Goal: Contribute content: Contribute content

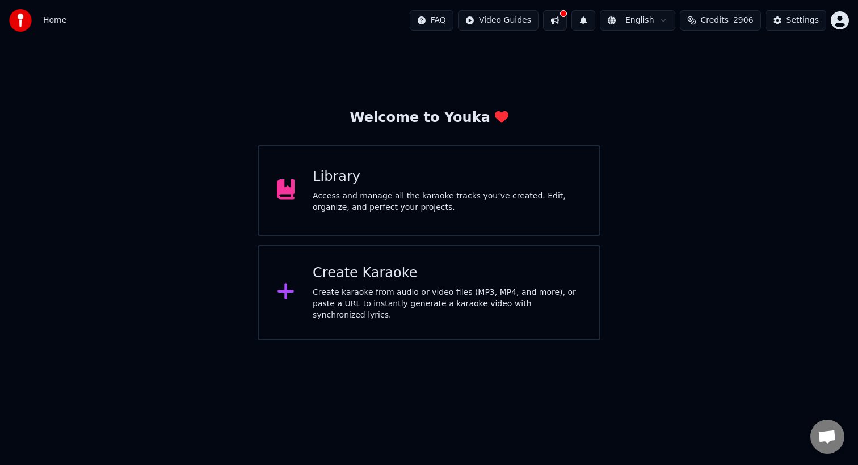
click at [446, 202] on div "Access and manage all the karaoke tracks you’ve created. Edit, organize, and pe…" at bounding box center [447, 202] width 268 height 23
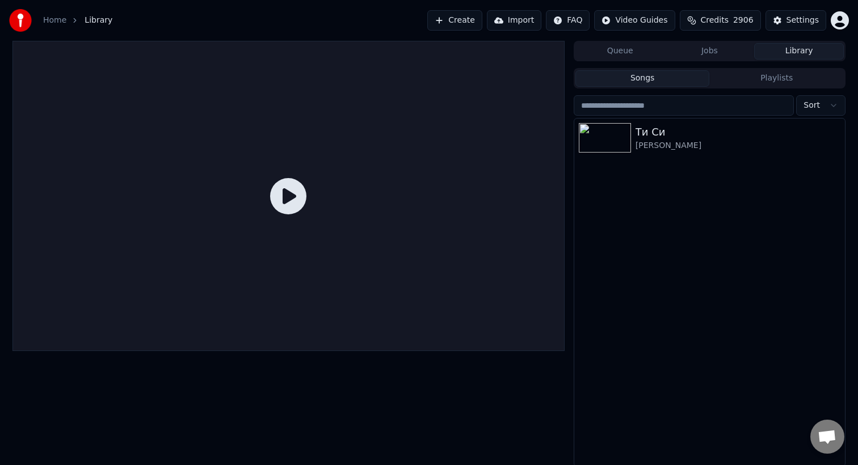
scroll to position [2, 0]
click at [788, 45] on button "Library" at bounding box center [799, 49] width 90 height 16
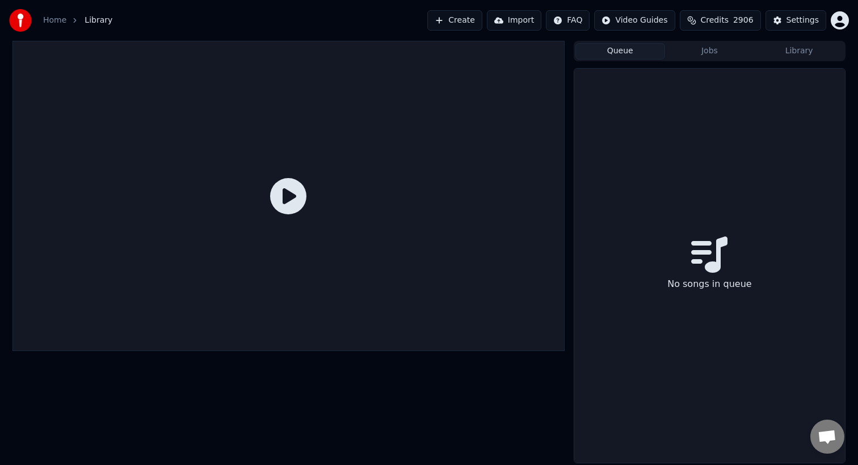
scroll to position [0, 0]
click at [637, 48] on button "Queue" at bounding box center [620, 51] width 90 height 16
click at [695, 48] on button "Jobs" at bounding box center [710, 51] width 90 height 16
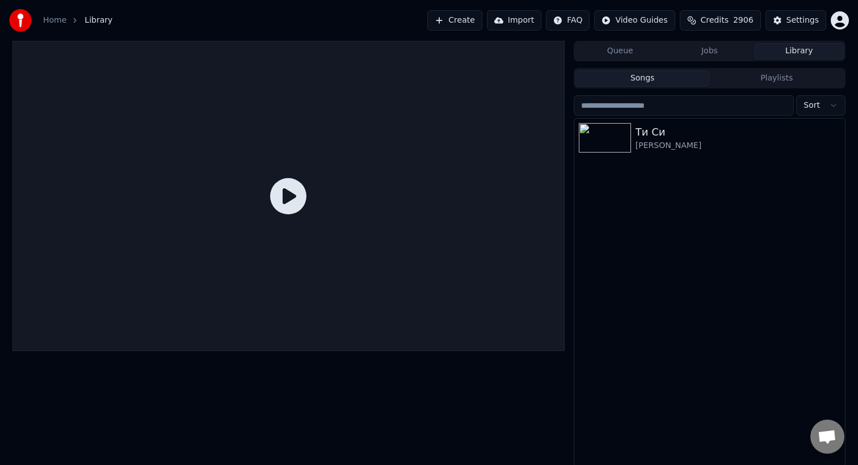
click at [777, 56] on button "Library" at bounding box center [799, 51] width 90 height 16
click at [786, 87] on div "Songs Playlists" at bounding box center [709, 78] width 272 height 20
click at [786, 83] on button "Playlists" at bounding box center [776, 78] width 134 height 16
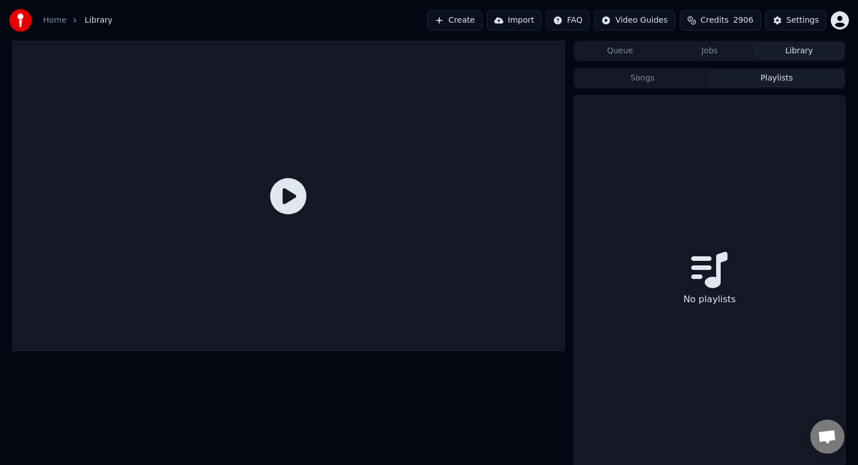
click at [719, 53] on button "Jobs" at bounding box center [710, 51] width 90 height 16
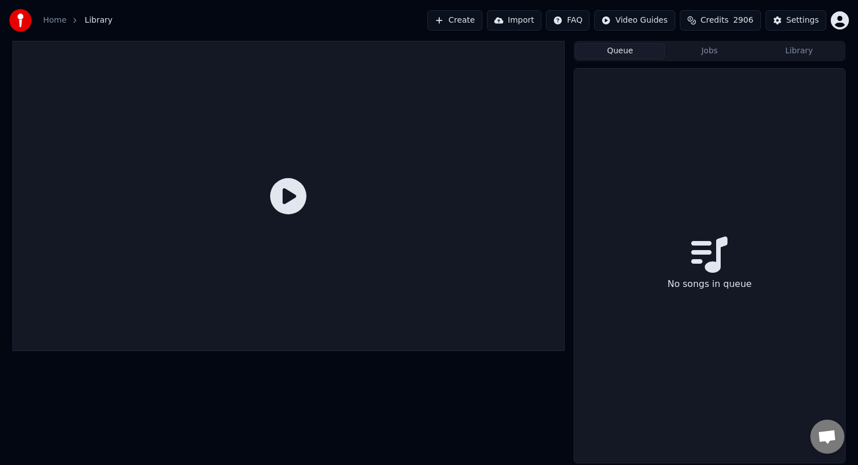
click at [623, 45] on button "Queue" at bounding box center [620, 51] width 90 height 16
click at [803, 47] on button "Library" at bounding box center [799, 51] width 90 height 16
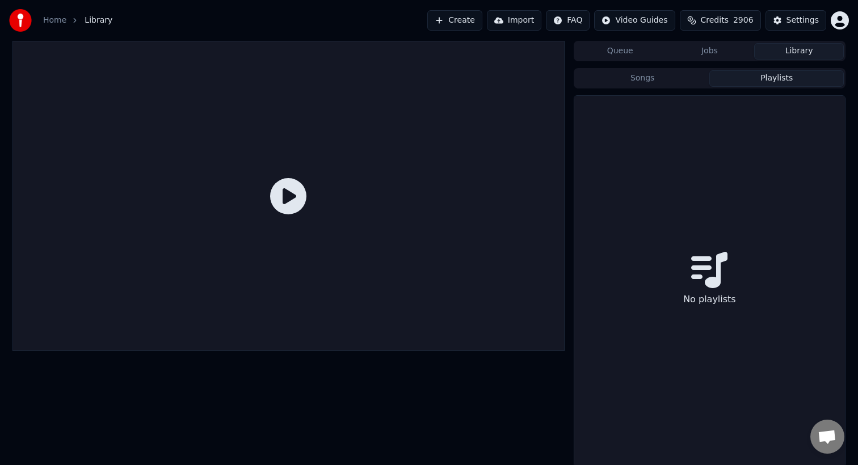
click at [795, 77] on button "Playlists" at bounding box center [776, 78] width 134 height 16
click at [634, 83] on button "Songs" at bounding box center [642, 78] width 134 height 16
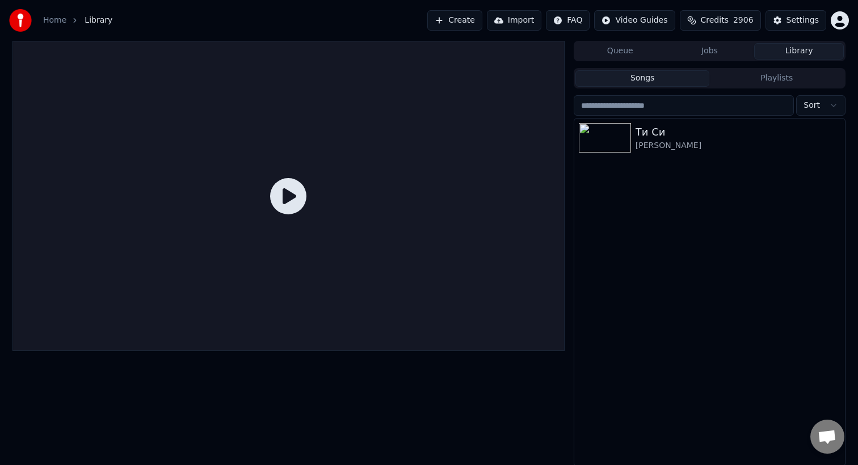
click at [619, 54] on button "Queue" at bounding box center [620, 51] width 90 height 16
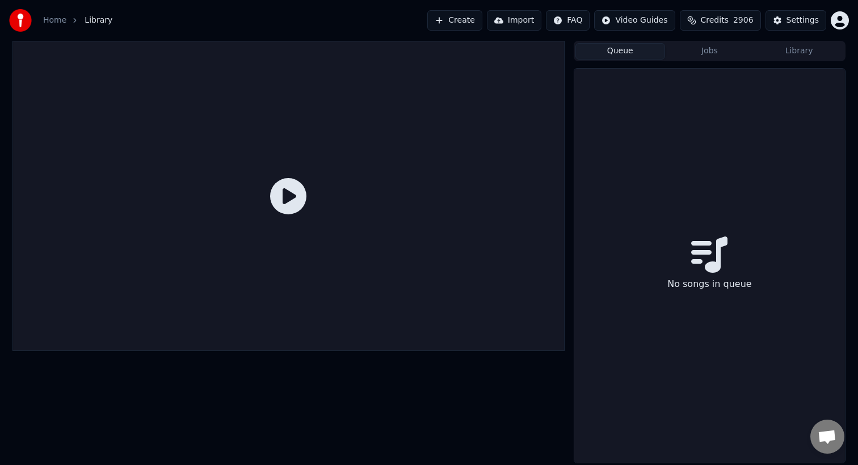
click at [701, 48] on button "Jobs" at bounding box center [710, 51] width 90 height 16
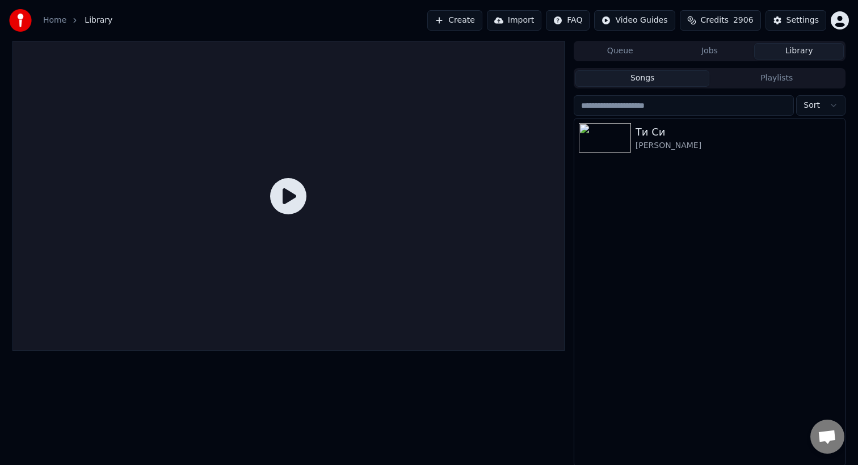
click at [808, 45] on button "Library" at bounding box center [799, 51] width 90 height 16
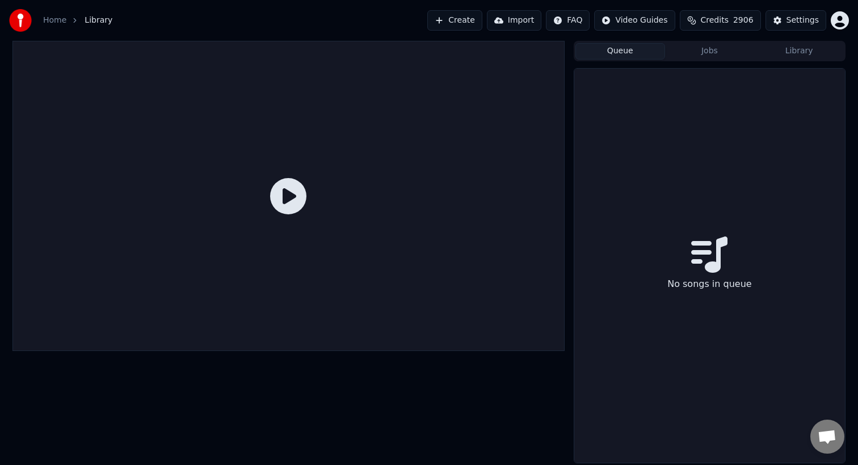
click at [622, 50] on button "Queue" at bounding box center [620, 51] width 90 height 16
click at [793, 55] on button "Library" at bounding box center [799, 51] width 90 height 16
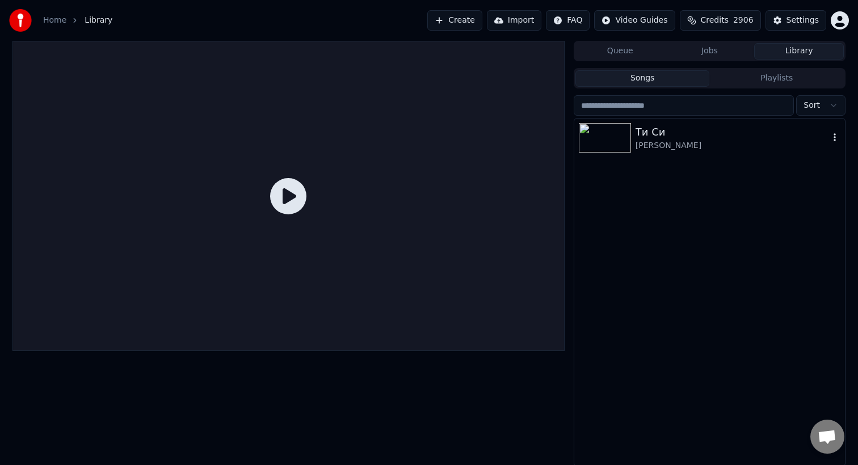
click at [625, 132] on img at bounding box center [605, 137] width 52 height 29
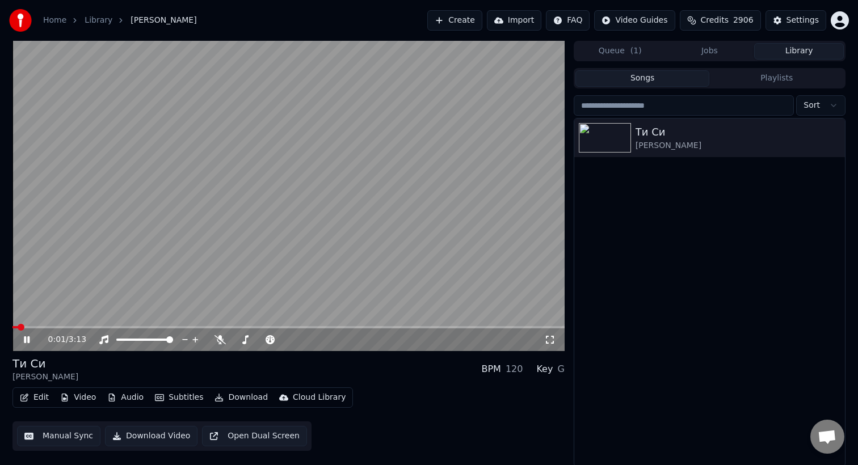
scroll to position [2, 0]
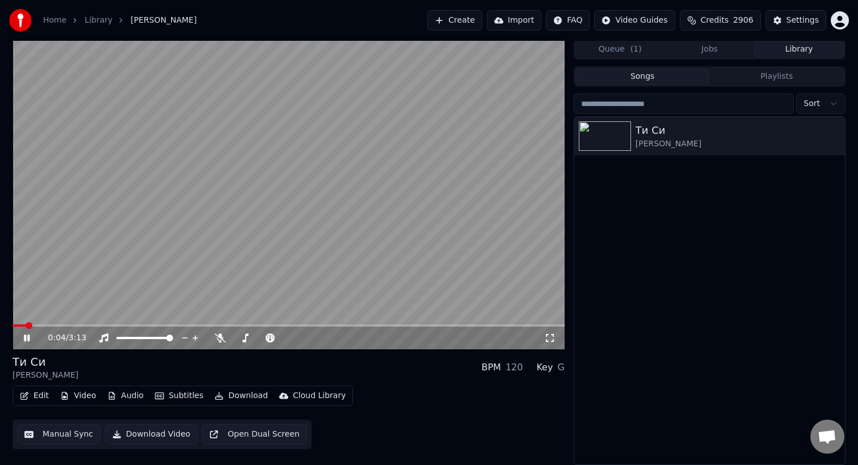
click at [235, 189] on video at bounding box center [288, 194] width 552 height 310
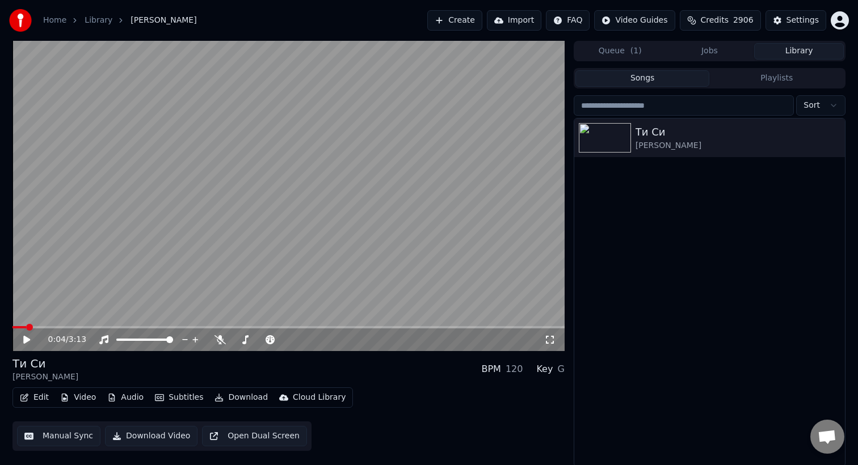
click at [24, 343] on icon at bounding box center [26, 340] width 7 height 8
click at [31, 339] on icon at bounding box center [35, 339] width 27 height 9
drag, startPoint x: 155, startPoint y: 337, endPoint x: 149, endPoint y: 335, distance: 6.6
click at [148, 335] on div at bounding box center [154, 339] width 91 height 11
click at [221, 336] on icon at bounding box center [219, 339] width 11 height 9
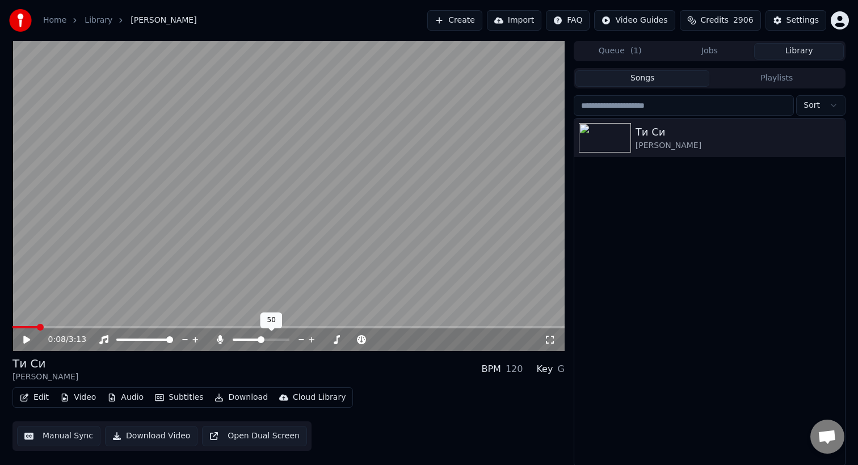
click at [260, 339] on span at bounding box center [261, 339] width 7 height 7
click at [254, 256] on video at bounding box center [288, 196] width 552 height 310
click at [262, 339] on span at bounding box center [261, 339] width 7 height 7
click at [282, 178] on video at bounding box center [288, 196] width 552 height 310
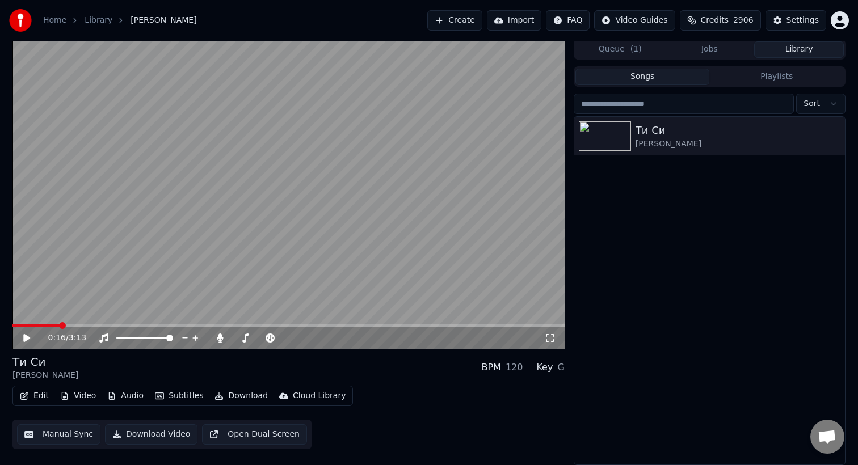
click at [77, 394] on button "Video" at bounding box center [78, 396] width 45 height 16
click at [233, 381] on div "Ти Си [PERSON_NAME] BPM 120 Key G" at bounding box center [288, 367] width 552 height 27
click at [253, 435] on button "Open Dual Screen" at bounding box center [254, 434] width 105 height 20
click at [272, 159] on video at bounding box center [288, 194] width 552 height 310
click at [250, 435] on button "Open Dual Screen" at bounding box center [254, 434] width 105 height 20
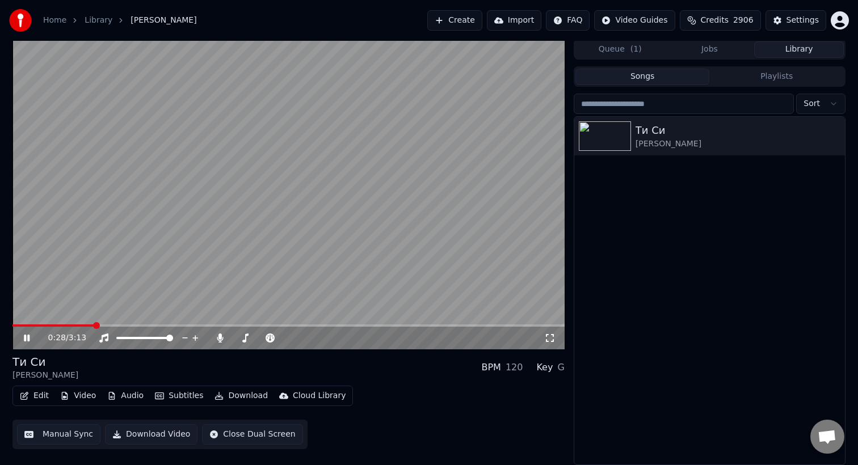
click at [320, 114] on video at bounding box center [288, 194] width 552 height 310
click at [245, 440] on button "Open Dual Screen" at bounding box center [254, 434] width 105 height 20
click at [250, 431] on button "Close Dual Screen" at bounding box center [252, 434] width 100 height 20
click at [206, 184] on video at bounding box center [288, 194] width 552 height 310
click at [146, 434] on button "Download Video" at bounding box center [151, 434] width 92 height 20
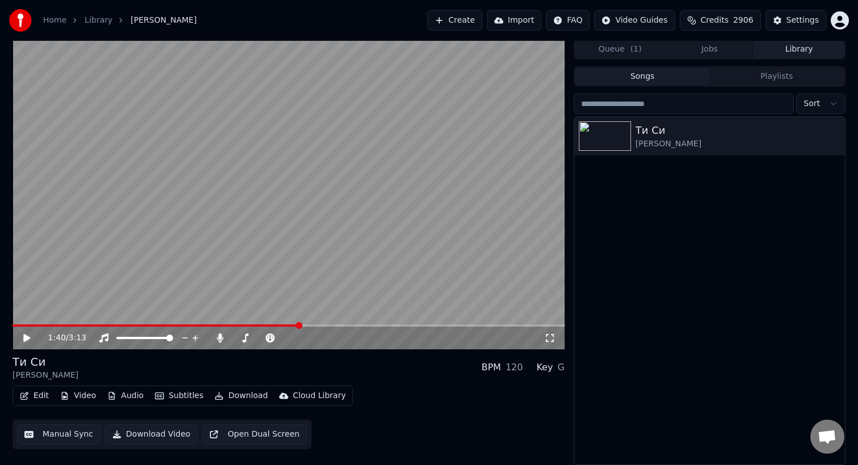
scroll to position [0, 0]
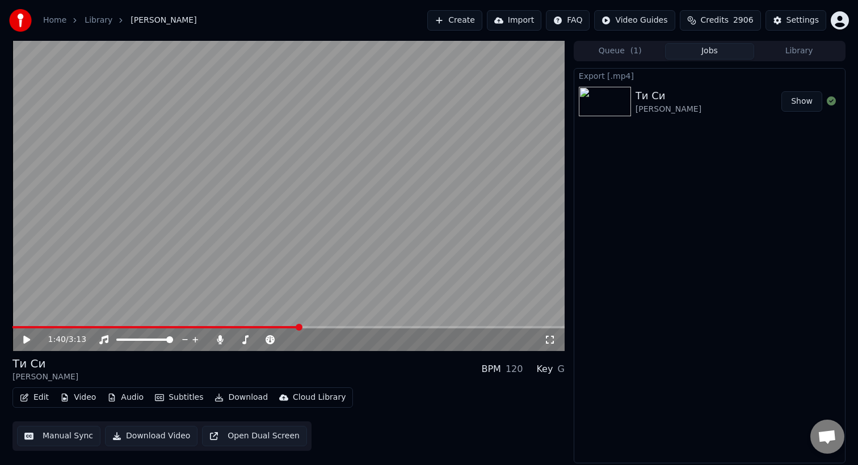
click at [804, 106] on button "Show" at bounding box center [801, 101] width 41 height 20
click at [25, 336] on icon at bounding box center [26, 340] width 7 height 8
click at [22, 340] on icon at bounding box center [35, 339] width 27 height 9
click at [307, 326] on span at bounding box center [162, 327] width 301 height 2
click at [231, 223] on video at bounding box center [288, 196] width 552 height 310
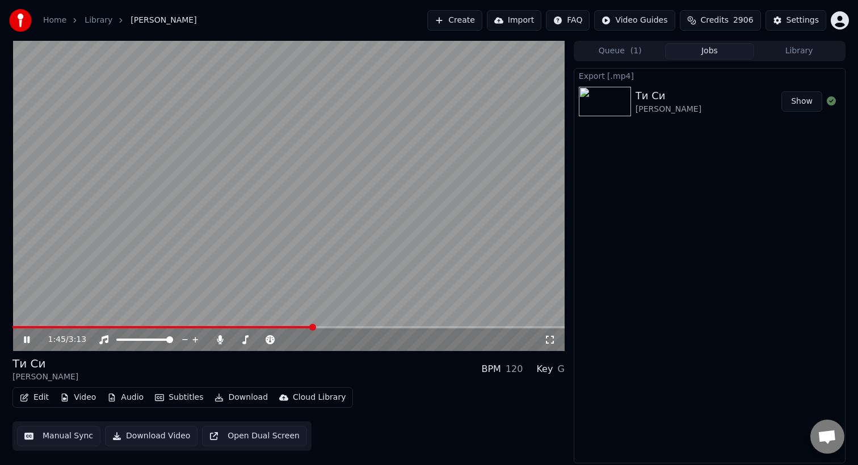
click at [231, 223] on video at bounding box center [288, 196] width 552 height 310
click at [246, 438] on button "Open Dual Screen" at bounding box center [254, 436] width 105 height 20
click at [147, 193] on video at bounding box center [288, 196] width 552 height 310
click at [459, 27] on button "Create" at bounding box center [454, 20] width 55 height 20
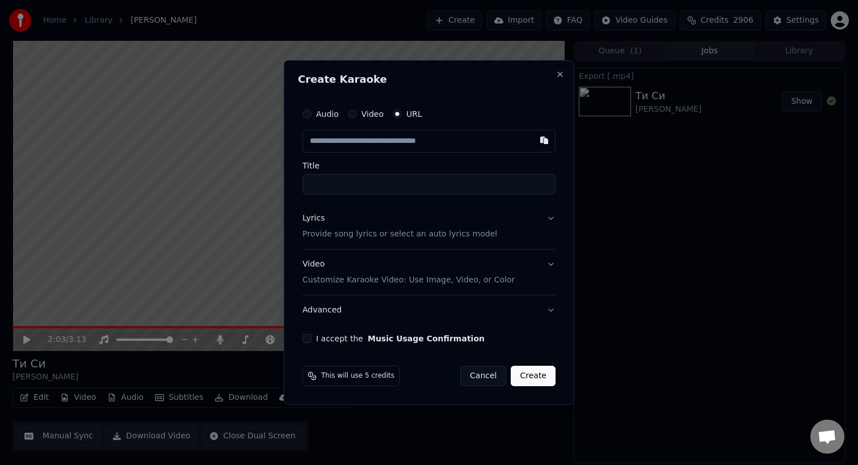
click at [359, 115] on div "Video" at bounding box center [366, 113] width 36 height 9
click at [354, 116] on button "Video" at bounding box center [352, 113] width 9 height 9
click at [406, 116] on label "URL" at bounding box center [414, 115] width 16 height 8
click at [402, 116] on button "URL" at bounding box center [396, 114] width 9 height 9
click at [428, 153] on div "Audio Video URL Title" at bounding box center [428, 149] width 253 height 92
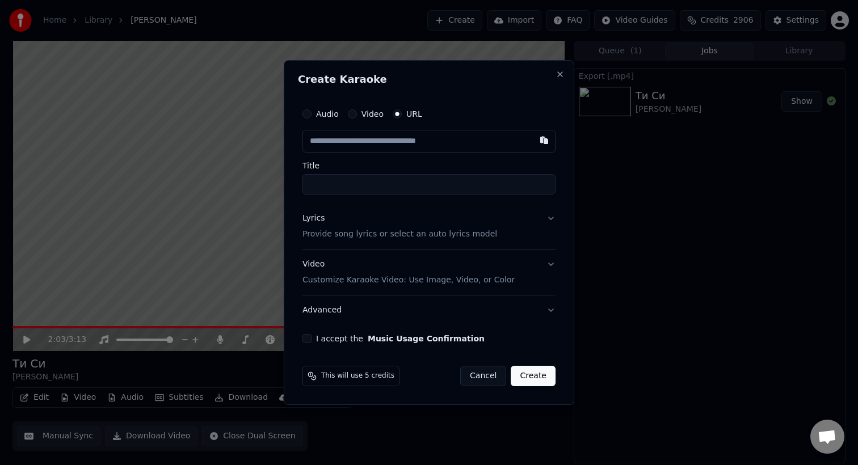
click at [440, 134] on input "text" at bounding box center [428, 141] width 253 height 23
paste input "**********"
type input "**********"
click at [447, 183] on input "**********" at bounding box center [428, 184] width 253 height 20
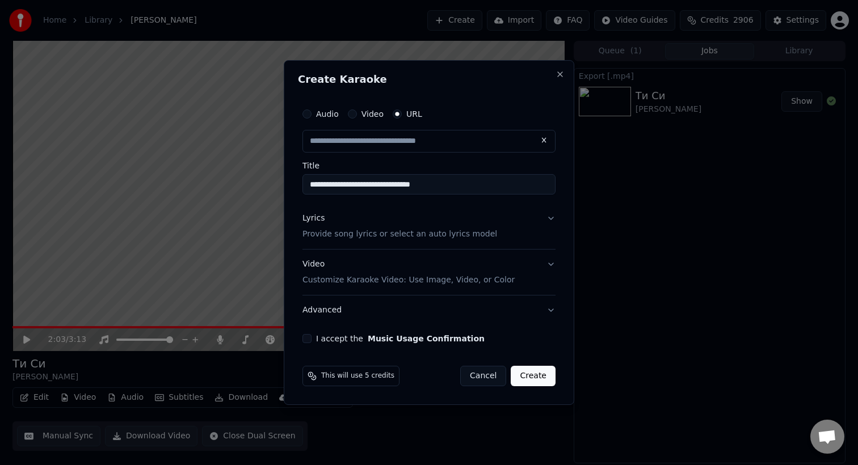
click at [462, 213] on div "Lyrics Provide song lyrics or select an auto lyrics model" at bounding box center [399, 226] width 195 height 27
type input "**********"
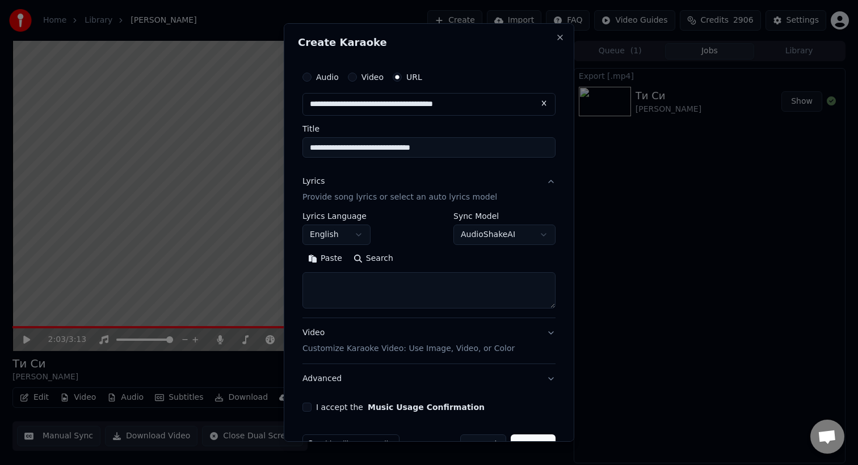
click at [347, 234] on body "**********" at bounding box center [429, 232] width 858 height 465
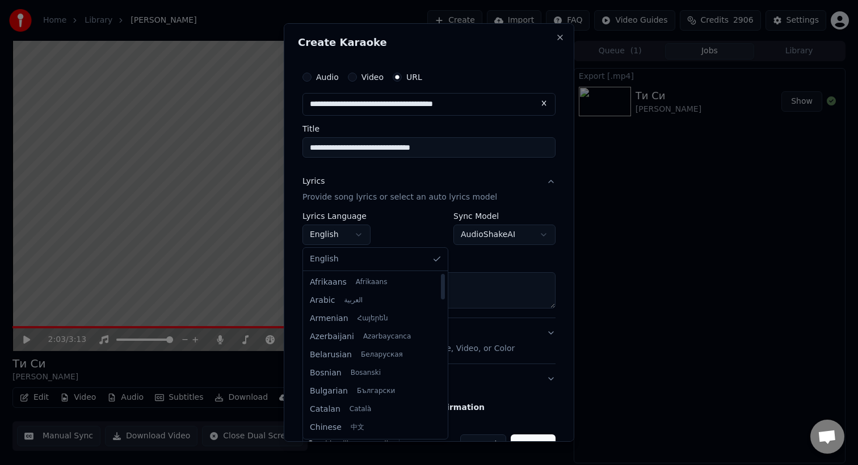
select select "**"
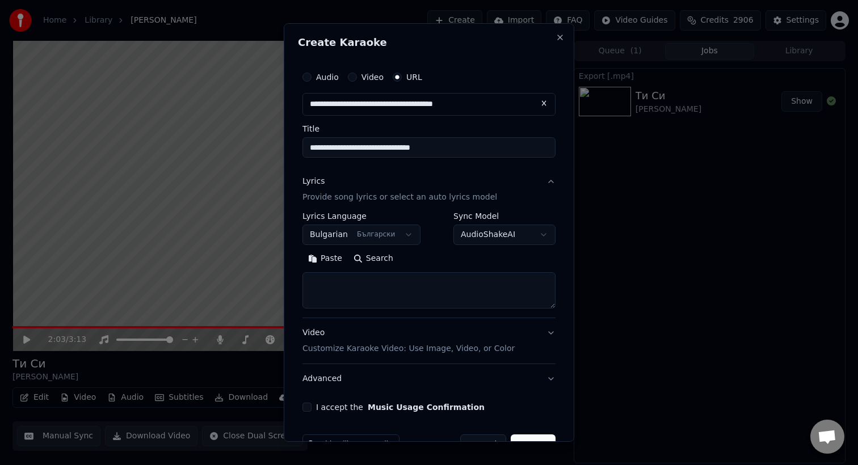
click at [542, 335] on button "Video Customize Karaoke Video: Use Image, Video, or Color" at bounding box center [428, 340] width 253 height 45
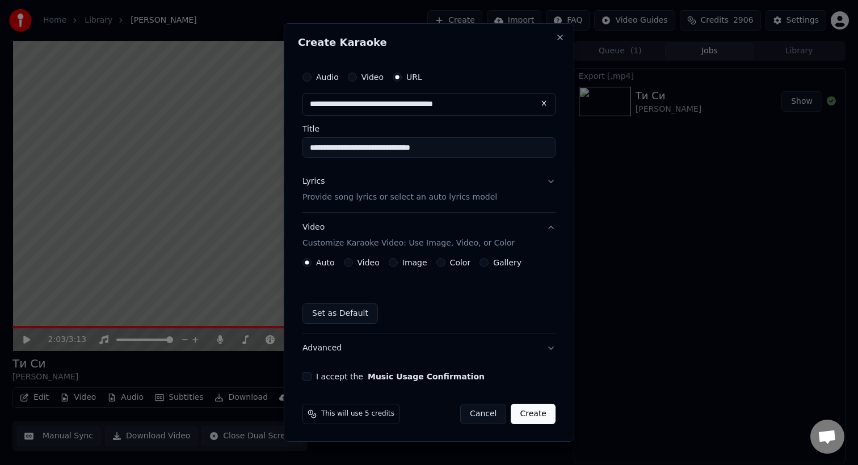
click at [394, 262] on button "Image" at bounding box center [393, 262] width 9 height 9
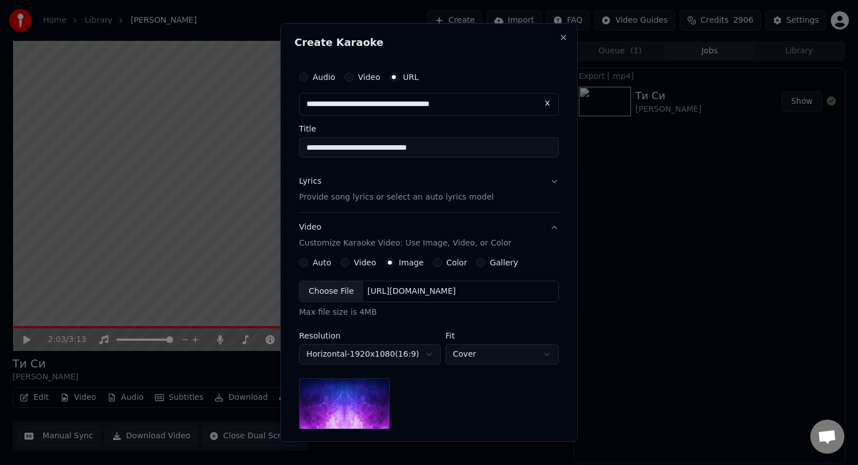
click at [433, 352] on body "**********" at bounding box center [429, 232] width 858 height 465
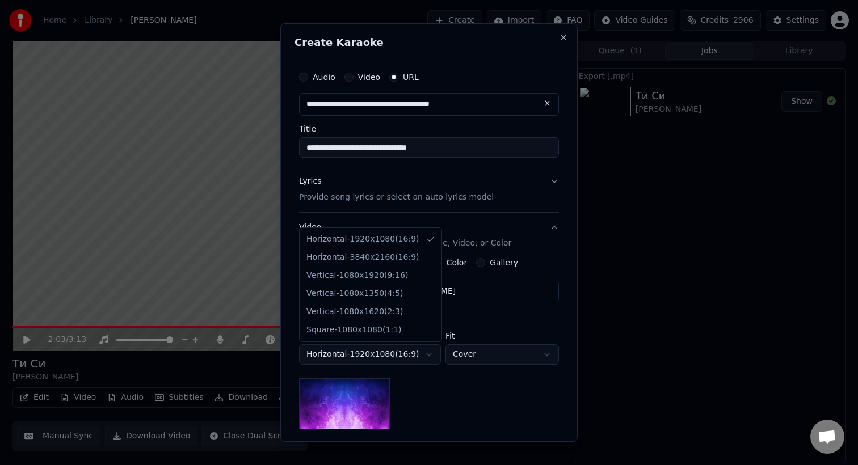
click at [377, 397] on body "**********" at bounding box center [429, 232] width 858 height 465
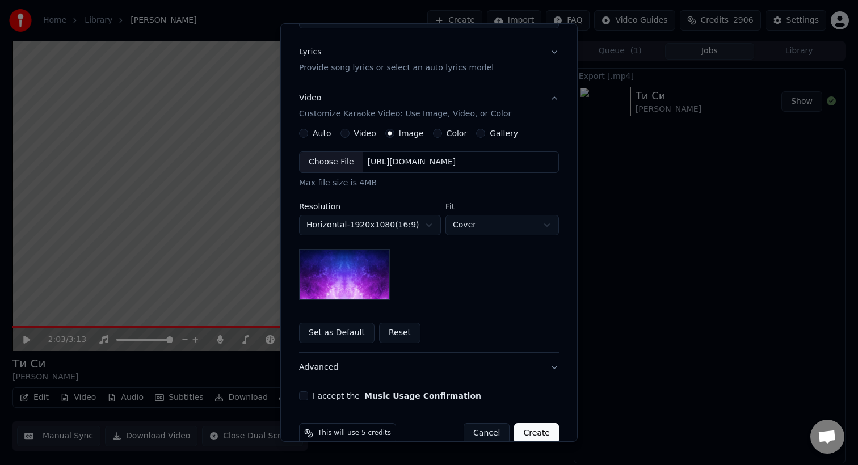
scroll to position [150, 0]
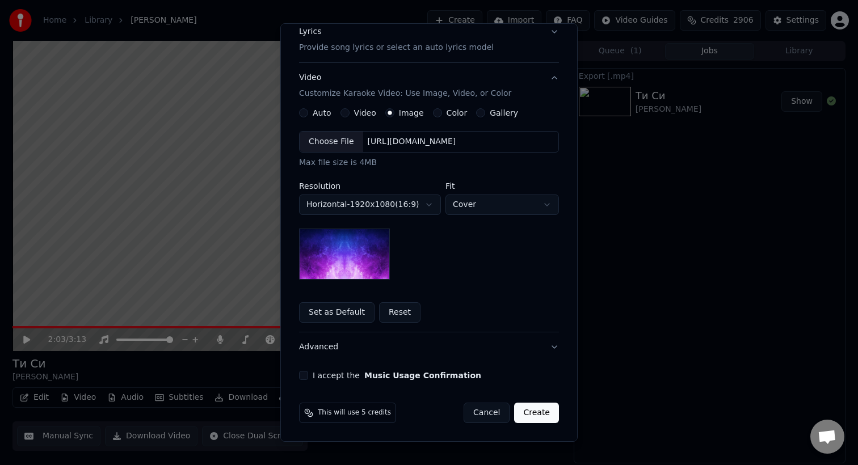
click at [399, 312] on button "Reset" at bounding box center [399, 312] width 41 height 20
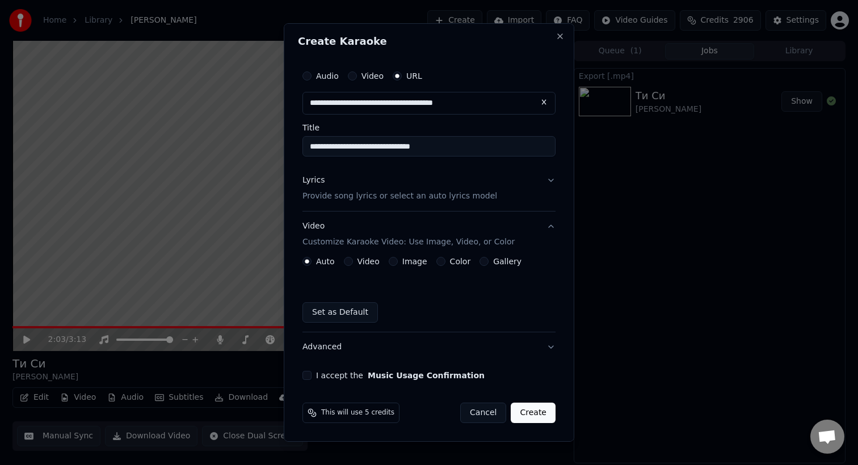
scroll to position [1, 0]
click at [368, 260] on label "Video" at bounding box center [368, 262] width 22 height 8
click at [353, 260] on button "Video" at bounding box center [348, 261] width 9 height 9
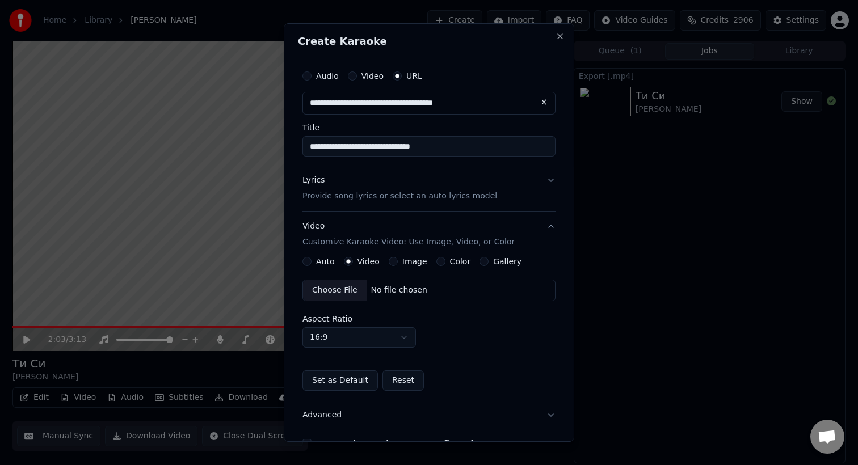
click at [406, 261] on label "Image" at bounding box center [414, 262] width 25 height 8
click at [398, 261] on button "Image" at bounding box center [393, 261] width 9 height 9
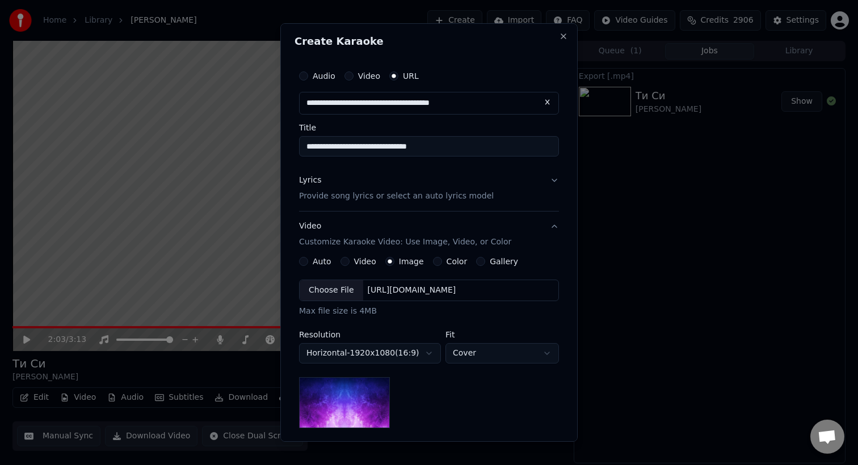
click at [476, 265] on div "Gallery" at bounding box center [497, 261] width 42 height 9
click at [477, 265] on button "Gallery" at bounding box center [480, 261] width 9 height 9
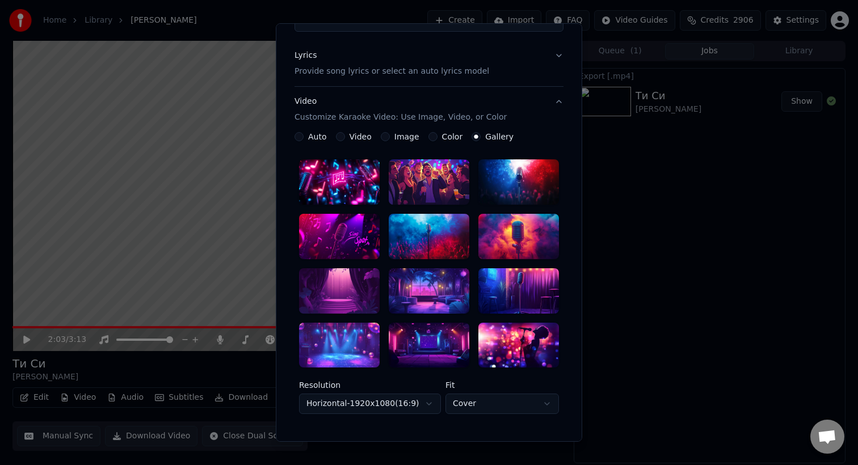
scroll to position [169, 0]
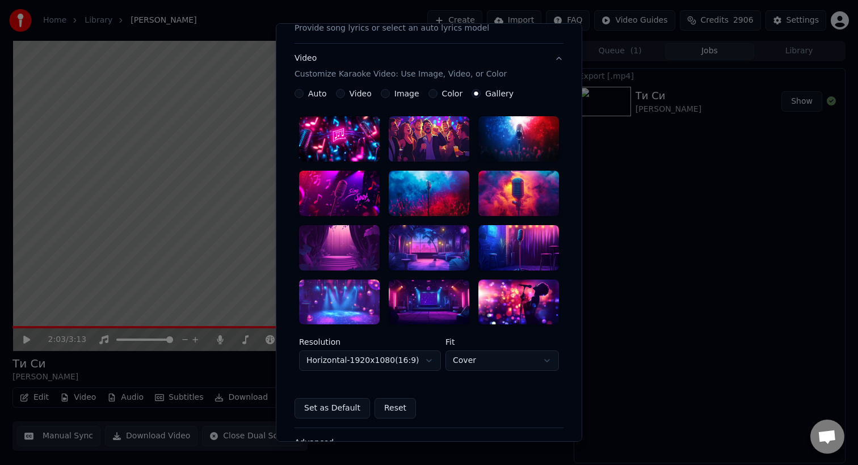
click at [340, 300] on div at bounding box center [339, 302] width 81 height 45
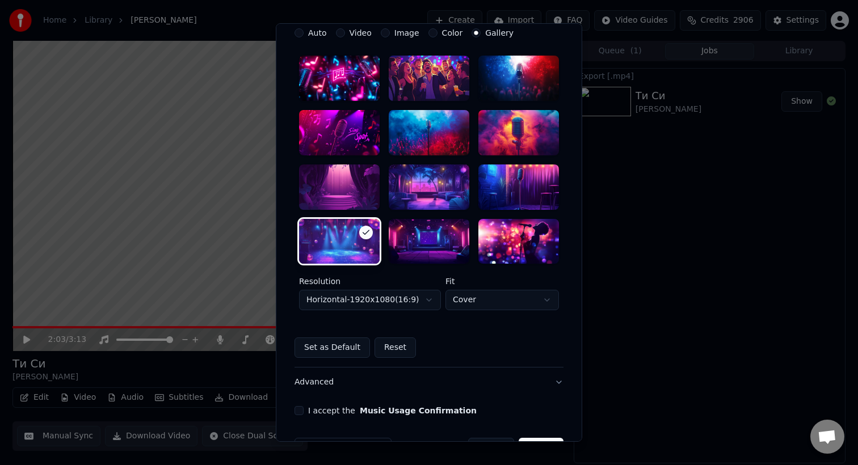
click at [317, 349] on button "Set as Default" at bounding box center [331, 347] width 75 height 20
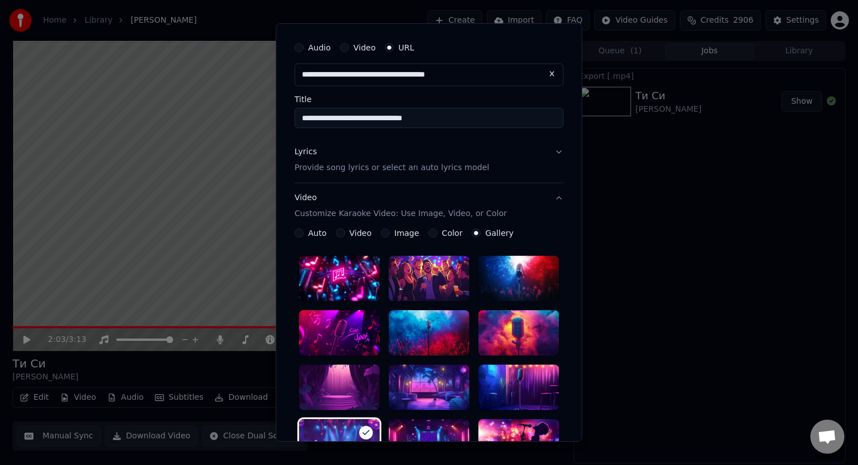
scroll to position [0, 0]
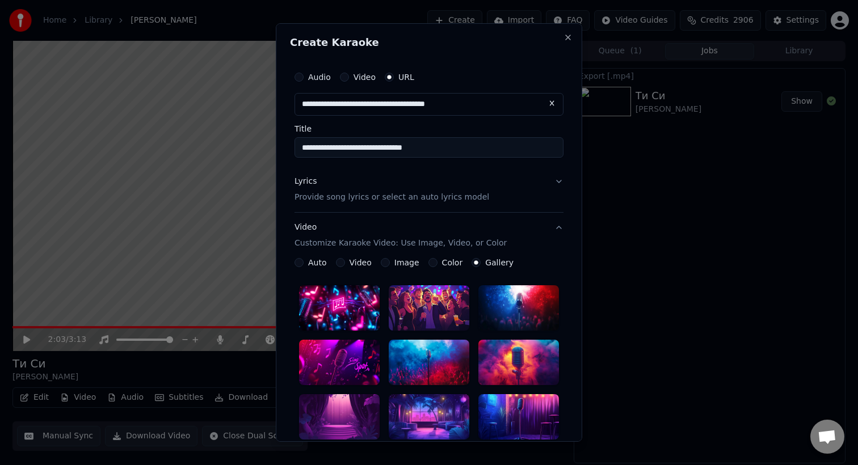
click at [356, 191] on div "Lyrics Provide song lyrics or select an auto lyrics model" at bounding box center [391, 189] width 195 height 27
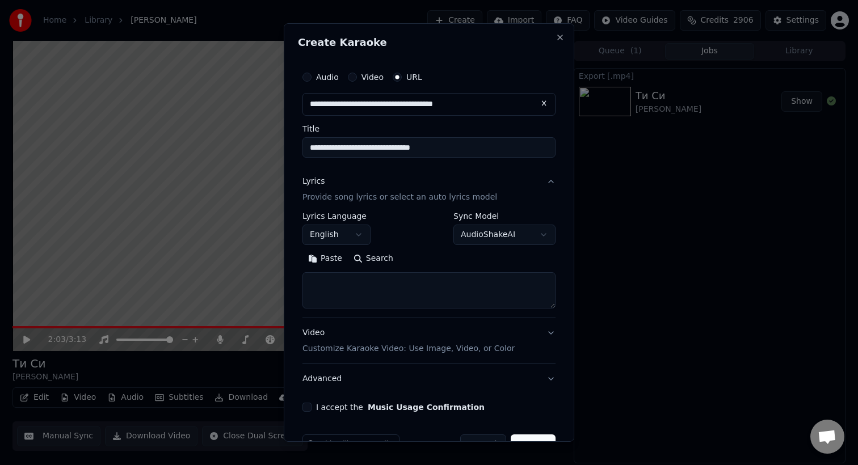
click at [352, 292] on textarea at bounding box center [428, 290] width 253 height 36
paste textarea "**********"
drag, startPoint x: 427, startPoint y: 304, endPoint x: 307, endPoint y: 280, distance: 121.5
click at [307, 280] on textarea "**********" at bounding box center [428, 290] width 253 height 36
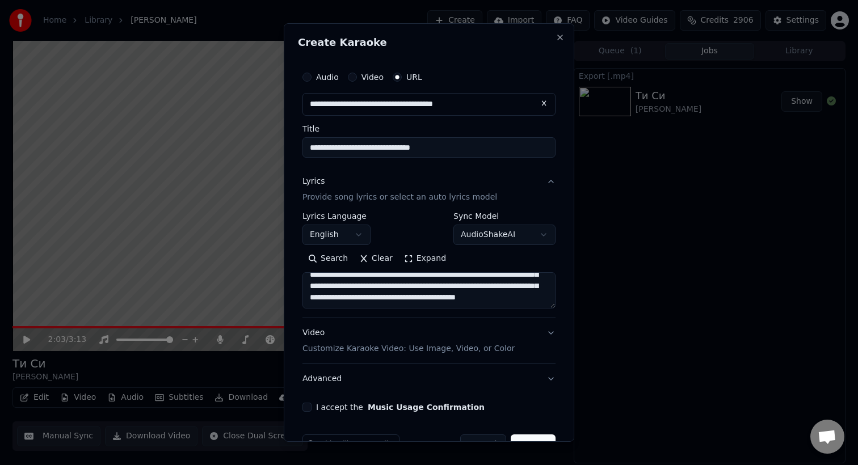
scroll to position [155, 0]
drag, startPoint x: 396, startPoint y: 289, endPoint x: 478, endPoint y: 286, distance: 81.7
click at [479, 286] on textarea "**********" at bounding box center [428, 290] width 253 height 36
click at [504, 288] on textarea "**********" at bounding box center [428, 290] width 253 height 36
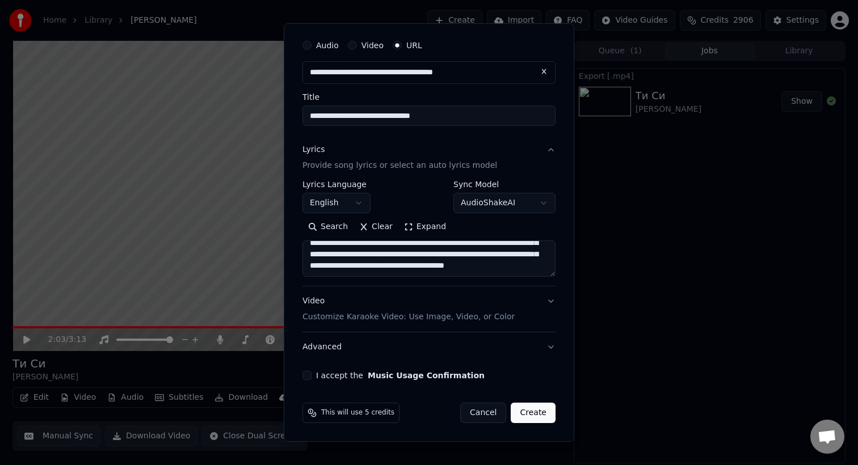
type textarea "**********"
click at [541, 421] on button "Create" at bounding box center [532, 413] width 45 height 20
select select "**"
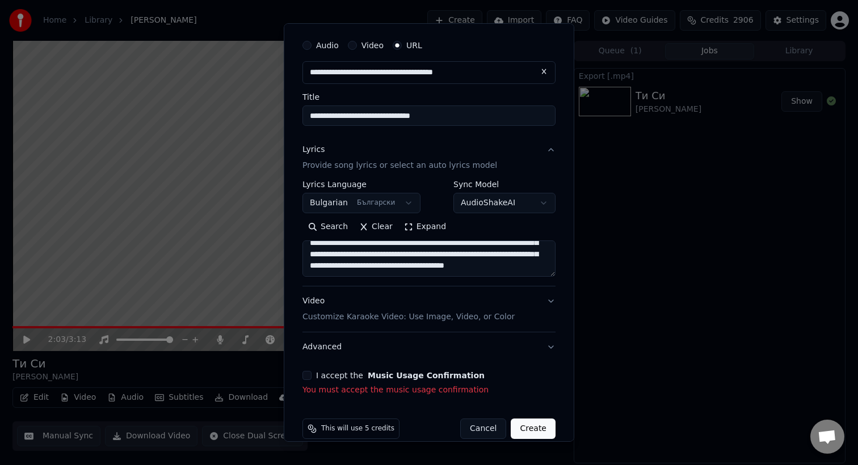
click at [308, 375] on button "I accept the Music Usage Confirmation" at bounding box center [306, 375] width 9 height 9
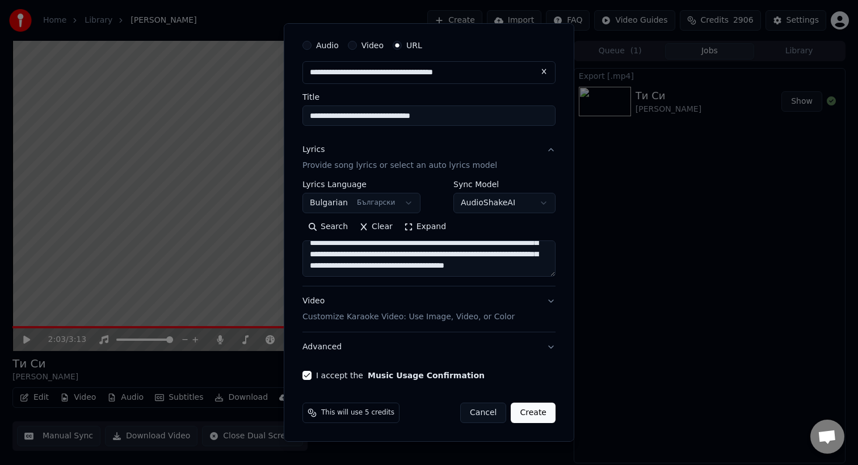
click at [534, 415] on button "Create" at bounding box center [532, 413] width 45 height 20
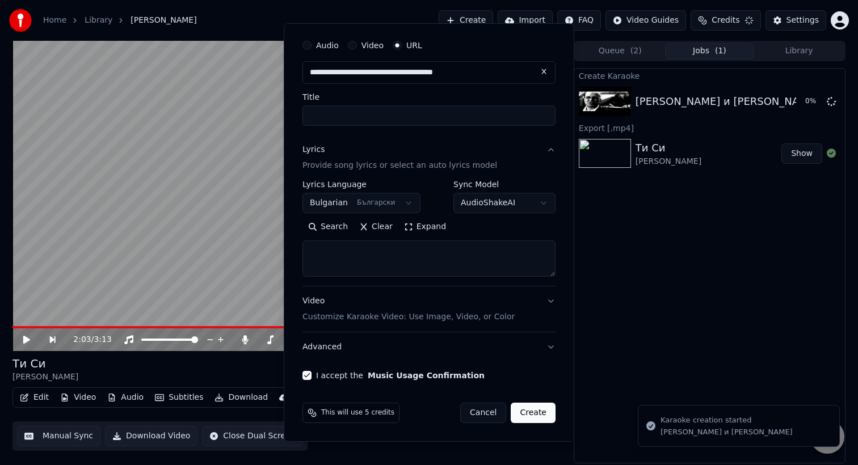
scroll to position [0, 0]
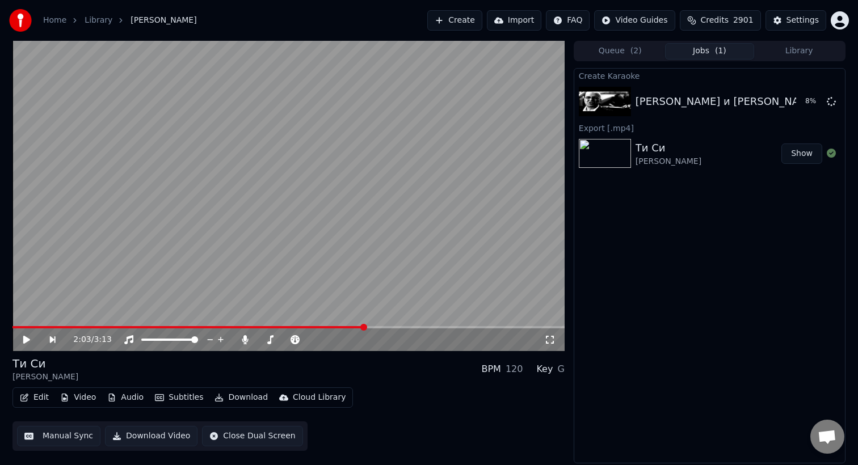
click at [686, 249] on div "Create Karaoke [PERSON_NAME] и Ку-Ку Бенд - Дявол 8 % Export [.mp4] [PERSON_NAM…" at bounding box center [709, 265] width 272 height 395
click at [740, 99] on div "[PERSON_NAME] и [PERSON_NAME]" at bounding box center [726, 102] width 183 height 16
click at [705, 94] on div "[PERSON_NAME] и [PERSON_NAME]" at bounding box center [726, 102] width 183 height 16
click at [808, 91] on button "Play" at bounding box center [804, 101] width 36 height 20
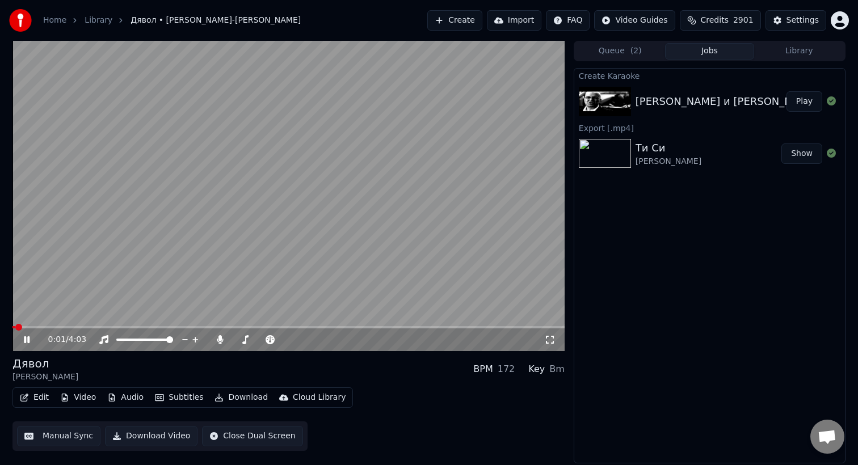
click at [31, 341] on icon at bounding box center [35, 339] width 27 height 9
click at [258, 436] on button "Close Dual Screen" at bounding box center [252, 436] width 100 height 20
click at [244, 436] on button "Open Dual Screen" at bounding box center [254, 436] width 105 height 20
click at [264, 340] on span at bounding box center [263, 339] width 7 height 7
click at [212, 229] on video at bounding box center [288, 196] width 552 height 310
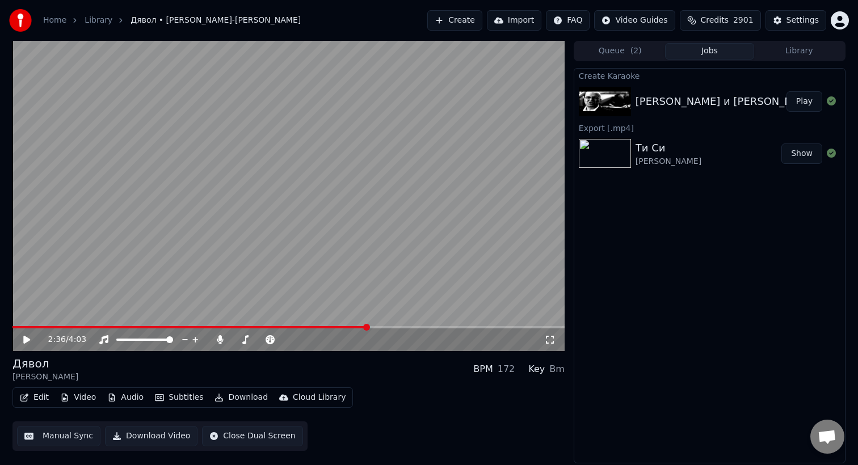
click at [613, 43] on button "Queue ( 2 )" at bounding box center [620, 51] width 90 height 16
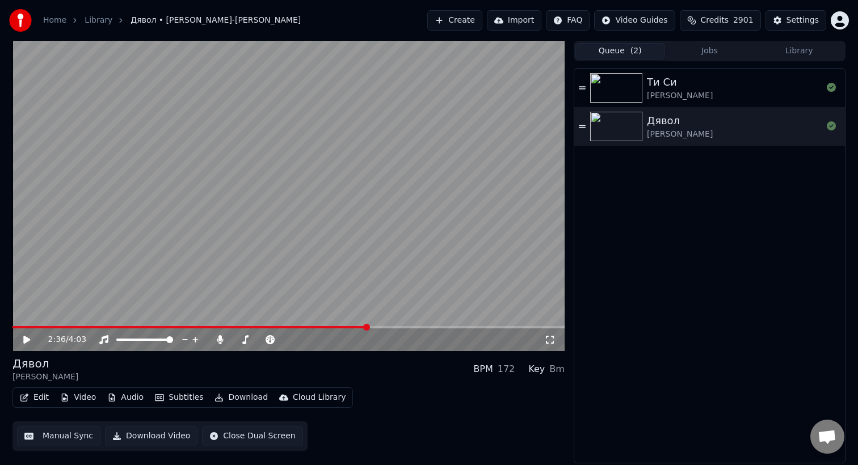
click at [683, 43] on button "Jobs" at bounding box center [710, 51] width 90 height 16
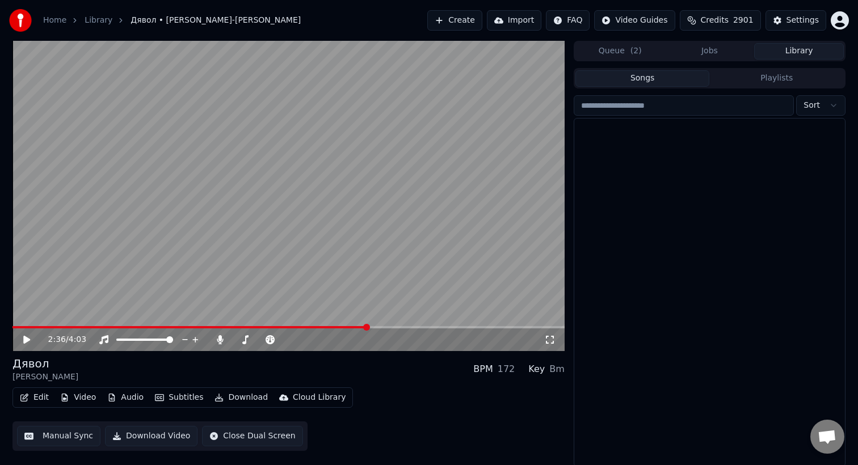
click at [795, 59] on button "Library" at bounding box center [799, 51] width 90 height 16
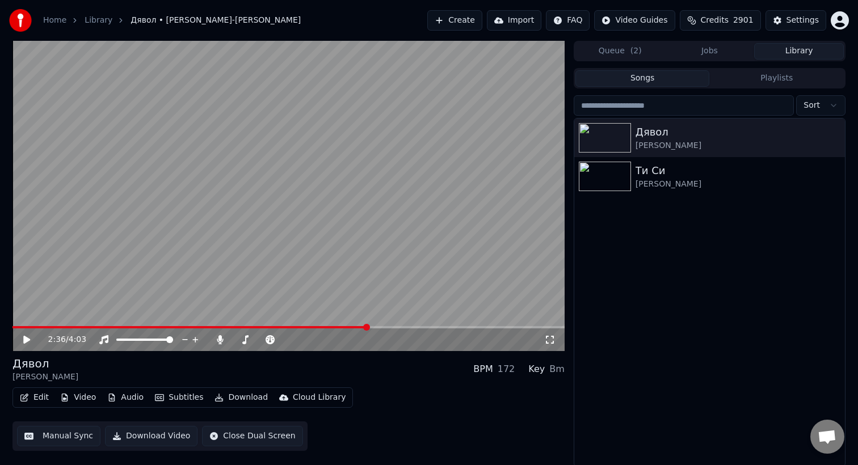
click at [468, 23] on button "Create" at bounding box center [454, 20] width 55 height 20
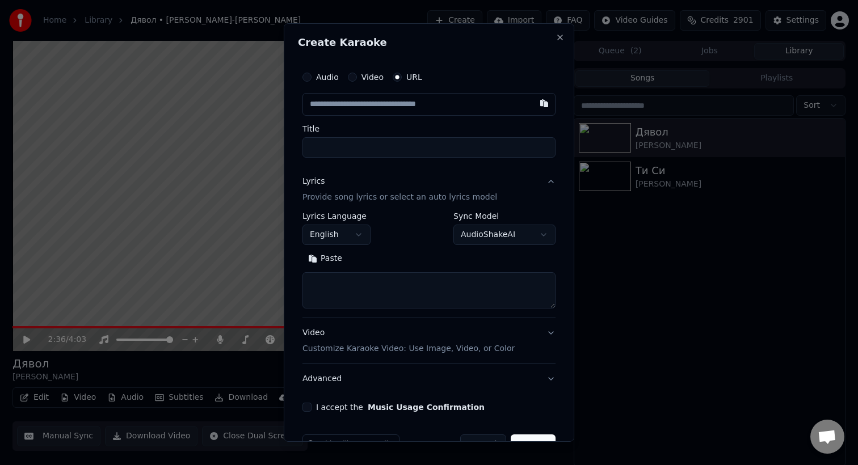
click at [365, 282] on textarea at bounding box center [428, 290] width 253 height 36
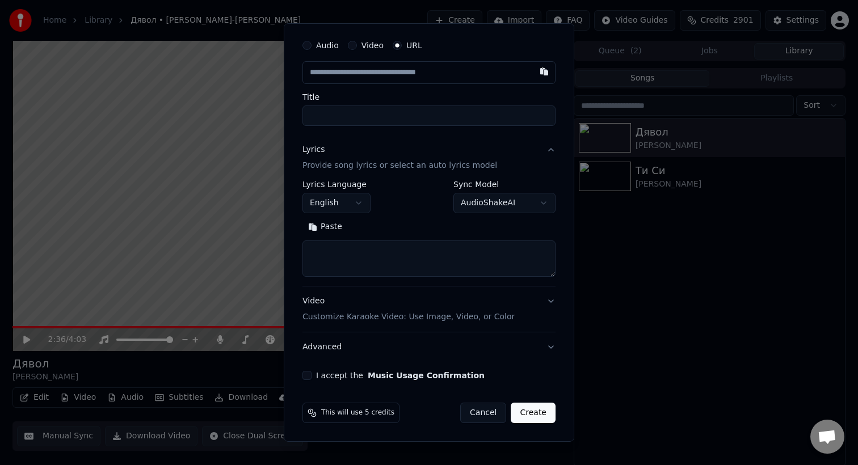
click at [476, 411] on button "Cancel" at bounding box center [483, 413] width 46 height 20
select select
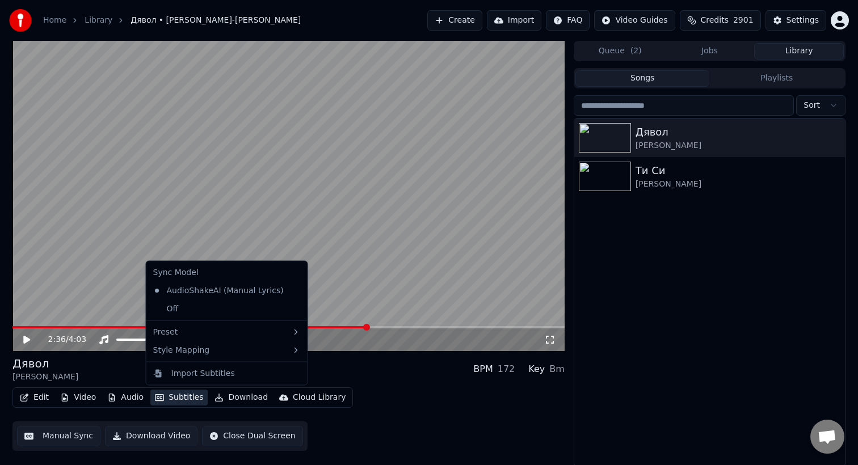
click at [187, 400] on button "Subtitles" at bounding box center [178, 398] width 57 height 16
click at [197, 374] on div "Import Subtitles" at bounding box center [203, 373] width 64 height 11
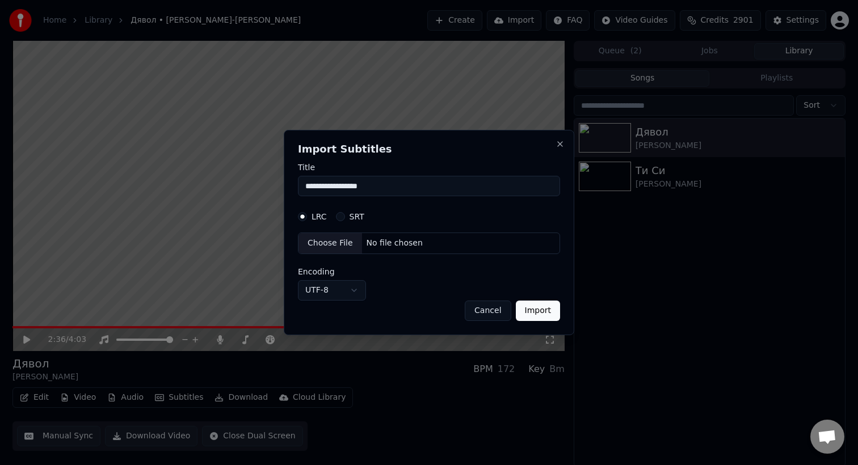
click at [488, 316] on button "Cancel" at bounding box center [488, 311] width 46 height 20
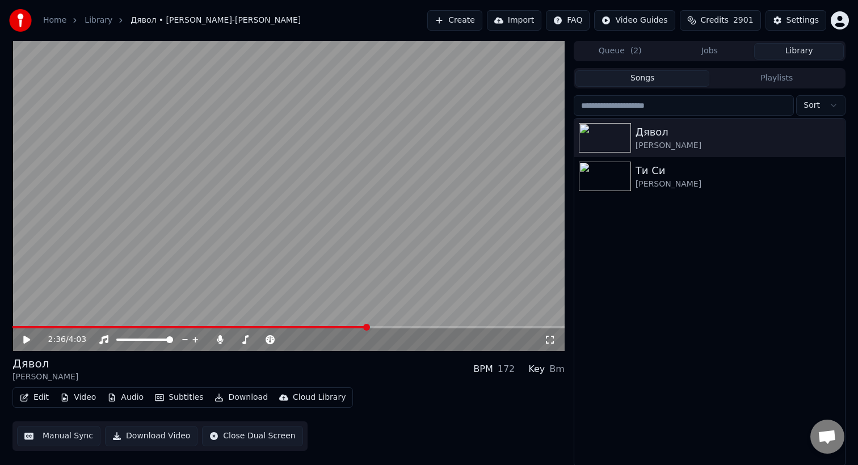
click at [84, 437] on button "Manual Sync" at bounding box center [58, 436] width 83 height 20
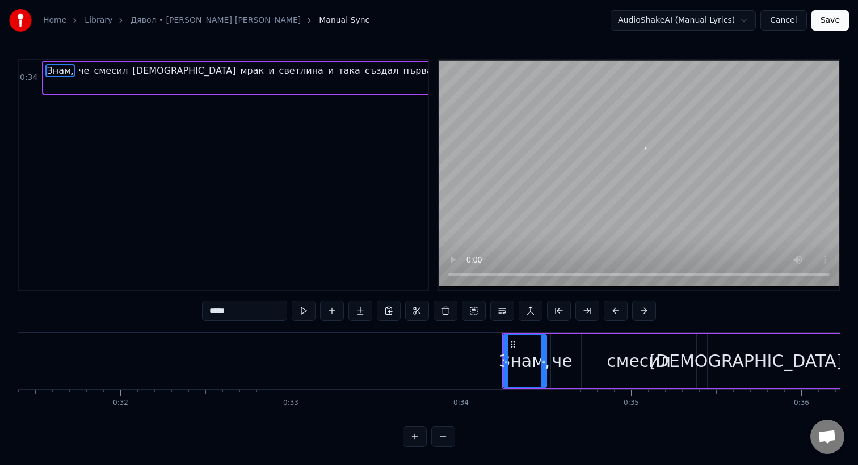
scroll to position [0, 5769]
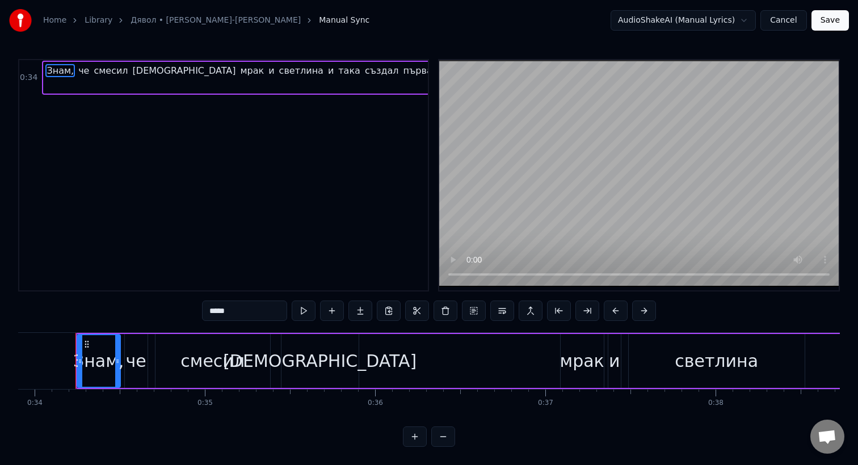
click at [795, 19] on button "Cancel" at bounding box center [783, 20] width 46 height 20
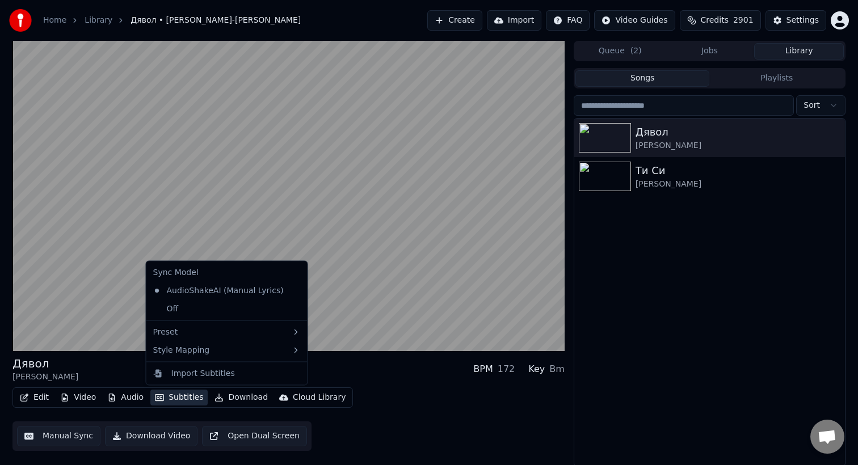
click at [184, 400] on button "Subtitles" at bounding box center [178, 398] width 57 height 16
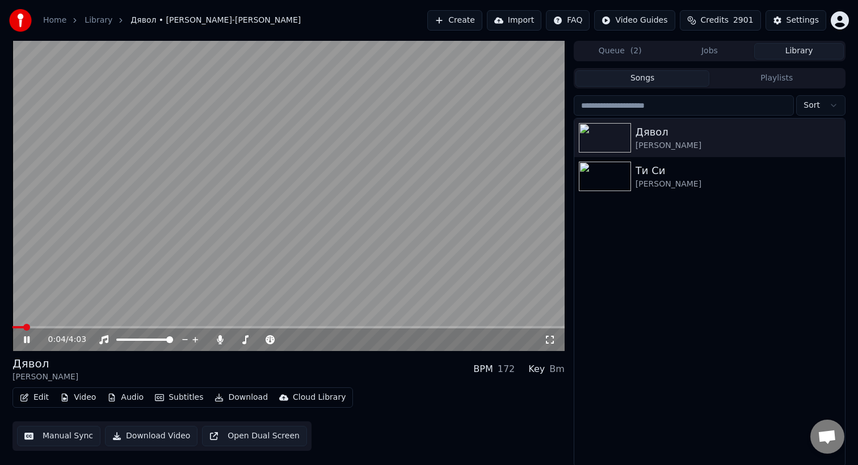
click at [27, 340] on icon at bounding box center [35, 339] width 27 height 9
click at [185, 399] on button "Subtitles" at bounding box center [178, 398] width 57 height 16
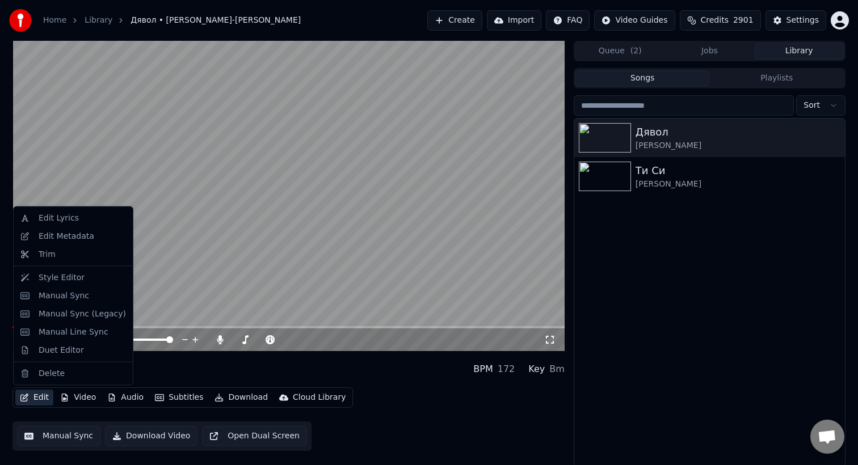
click at [37, 400] on button "Edit" at bounding box center [34, 398] width 38 height 16
click at [39, 395] on button "Edit" at bounding box center [34, 398] width 38 height 16
click at [64, 275] on div "Style Editor" at bounding box center [62, 277] width 46 height 11
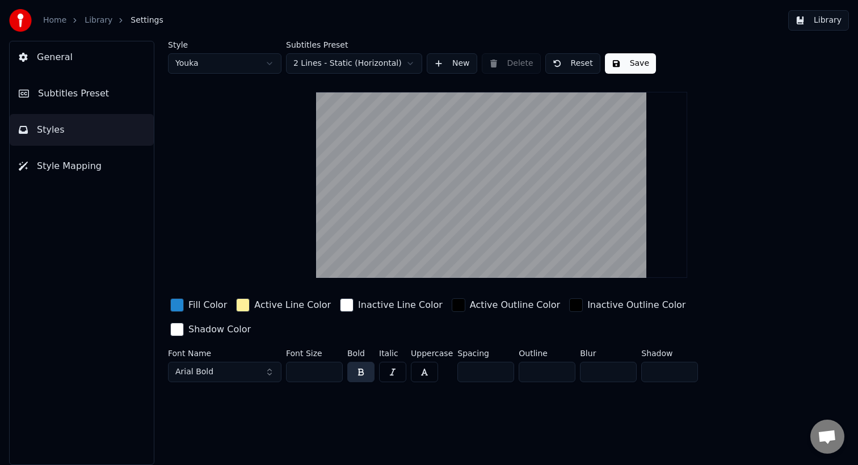
click at [77, 98] on span "Subtitles Preset" at bounding box center [73, 94] width 71 height 14
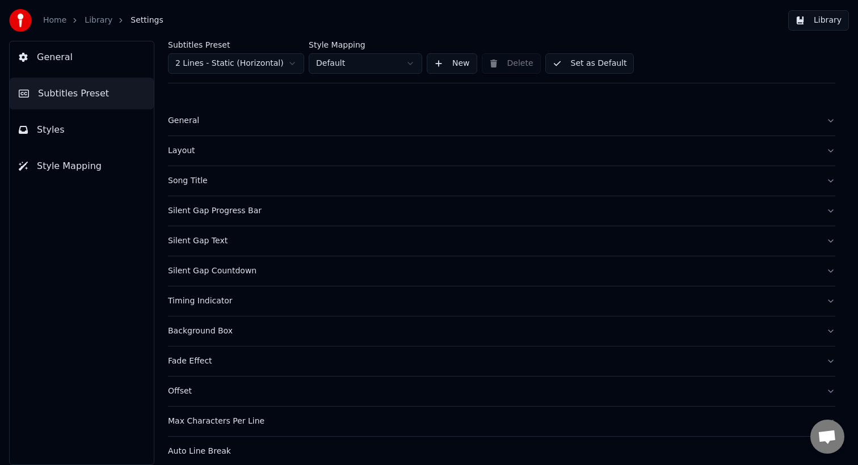
click at [73, 130] on button "Styles" at bounding box center [82, 130] width 144 height 32
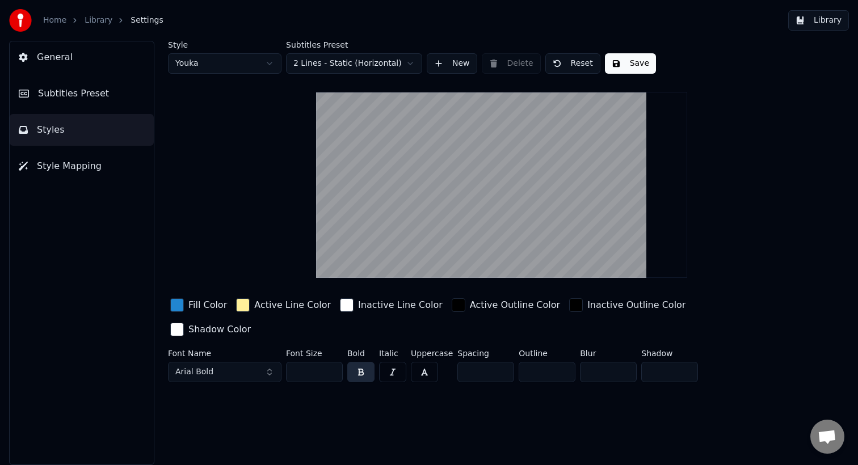
click at [63, 168] on span "Style Mapping" at bounding box center [69, 166] width 65 height 14
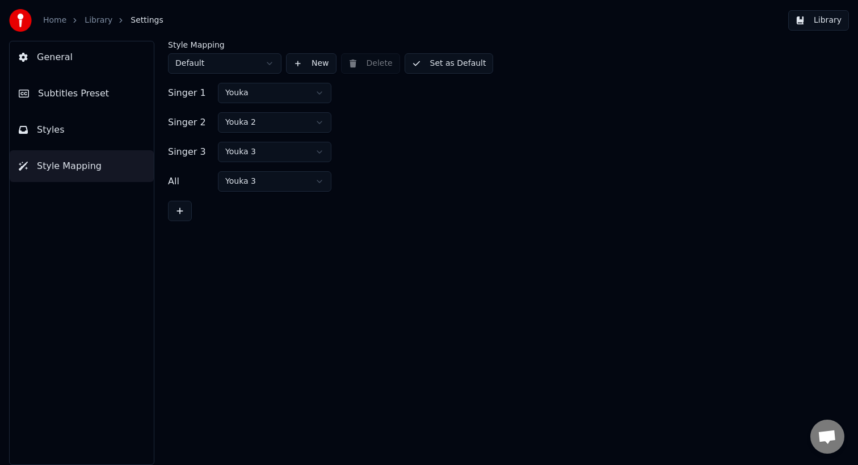
click at [67, 99] on span "Subtitles Preset" at bounding box center [73, 94] width 71 height 14
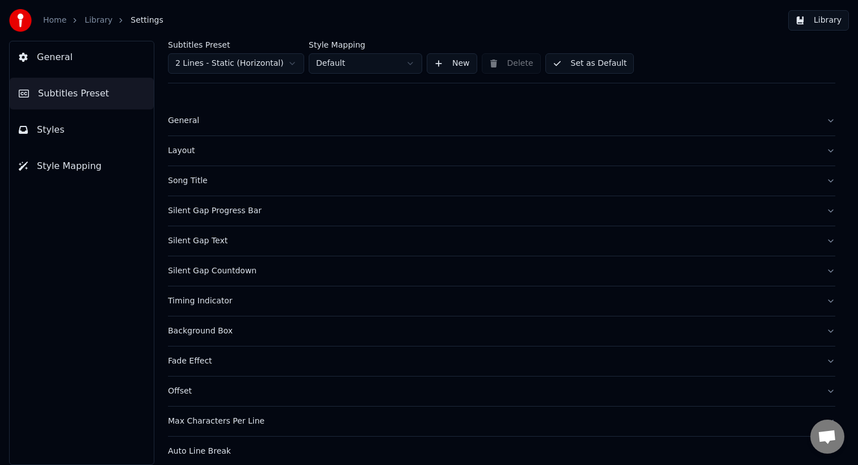
click at [94, 20] on link "Library" at bounding box center [99, 20] width 28 height 11
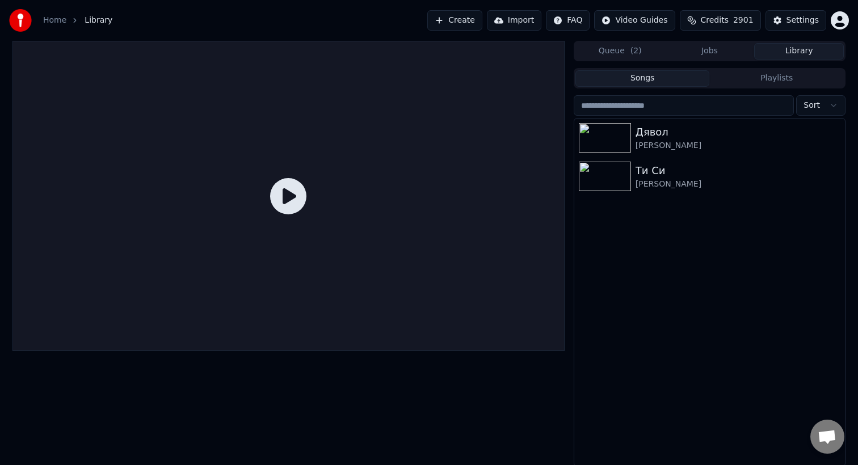
click at [57, 22] on link "Home" at bounding box center [54, 20] width 23 height 11
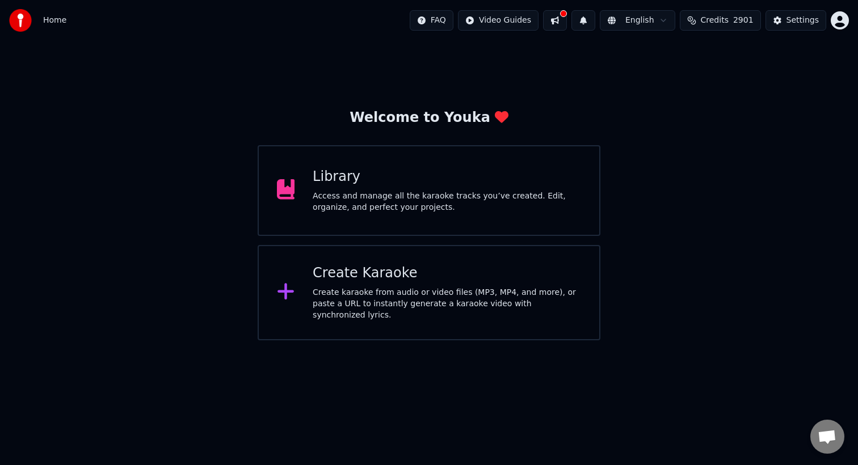
click at [72, 22] on div "Home FAQ Video Guides English Credits 2901 Settings" at bounding box center [429, 20] width 858 height 41
click at [394, 188] on div "Library Access and manage all the karaoke tracks you’ve created. Edit, organize…" at bounding box center [447, 190] width 268 height 45
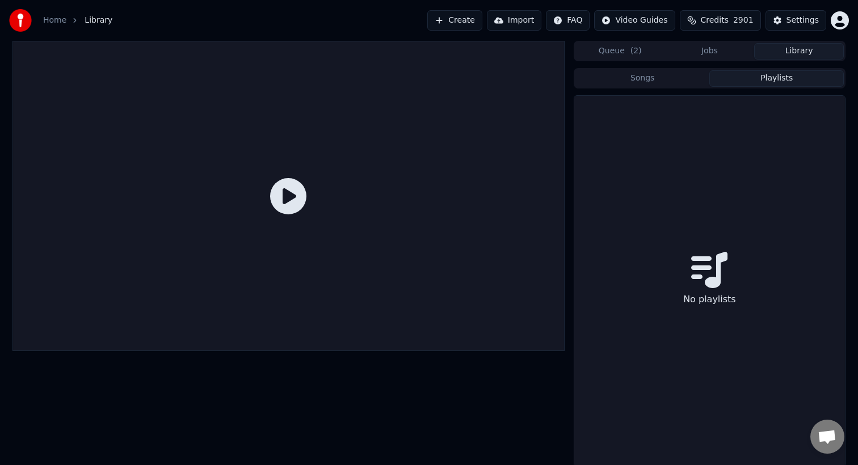
click at [748, 78] on button "Playlists" at bounding box center [776, 78] width 134 height 16
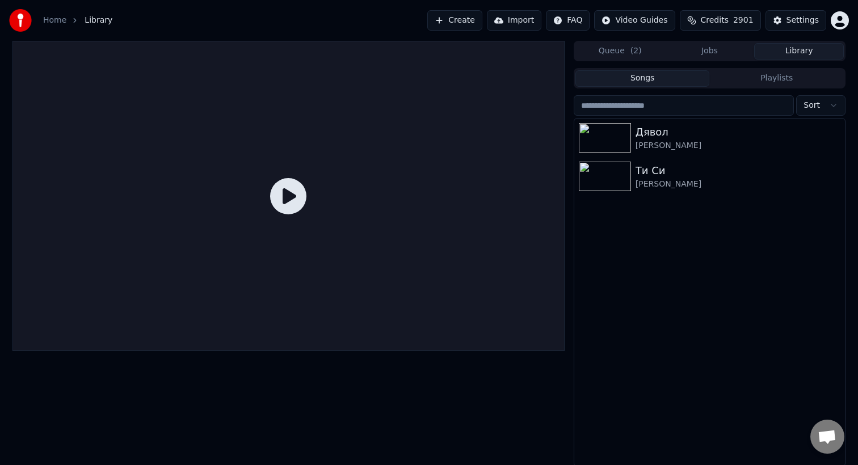
click at [667, 83] on button "Songs" at bounding box center [642, 78] width 134 height 16
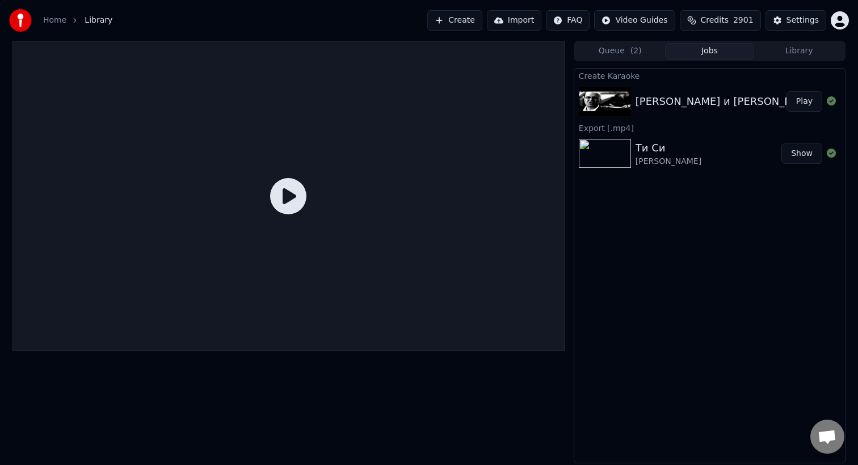
click at [717, 52] on button "Jobs" at bounding box center [710, 51] width 90 height 16
click at [600, 56] on button "Queue ( 2 )" at bounding box center [620, 51] width 90 height 16
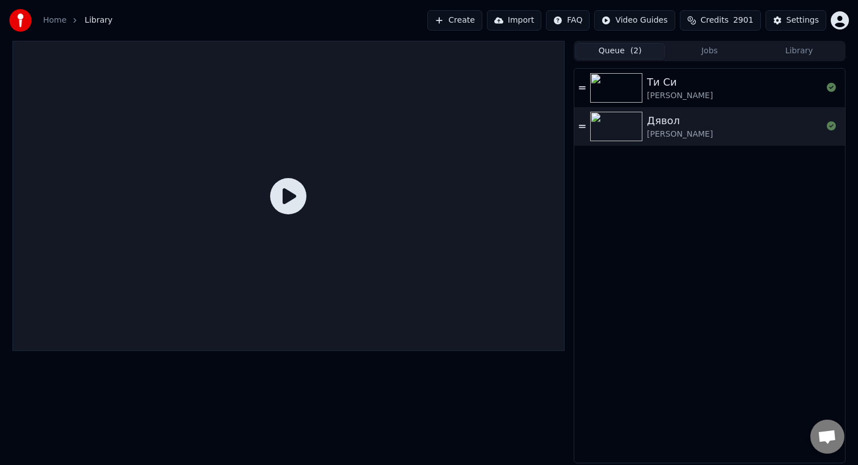
click at [670, 121] on div "Дявол" at bounding box center [680, 121] width 66 height 16
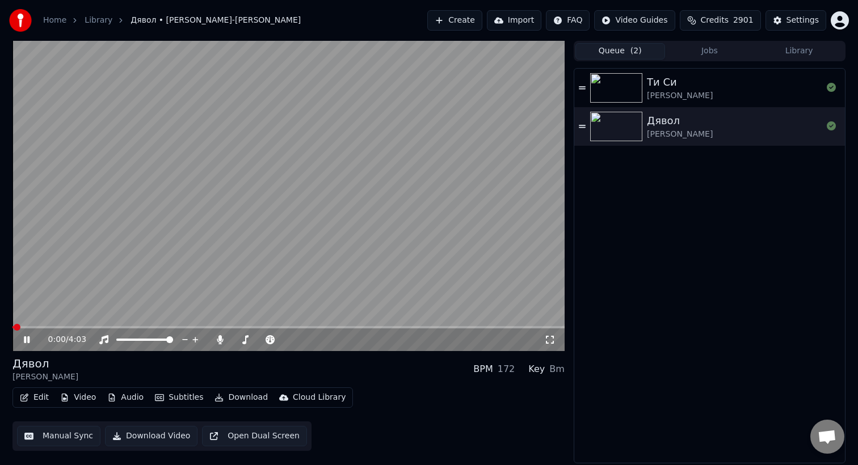
click at [180, 395] on button "Subtitles" at bounding box center [178, 398] width 57 height 16
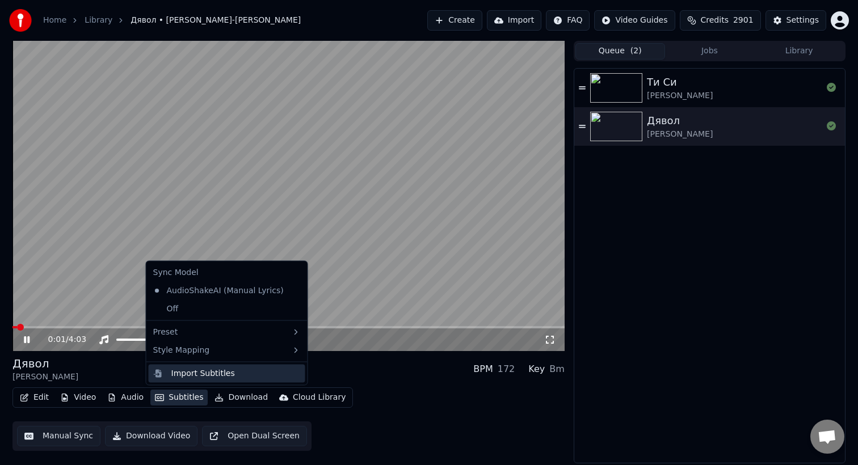
click at [189, 378] on div "Import Subtitles" at bounding box center [203, 373] width 64 height 11
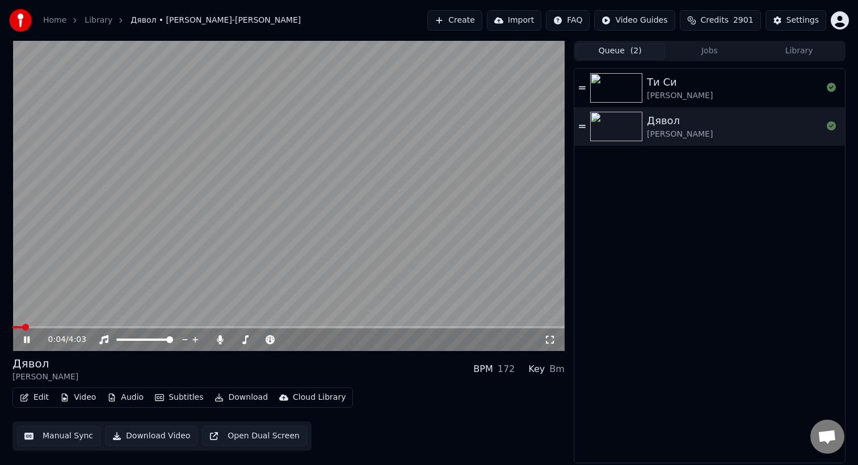
click at [27, 341] on icon at bounding box center [35, 339] width 27 height 9
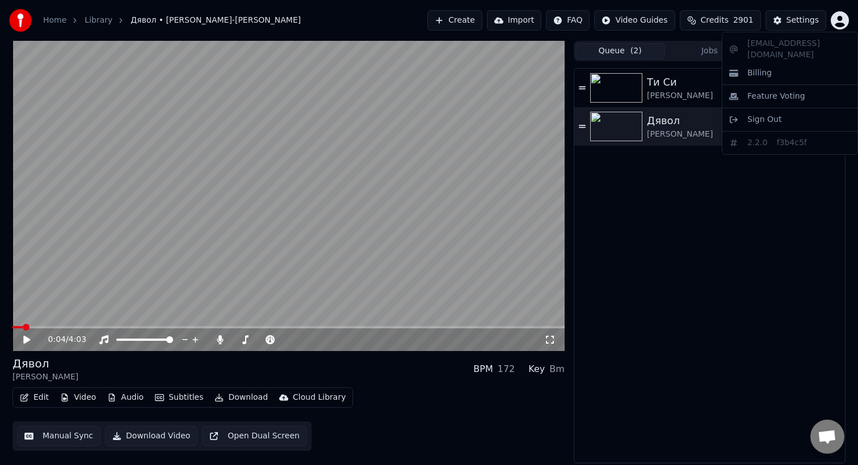
click at [835, 19] on html "Home Library Дявол • [PERSON_NAME] • Ку-Ку Бенд Create Import FAQ Video Guides …" at bounding box center [429, 232] width 858 height 465
click at [792, 16] on html "Home Library Дявол • [PERSON_NAME] • Ку-Ку Бенд Create Import FAQ Video Guides …" at bounding box center [429, 232] width 858 height 465
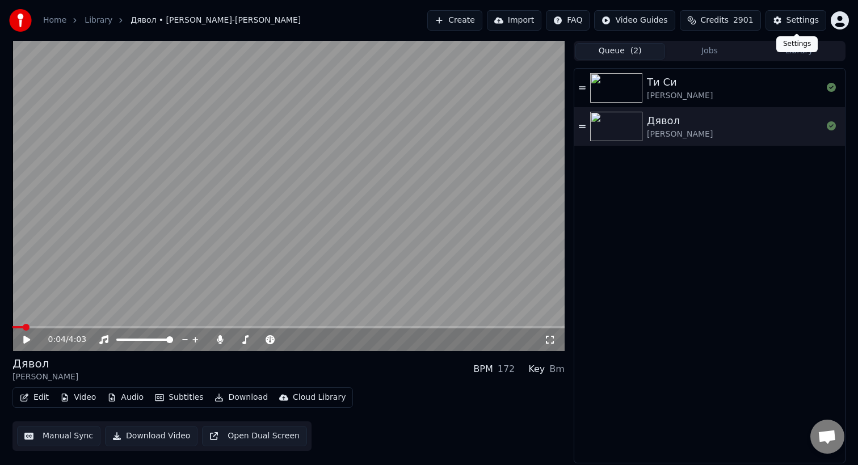
click at [791, 26] on button "Settings" at bounding box center [795, 20] width 61 height 20
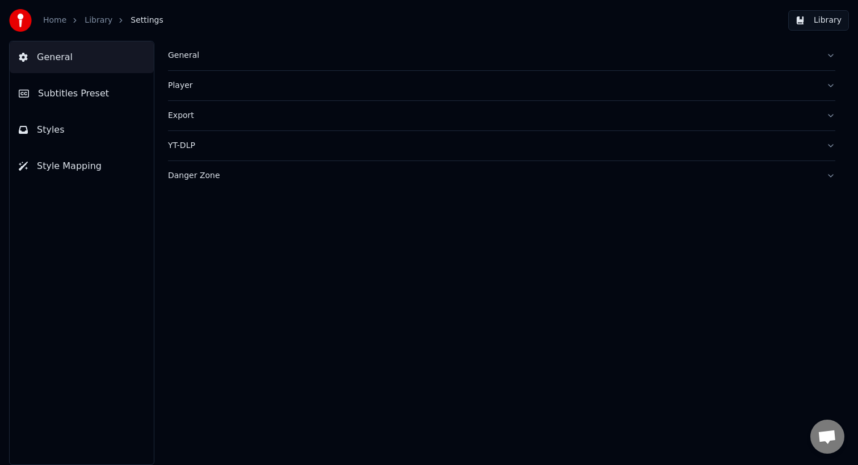
click at [195, 62] on button "General" at bounding box center [501, 55] width 667 height 29
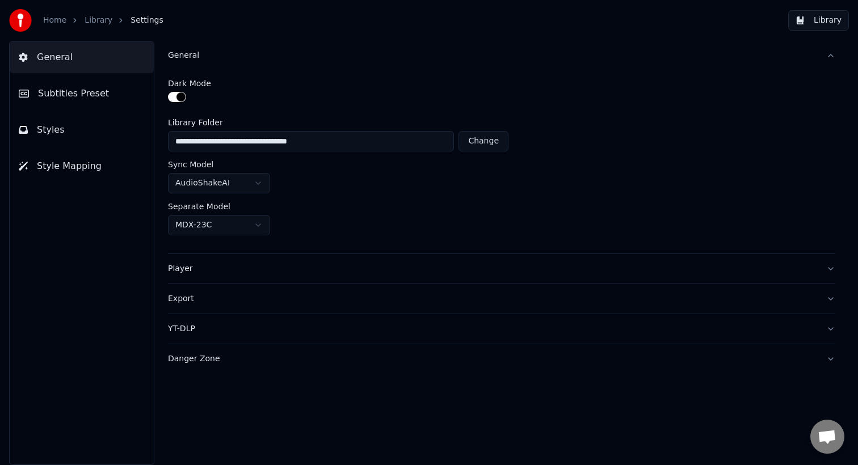
click at [195, 62] on button "General" at bounding box center [501, 55] width 667 height 29
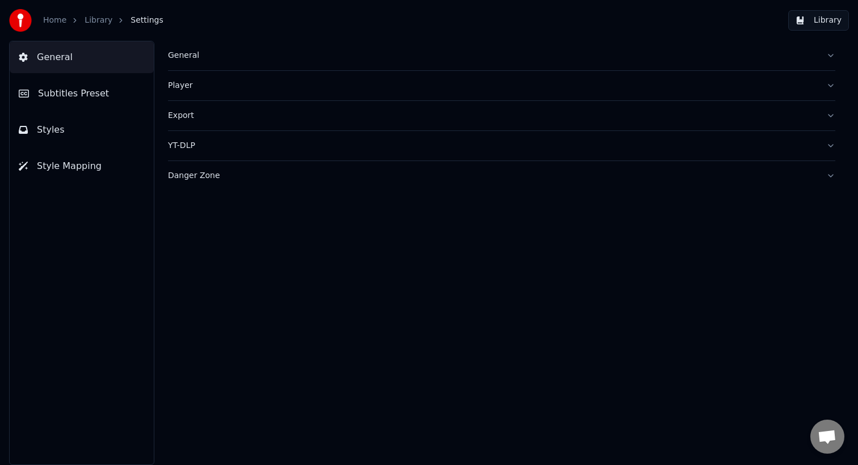
click at [202, 83] on div "Player" at bounding box center [492, 85] width 649 height 11
click at [216, 121] on div "Export" at bounding box center [492, 115] width 649 height 11
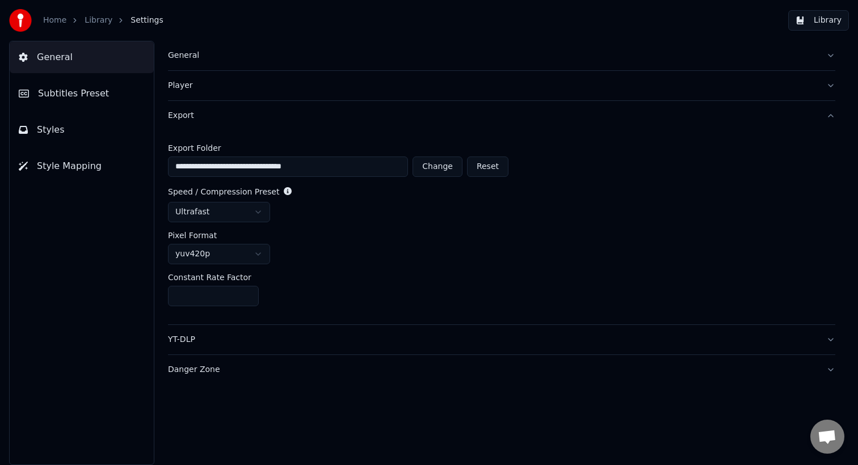
click at [216, 121] on div "Export" at bounding box center [492, 115] width 649 height 11
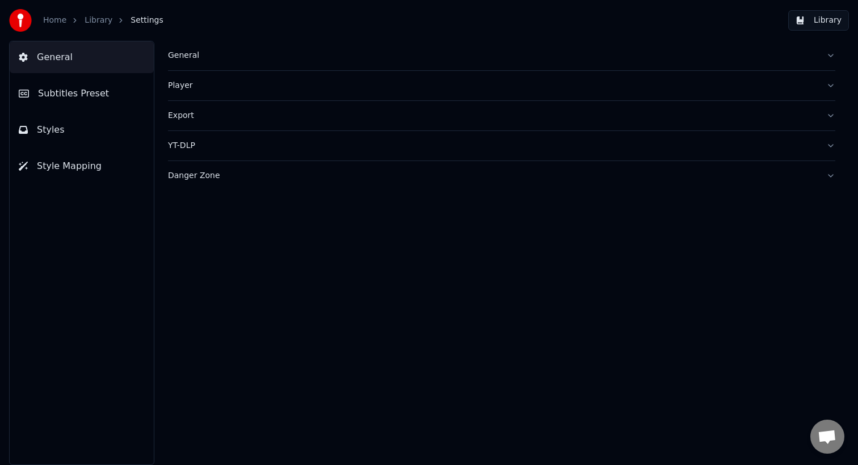
click at [73, 99] on span "Subtitles Preset" at bounding box center [73, 94] width 71 height 14
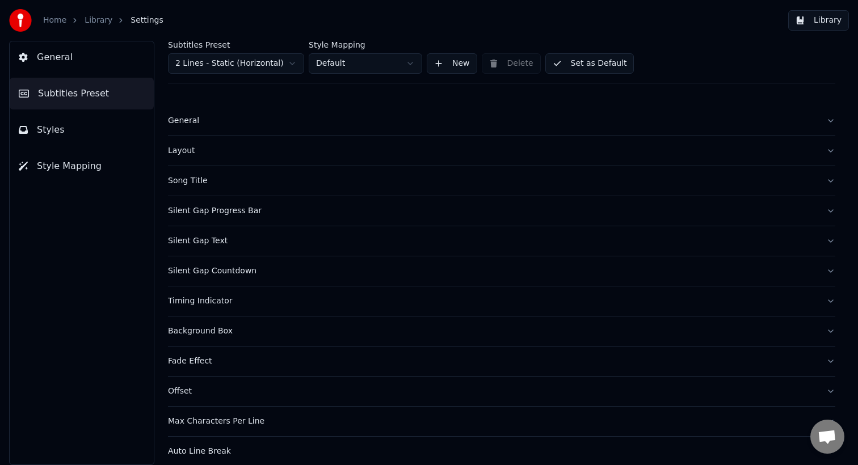
click at [75, 136] on button "Styles" at bounding box center [82, 130] width 144 height 32
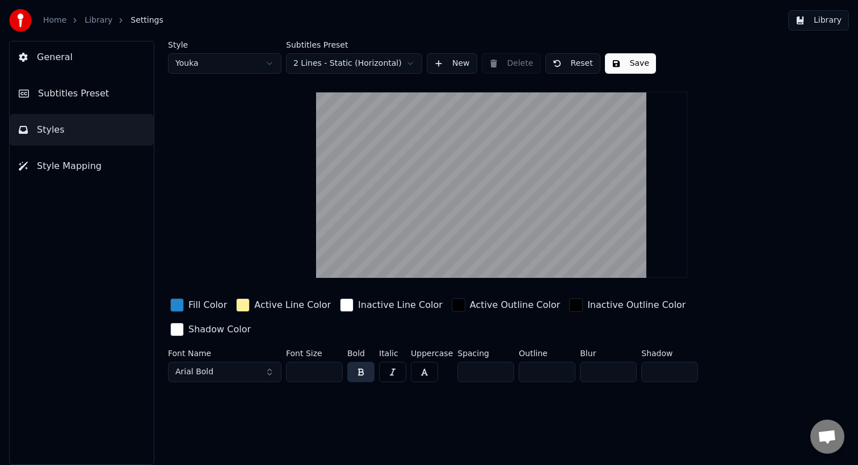
click at [54, 24] on link "Home" at bounding box center [54, 20] width 23 height 11
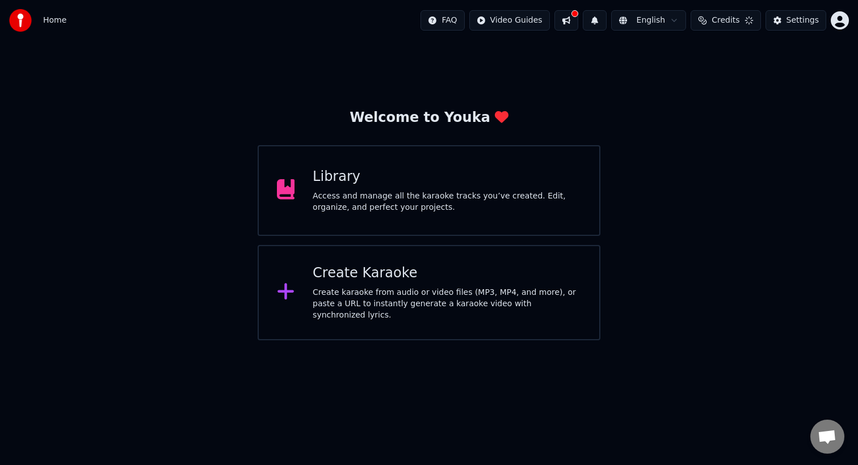
click at [495, 204] on div "Access and manage all the karaoke tracks you’ve created. Edit, organize, and pe…" at bounding box center [447, 202] width 268 height 23
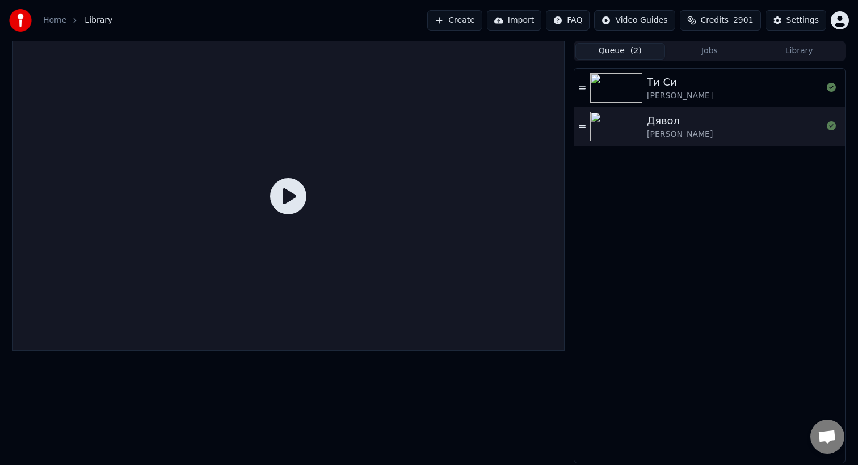
click at [676, 134] on div "[PERSON_NAME]" at bounding box center [680, 134] width 66 height 11
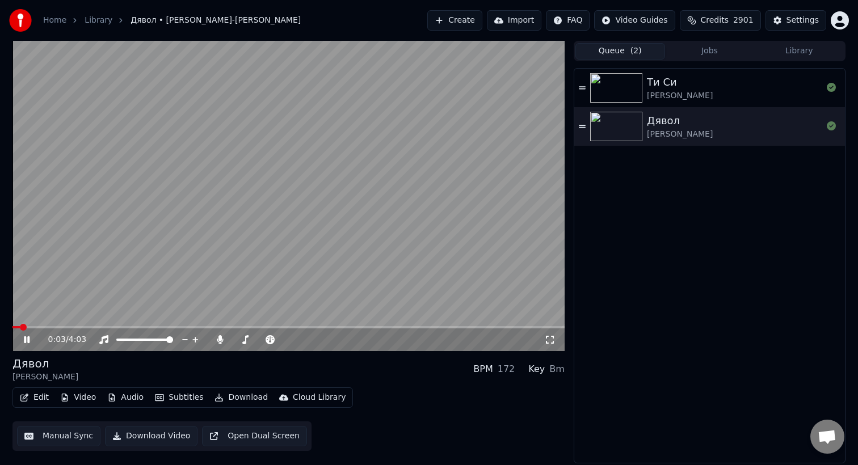
click at [25, 339] on icon at bounding box center [27, 339] width 6 height 7
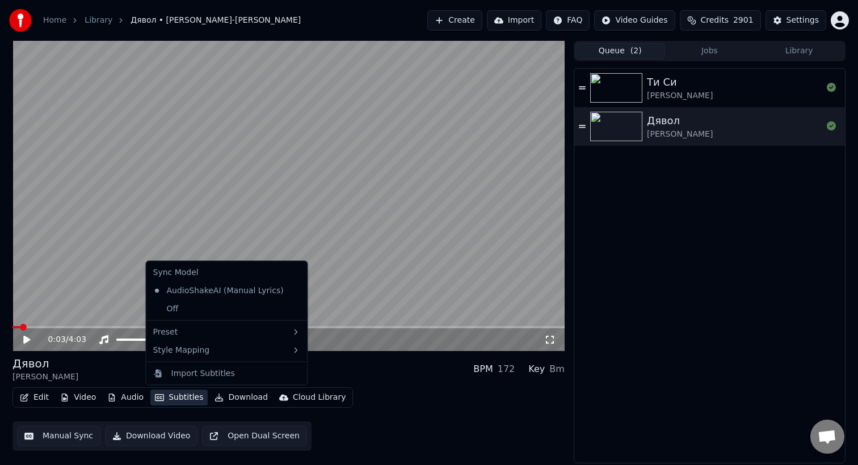
click at [170, 400] on button "Subtitles" at bounding box center [178, 398] width 57 height 16
click at [179, 375] on div "Import Subtitles" at bounding box center [203, 373] width 64 height 11
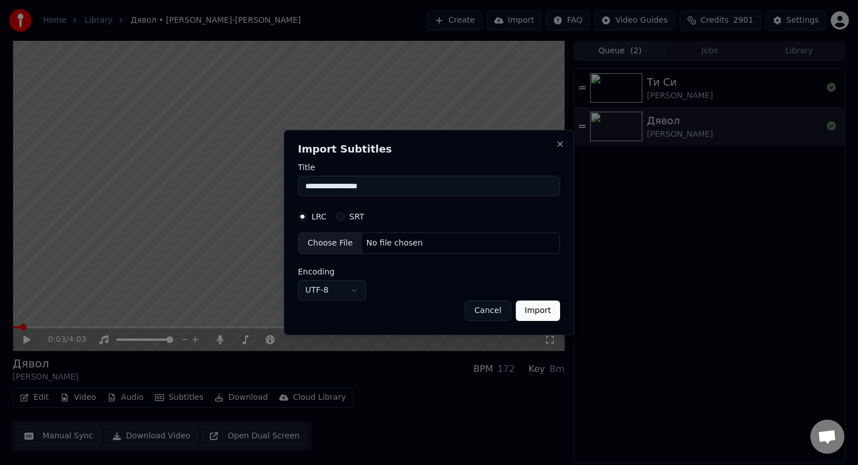
click at [375, 249] on div "Choose File No file chosen" at bounding box center [429, 244] width 262 height 22
click at [354, 218] on label "SRT" at bounding box center [356, 217] width 15 height 8
click at [345, 218] on button "SRT" at bounding box center [340, 216] width 9 height 9
click at [336, 246] on div "Choose File" at bounding box center [330, 243] width 64 height 20
click at [325, 240] on div "Choose File" at bounding box center [330, 243] width 64 height 20
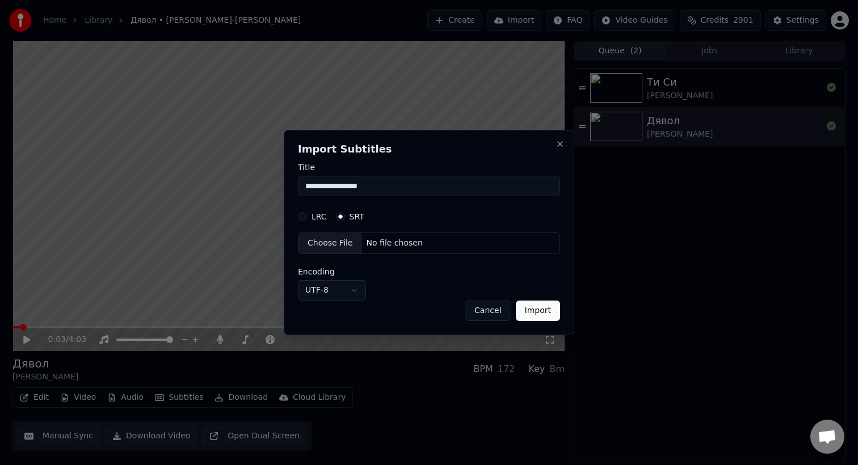
click at [392, 188] on input "**********" at bounding box center [429, 186] width 262 height 20
click at [553, 147] on h2 "Import Subtitles" at bounding box center [429, 149] width 262 height 10
click at [565, 145] on div "**********" at bounding box center [429, 232] width 290 height 205
click at [560, 145] on button "Close" at bounding box center [559, 144] width 9 height 9
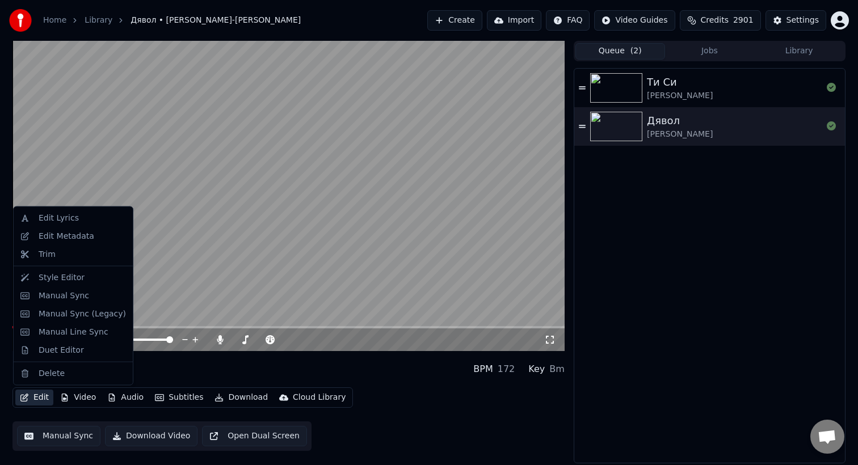
click at [40, 398] on button "Edit" at bounding box center [34, 398] width 38 height 16
click at [57, 280] on div "Style Editor" at bounding box center [62, 277] width 46 height 11
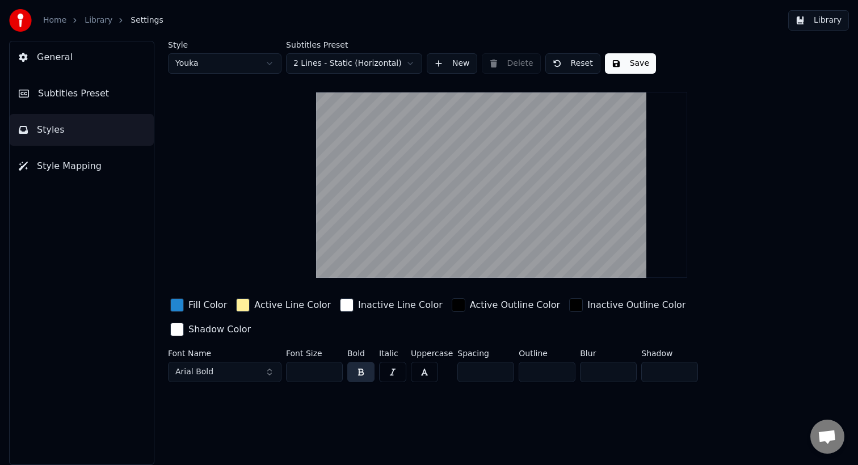
click at [65, 172] on span "Style Mapping" at bounding box center [69, 166] width 65 height 14
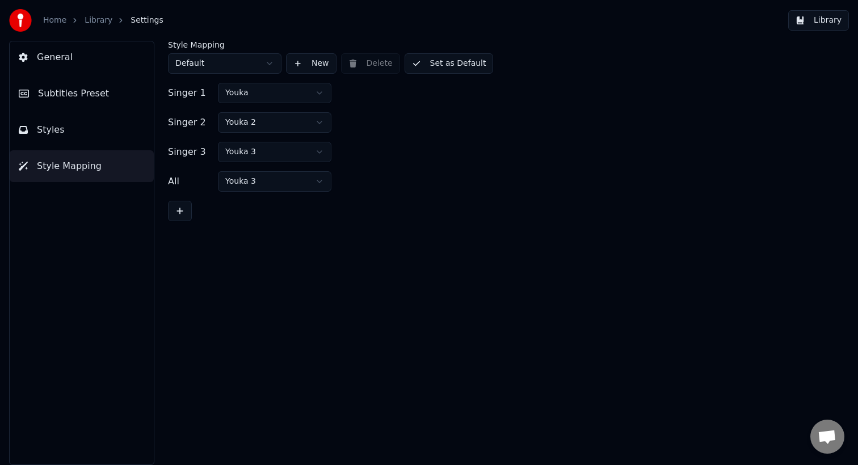
click at [60, 132] on span "Styles" at bounding box center [51, 130] width 28 height 14
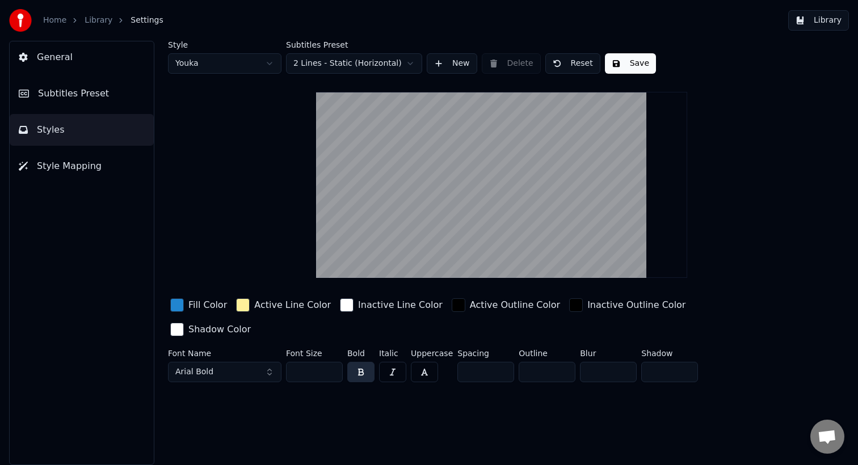
click at [70, 99] on span "Subtitles Preset" at bounding box center [73, 94] width 71 height 14
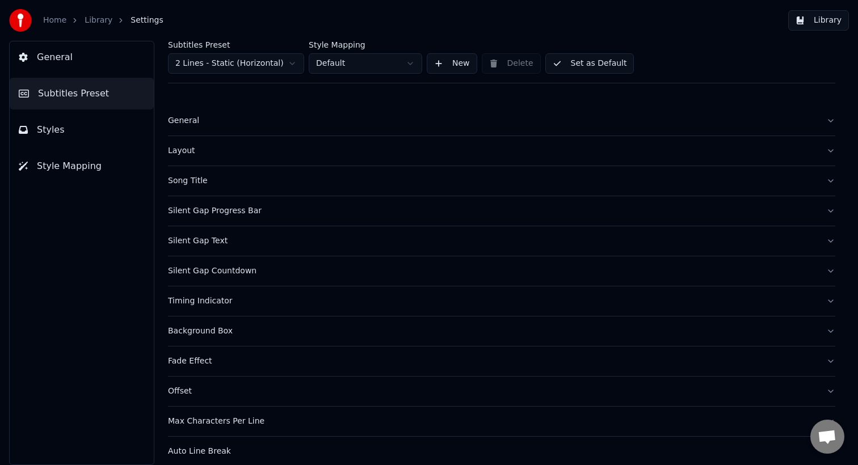
click at [59, 130] on span "Styles" at bounding box center [51, 130] width 28 height 14
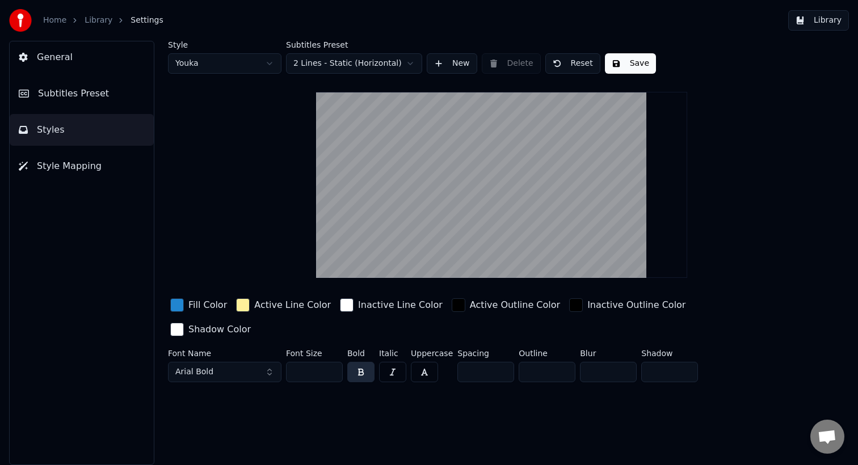
click at [765, 204] on div "Style Youka Subtitles Preset 2 Lines - Static (Horizontal) New Delete Reset Sav…" at bounding box center [501, 214] width 667 height 346
click at [59, 64] on button "General" at bounding box center [82, 57] width 144 height 32
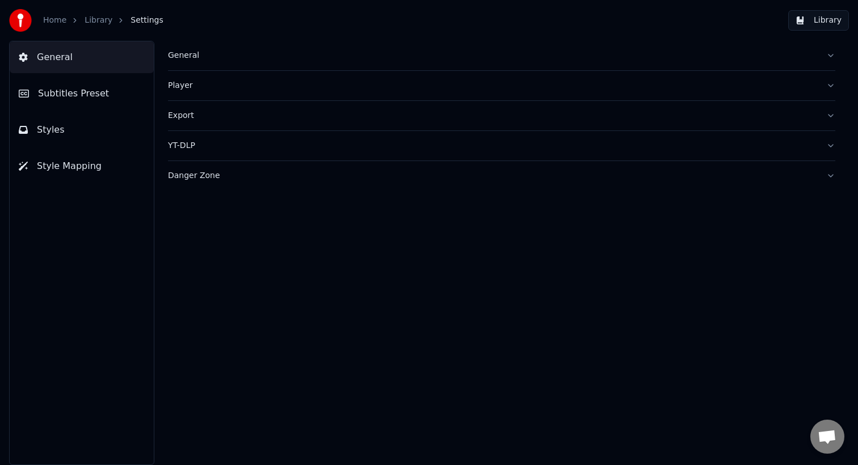
click at [37, 130] on span "Styles" at bounding box center [51, 130] width 28 height 14
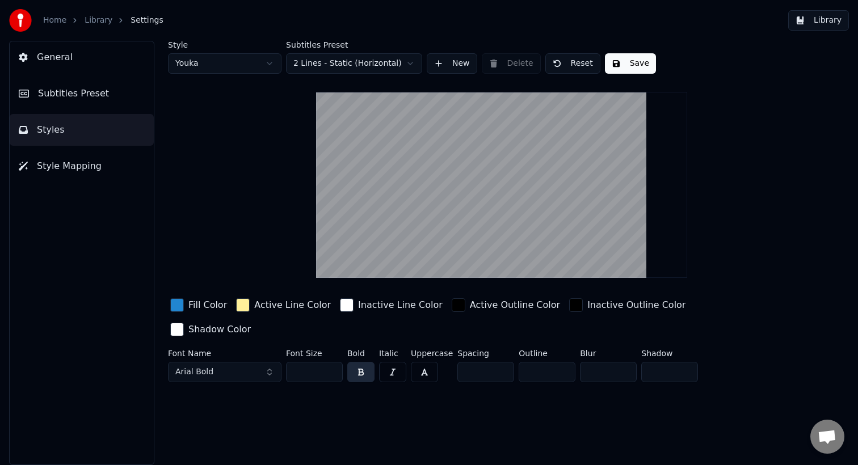
click at [45, 169] on span "Style Mapping" at bounding box center [69, 166] width 65 height 14
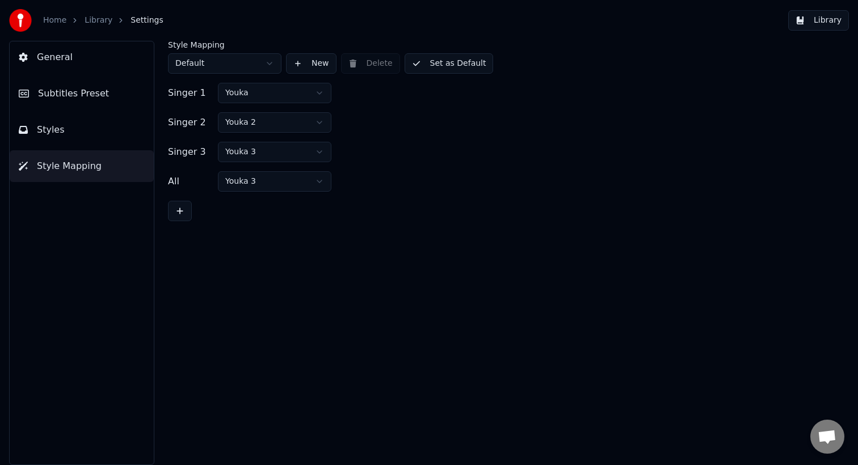
click at [52, 102] on button "Subtitles Preset" at bounding box center [82, 94] width 144 height 32
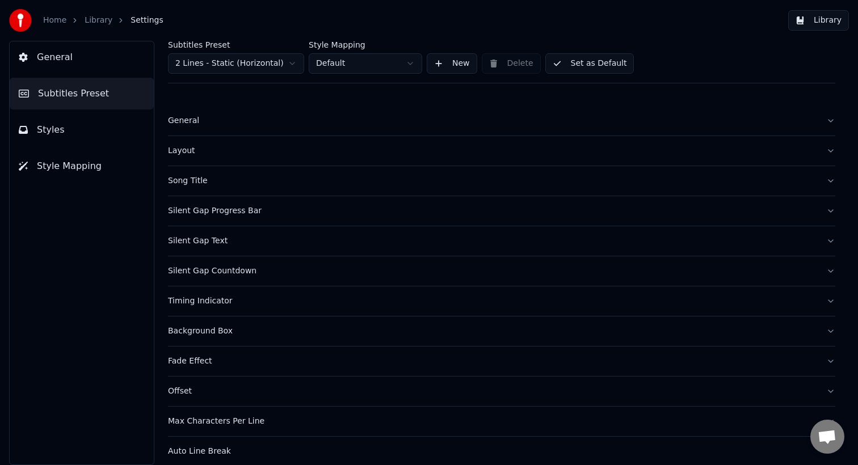
click at [95, 23] on link "Library" at bounding box center [99, 20] width 28 height 11
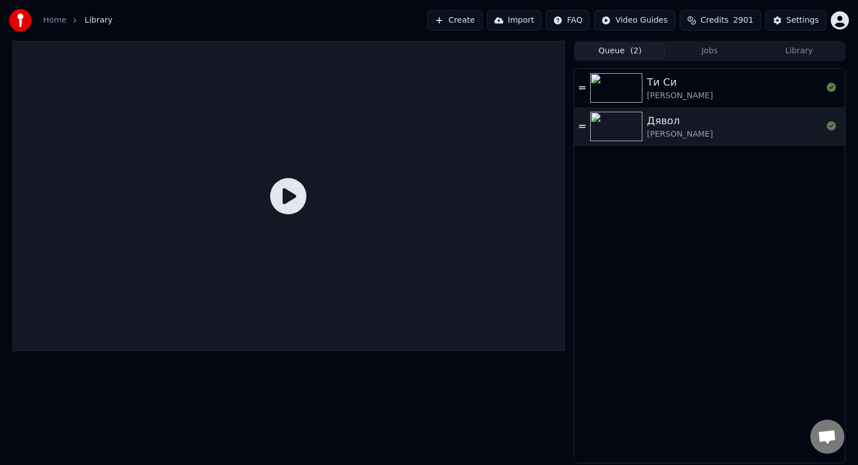
click at [690, 118] on div "Дявол" at bounding box center [680, 121] width 66 height 16
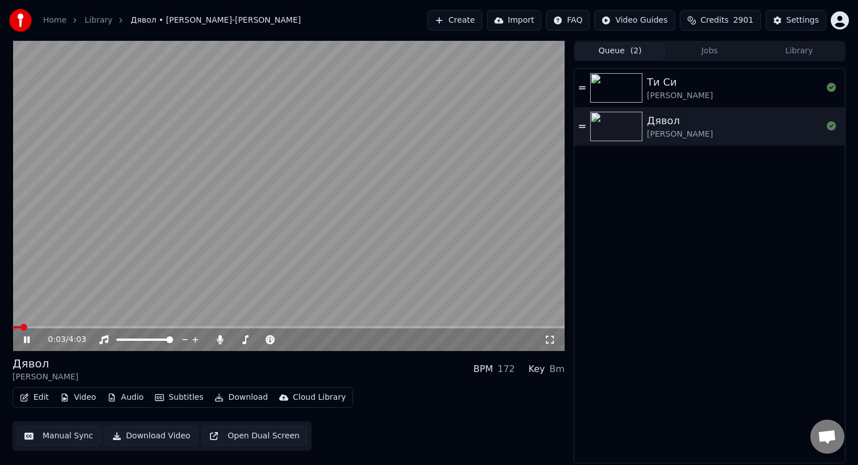
click at [24, 337] on icon at bounding box center [27, 339] width 6 height 7
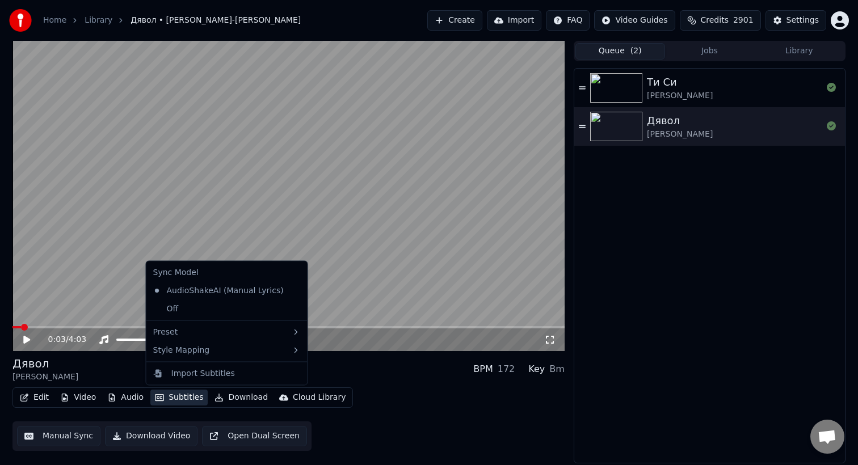
click at [175, 399] on button "Subtitles" at bounding box center [178, 398] width 57 height 16
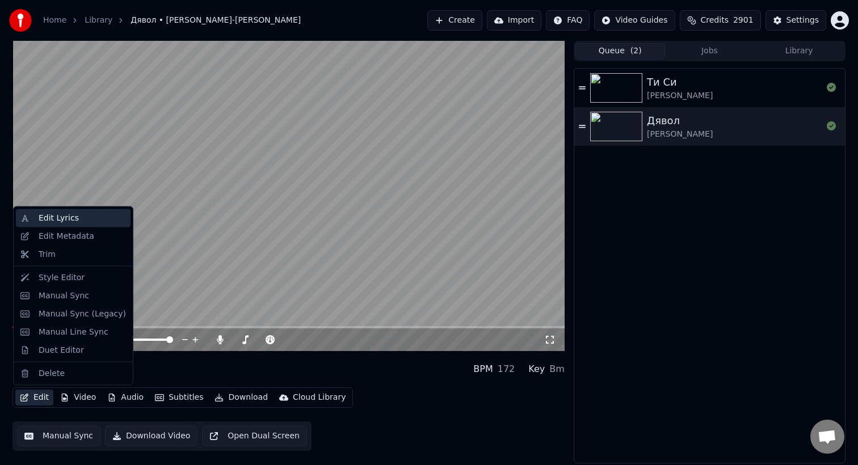
click at [77, 220] on div "Edit Lyrics" at bounding box center [82, 218] width 87 height 11
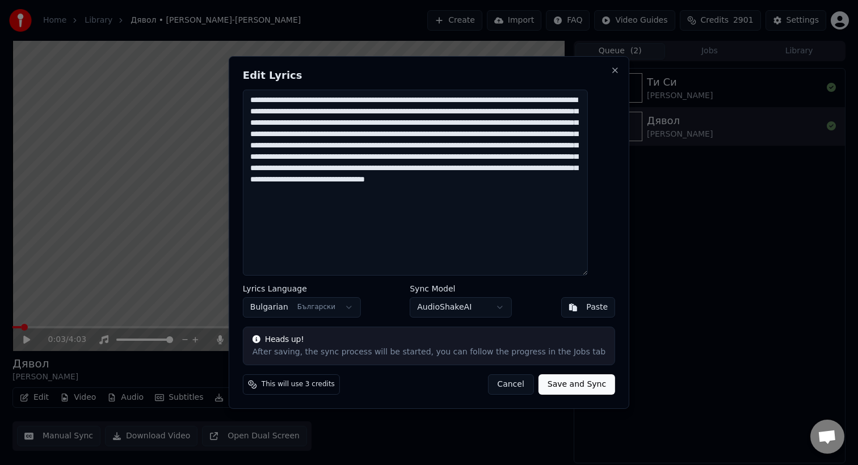
drag, startPoint x: 438, startPoint y: 221, endPoint x: 410, endPoint y: 191, distance: 40.5
click at [410, 191] on textarea "**********" at bounding box center [415, 183] width 345 height 186
click at [461, 223] on textarea "**********" at bounding box center [415, 183] width 345 height 186
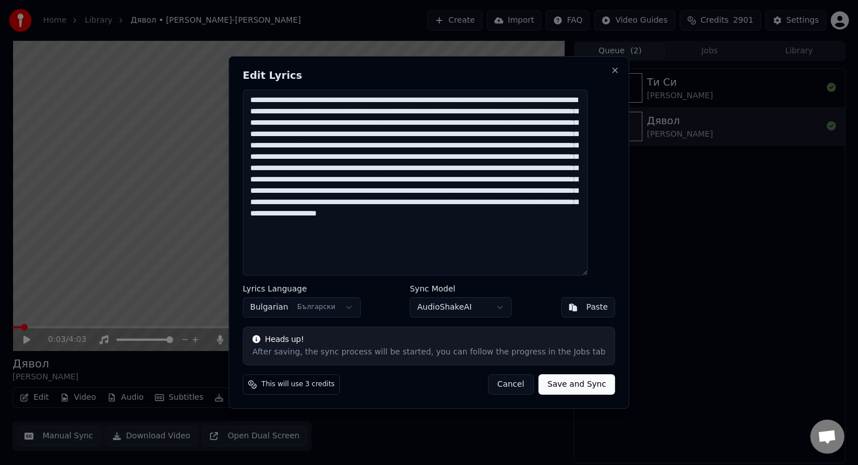
type textarea "**********"
click at [570, 387] on button "Save and Sync" at bounding box center [576, 384] width 77 height 20
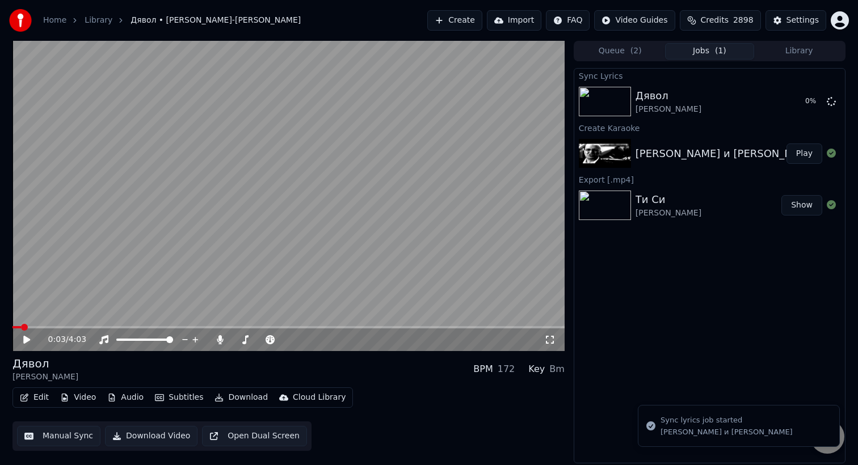
click at [26, 340] on icon at bounding box center [26, 340] width 7 height 8
click at [343, 325] on video at bounding box center [288, 196] width 552 height 310
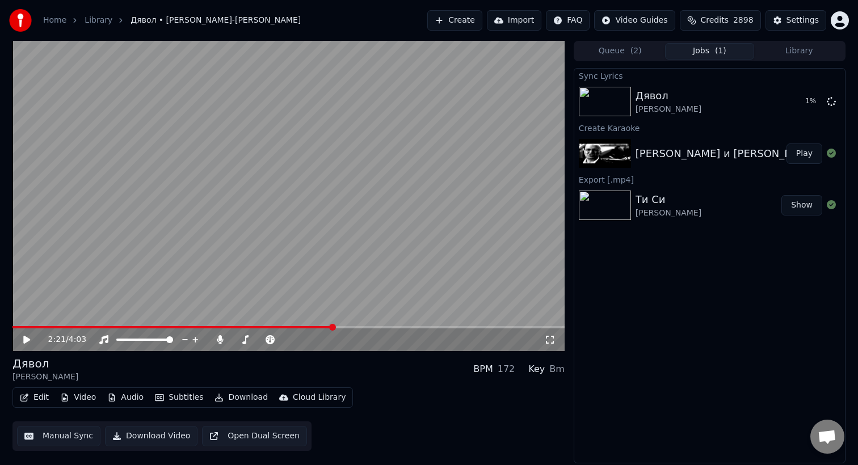
click at [333, 328] on span at bounding box center [288, 327] width 552 height 2
click at [357, 247] on video at bounding box center [288, 196] width 552 height 310
click at [132, 255] on video at bounding box center [288, 196] width 552 height 310
click at [28, 341] on icon at bounding box center [35, 339] width 27 height 9
click at [234, 326] on video at bounding box center [288, 196] width 552 height 310
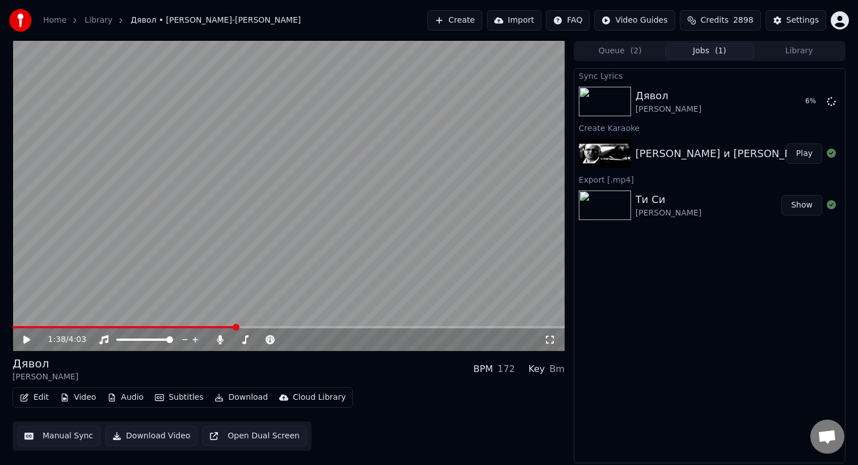
click at [234, 326] on span at bounding box center [123, 327] width 222 height 2
click at [24, 343] on icon at bounding box center [26, 340] width 7 height 8
click at [24, 343] on icon at bounding box center [27, 339] width 6 height 7
click at [260, 327] on span at bounding box center [288, 327] width 552 height 2
click at [268, 274] on video at bounding box center [288, 196] width 552 height 310
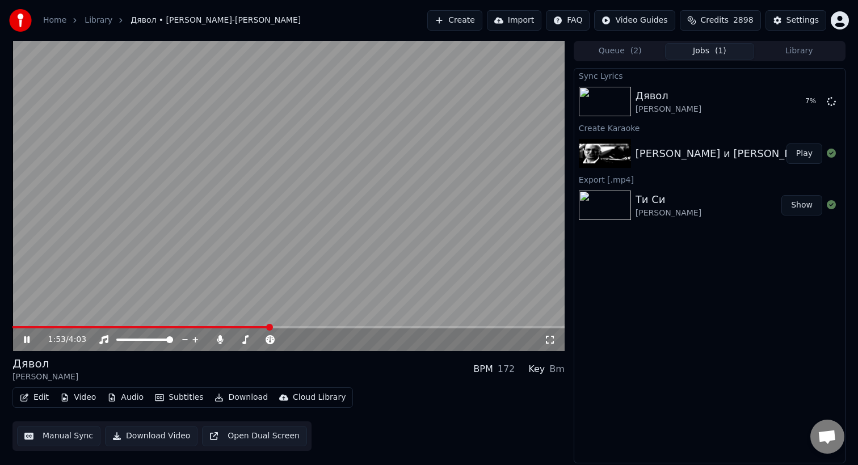
click at [269, 328] on span at bounding box center [288, 327] width 552 height 2
click at [278, 328] on span at bounding box center [288, 327] width 552 height 2
click at [285, 328] on span at bounding box center [288, 327] width 552 height 2
click at [292, 328] on span at bounding box center [288, 327] width 552 height 2
click at [40, 398] on button "Edit" at bounding box center [34, 398] width 38 height 16
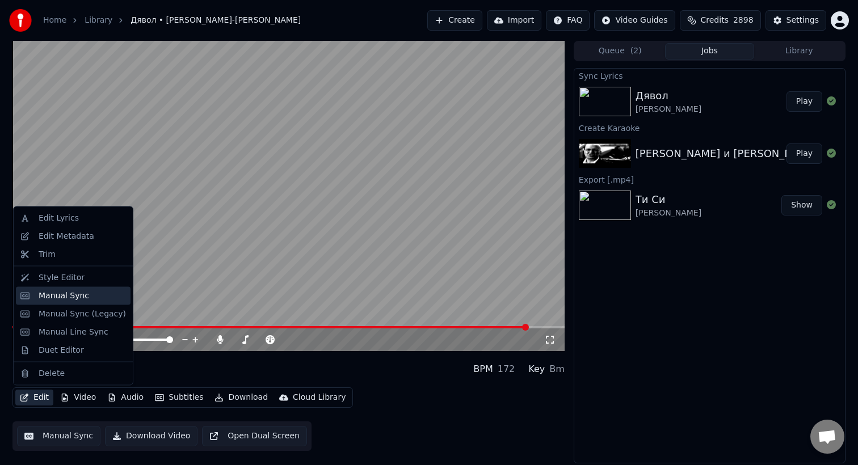
click at [82, 300] on div "Manual Sync" at bounding box center [64, 295] width 50 height 11
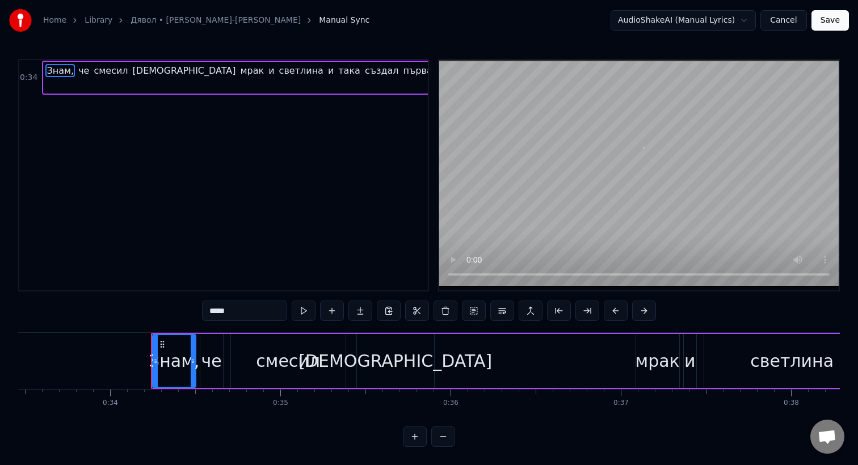
scroll to position [0, 5769]
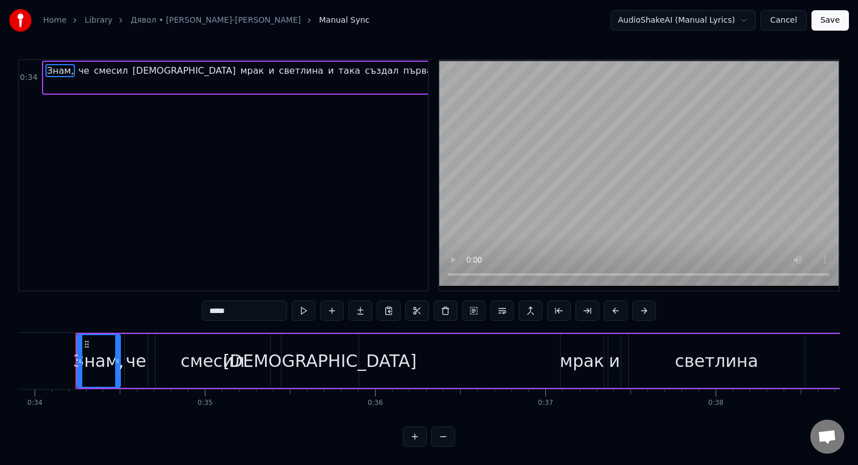
click at [92, 22] on link "Library" at bounding box center [99, 20] width 28 height 11
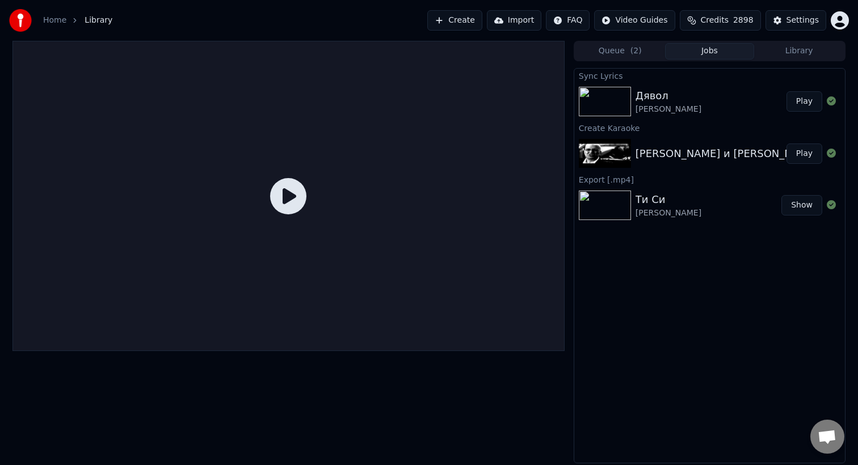
click at [675, 101] on div "Дявол" at bounding box center [668, 96] width 66 height 16
click at [603, 98] on img at bounding box center [605, 101] width 52 height 29
click at [701, 92] on div "Дявол" at bounding box center [668, 96] width 66 height 16
click at [799, 102] on button "Play" at bounding box center [804, 101] width 36 height 20
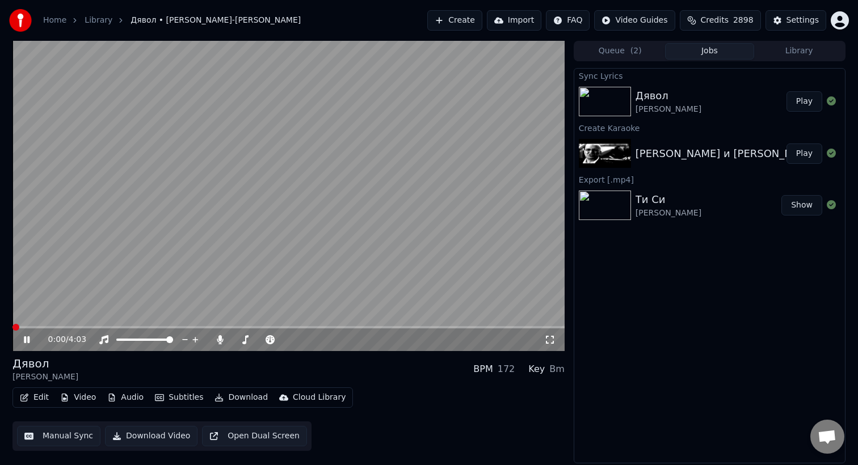
click at [421, 154] on video at bounding box center [288, 196] width 552 height 310
click at [36, 398] on button "Edit" at bounding box center [34, 398] width 38 height 16
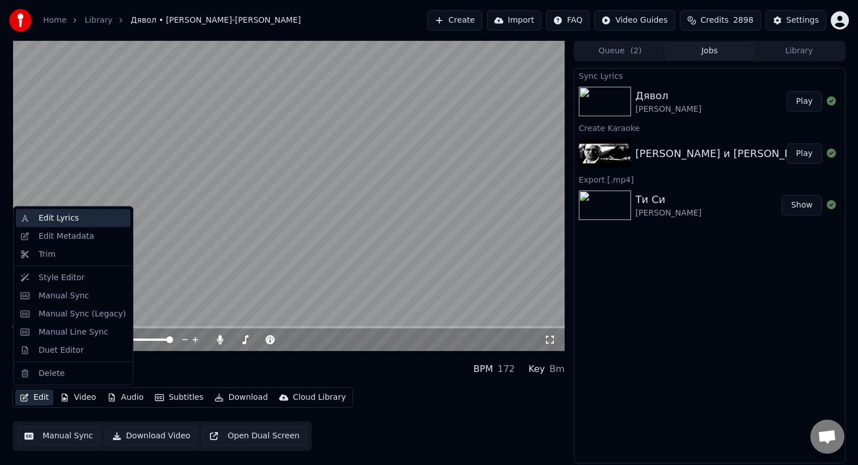
click at [66, 221] on div "Edit Lyrics" at bounding box center [59, 218] width 40 height 11
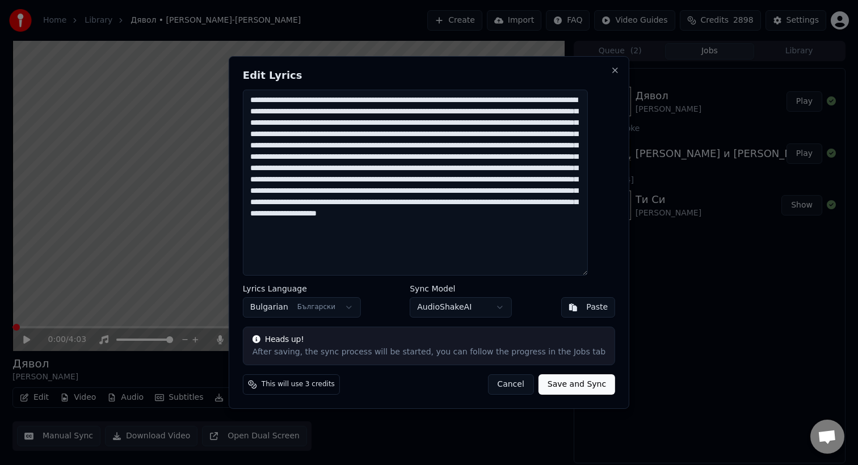
drag, startPoint x: 409, startPoint y: 193, endPoint x: 378, endPoint y: 195, distance: 30.7
click at [378, 195] on textarea at bounding box center [415, 183] width 345 height 186
click at [556, 382] on button "Save and Sync" at bounding box center [576, 384] width 77 height 20
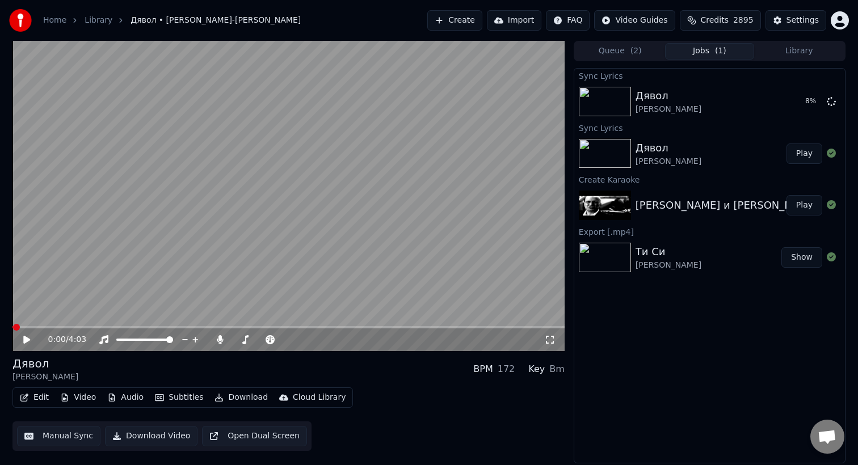
click at [460, 20] on button "Create" at bounding box center [454, 20] width 55 height 20
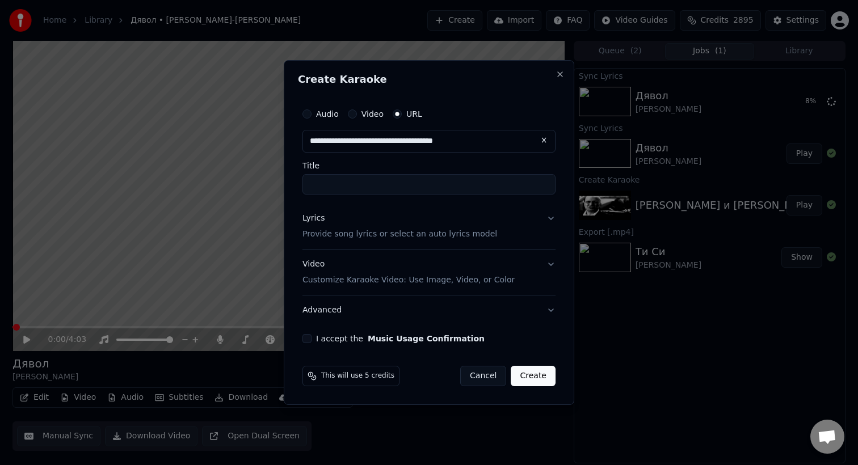
type input "**********"
click at [525, 179] on input "Title" at bounding box center [428, 184] width 253 height 20
type input "**********"
click at [468, 187] on input "Title" at bounding box center [428, 184] width 253 height 20
click at [520, 142] on input "**********" at bounding box center [428, 141] width 253 height 23
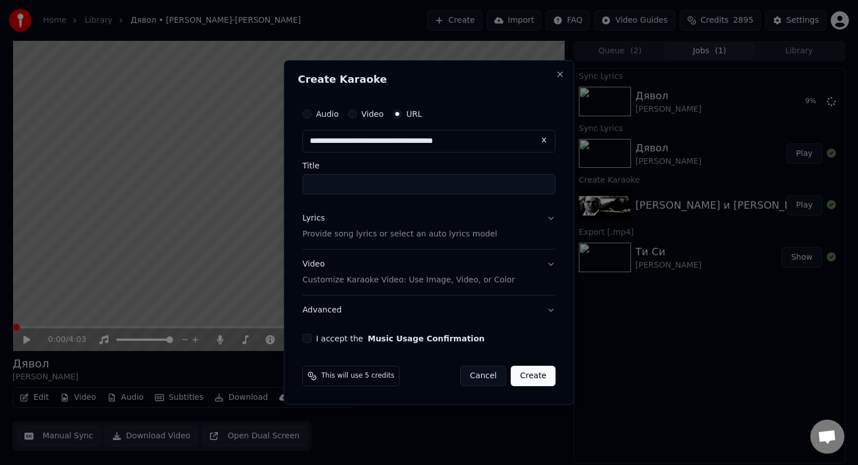
click at [516, 191] on input "Title" at bounding box center [428, 184] width 253 height 20
type input "**********"
click button at bounding box center [544, 140] width 23 height 20
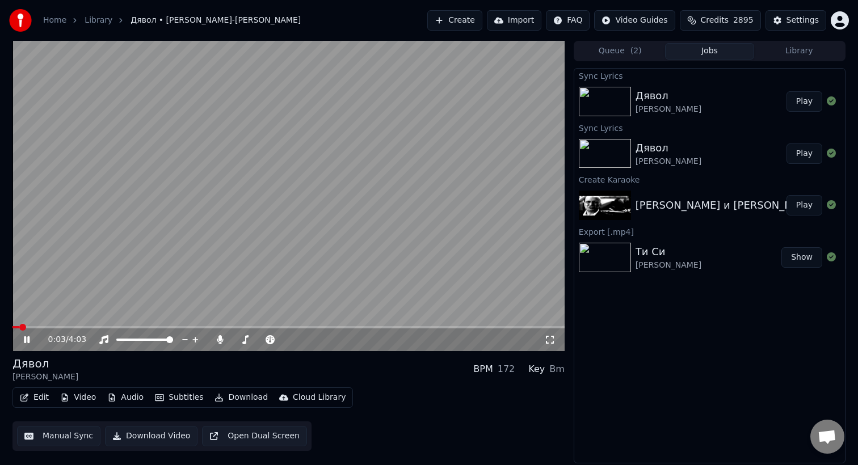
click at [167, 153] on video at bounding box center [288, 196] width 552 height 310
click at [462, 16] on button "Create" at bounding box center [454, 20] width 55 height 20
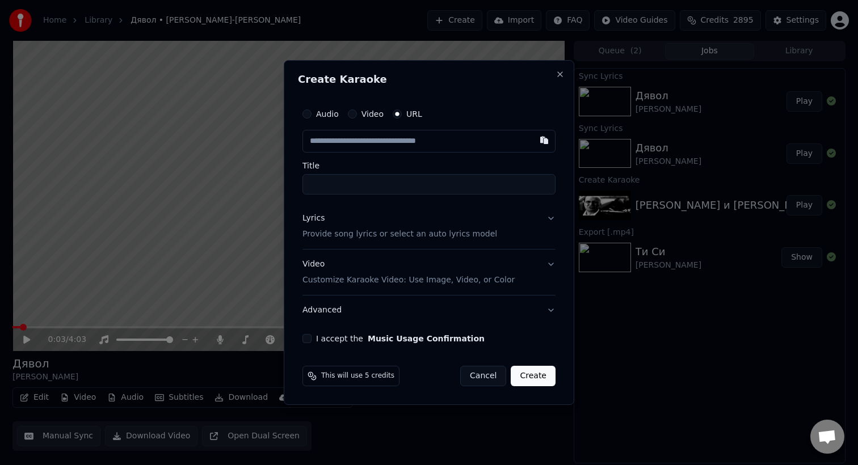
type input "**********"
type input "****"
type input "**********"
click at [420, 183] on input "****" at bounding box center [428, 184] width 253 height 20
click at [454, 231] on p "Provide song lyrics or select an auto lyrics model" at bounding box center [399, 234] width 195 height 11
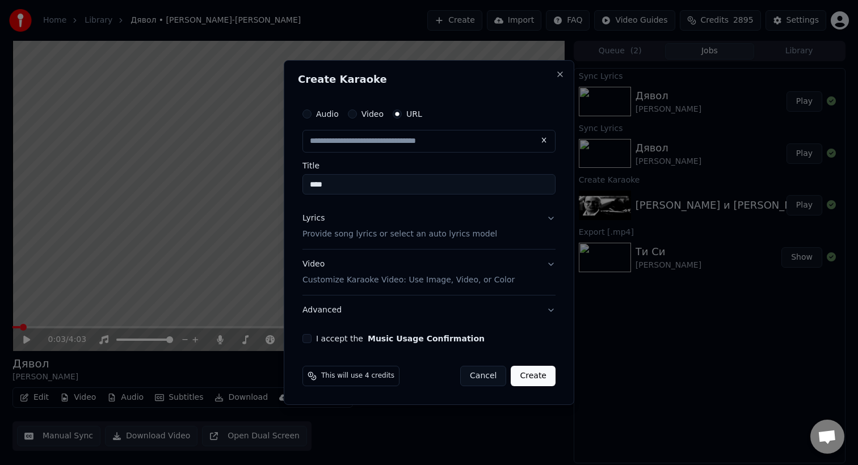
type input "**********"
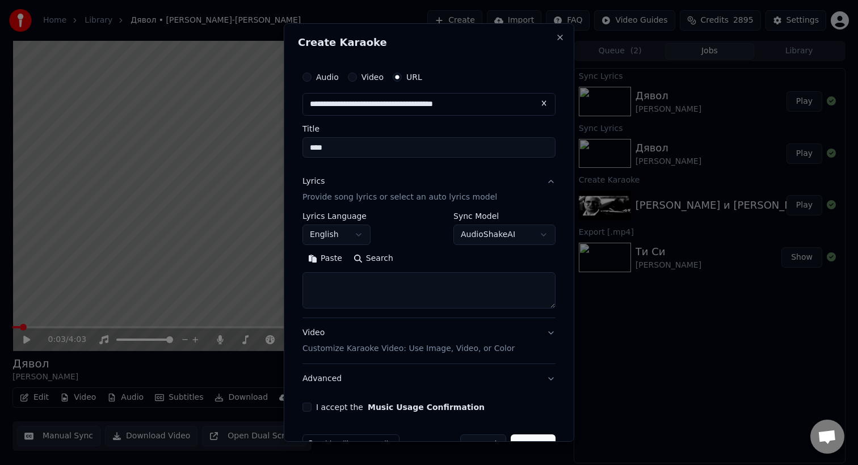
click at [358, 237] on body "**********" at bounding box center [429, 232] width 858 height 465
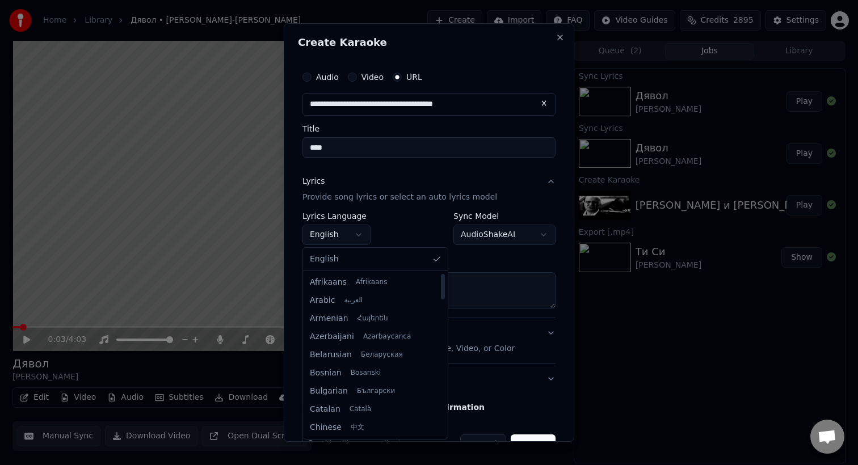
select select "**"
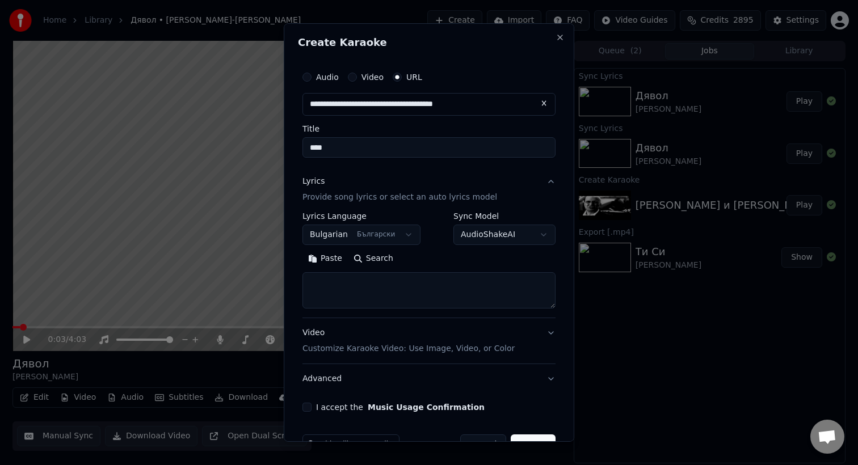
click at [372, 289] on textarea at bounding box center [428, 290] width 253 height 36
paste textarea "**********"
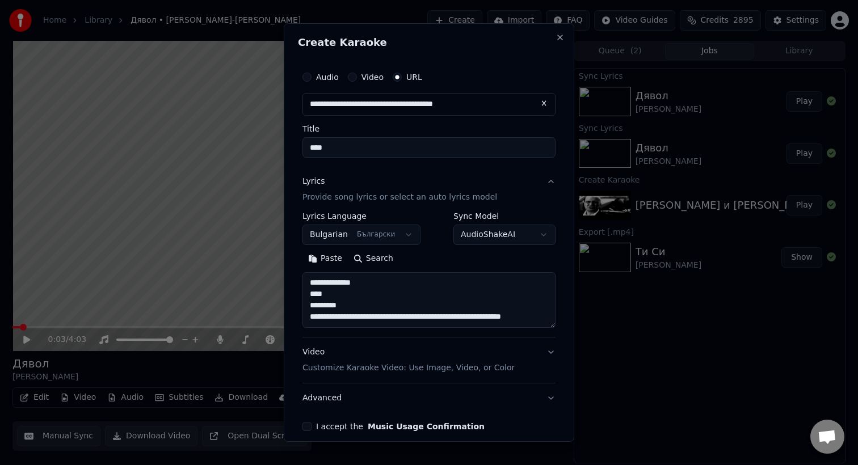
scroll to position [25, 0]
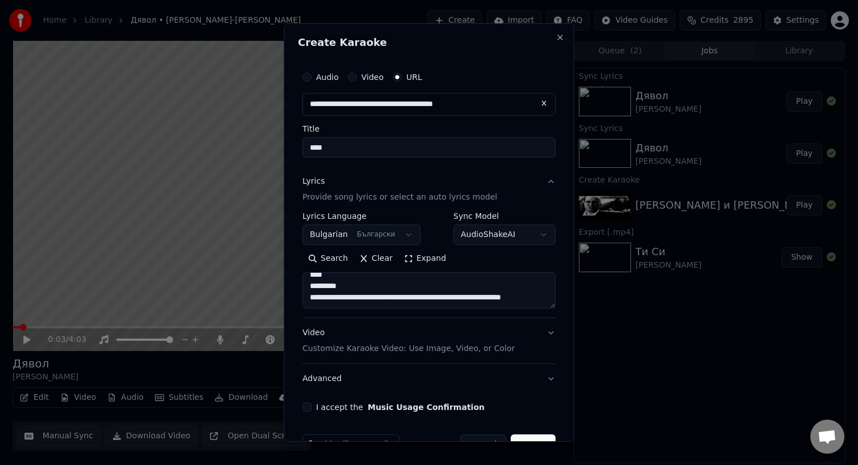
drag, startPoint x: 359, startPoint y: 307, endPoint x: 303, endPoint y: 277, distance: 63.7
click at [303, 277] on textarea "**********" at bounding box center [428, 290] width 253 height 36
click at [365, 282] on textarea "**********" at bounding box center [428, 290] width 253 height 36
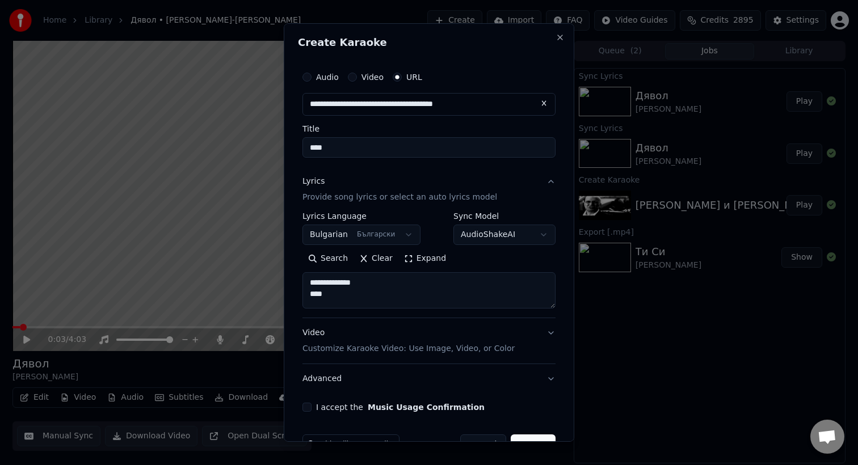
click at [365, 282] on textarea "**********" at bounding box center [428, 290] width 253 height 36
type textarea "****"
drag, startPoint x: 334, startPoint y: 284, endPoint x: 292, endPoint y: 284, distance: 41.4
click at [292, 284] on div "**********" at bounding box center [429, 232] width 290 height 419
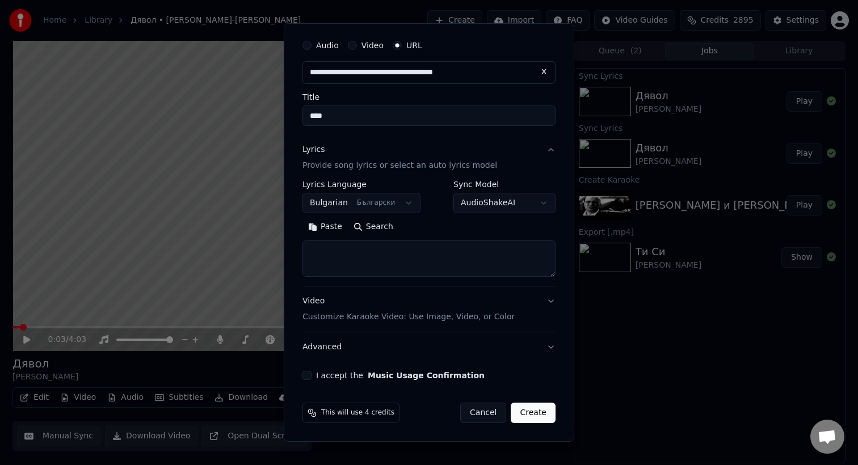
paste textarea "**********"
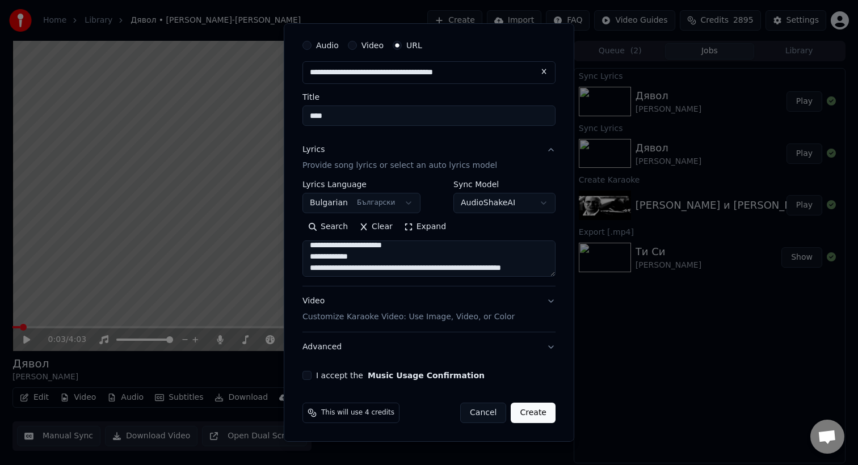
scroll to position [121, 0]
drag, startPoint x: 353, startPoint y: 269, endPoint x: 301, endPoint y: 246, distance: 56.9
click at [301, 246] on div "**********" at bounding box center [429, 206] width 262 height 355
type textarea "**********"
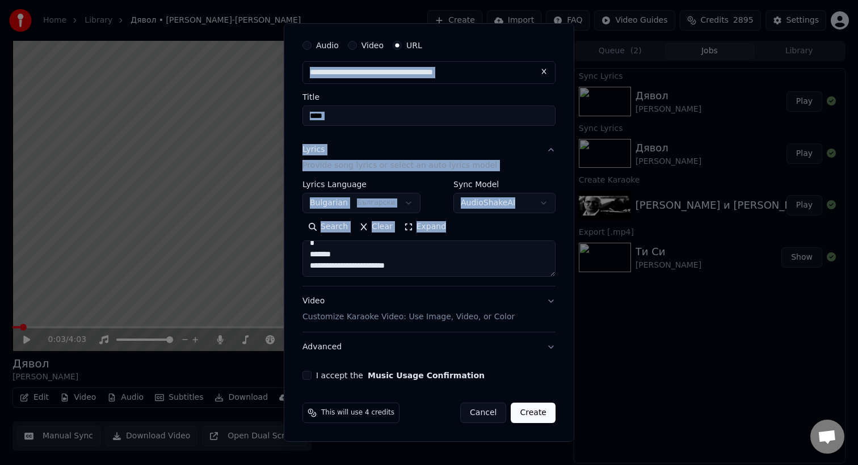
drag, startPoint x: 555, startPoint y: 276, endPoint x: 596, endPoint y: 375, distance: 107.5
click at [596, 375] on body "**********" at bounding box center [429, 232] width 858 height 465
click at [550, 269] on textarea "**********" at bounding box center [428, 258] width 253 height 36
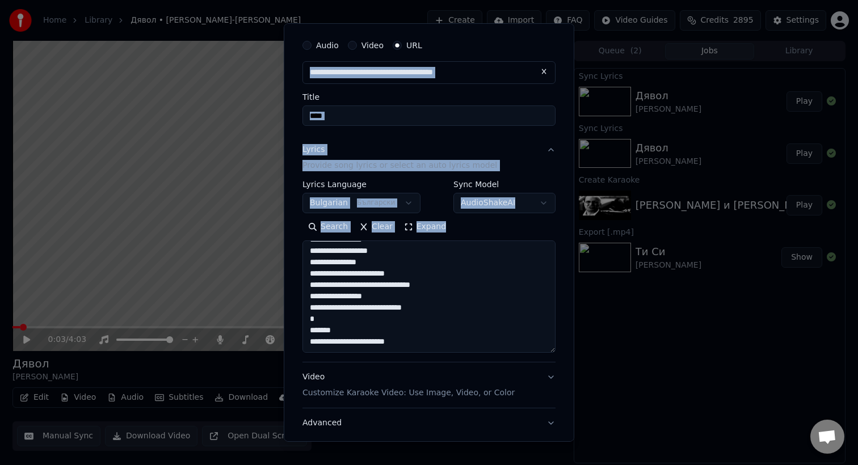
scroll to position [0, 0]
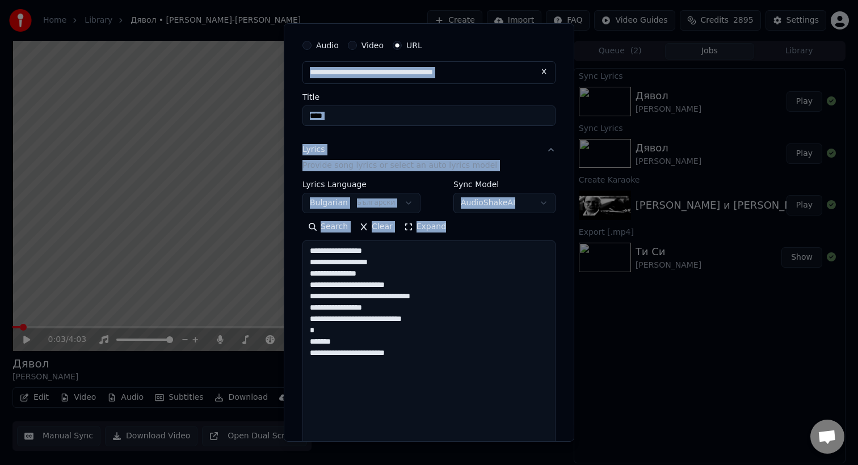
drag, startPoint x: 553, startPoint y: 276, endPoint x: 589, endPoint y: 474, distance: 201.7
click at [589, 465] on html "**********" at bounding box center [429, 232] width 858 height 465
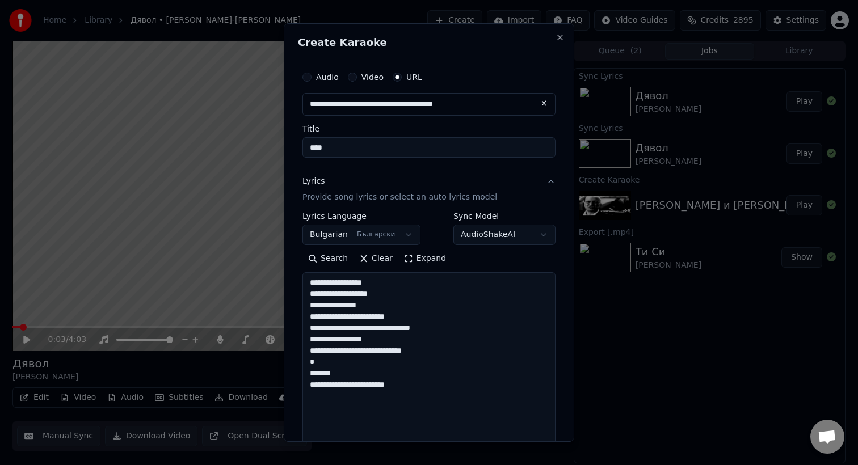
click at [468, 360] on textarea "**********" at bounding box center [428, 389] width 253 height 235
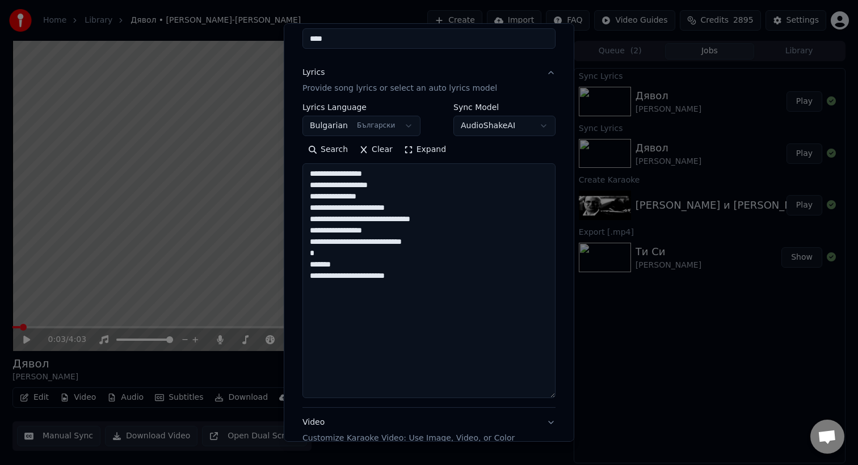
scroll to position [111, 0]
drag, startPoint x: 429, startPoint y: 276, endPoint x: 306, endPoint y: 156, distance: 171.3
click at [306, 156] on div "**********" at bounding box center [428, 268] width 253 height 258
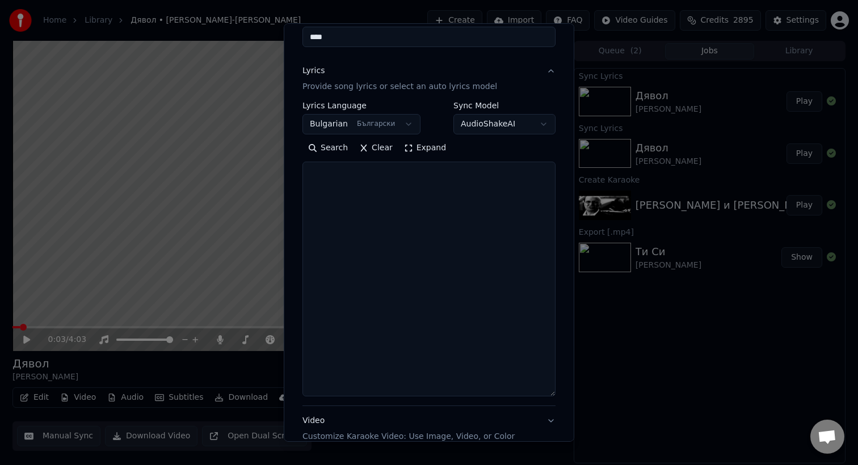
paste textarea "**********"
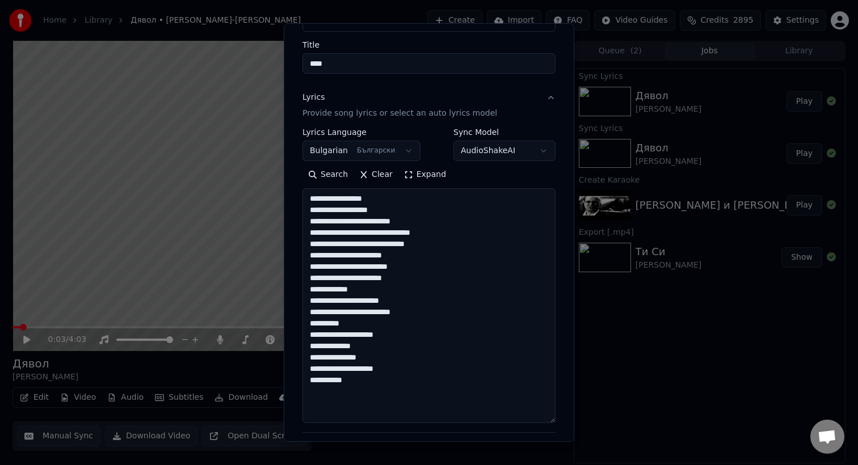
scroll to position [79, 0]
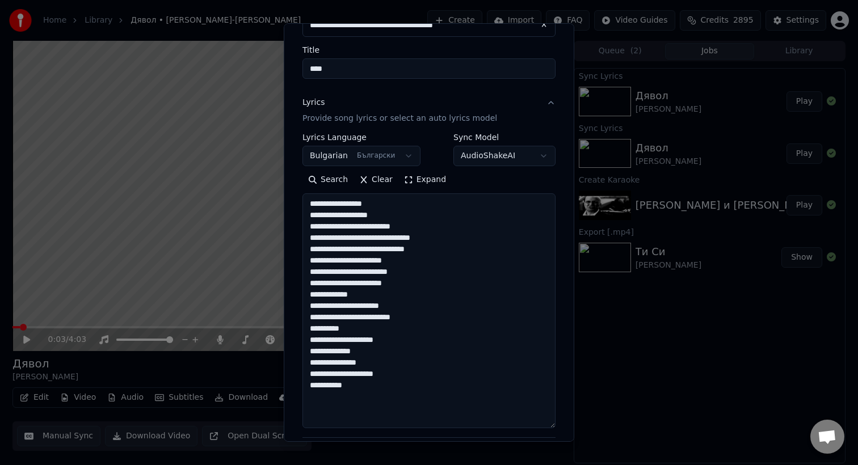
drag, startPoint x: 362, startPoint y: 396, endPoint x: 302, endPoint y: 201, distance: 203.5
click at [302, 201] on textarea "**********" at bounding box center [428, 310] width 253 height 235
paste textarea "**********"
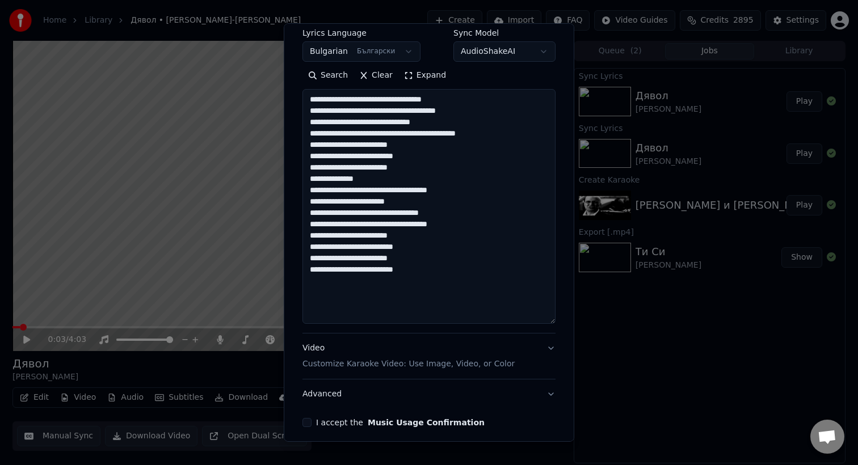
scroll to position [230, 0]
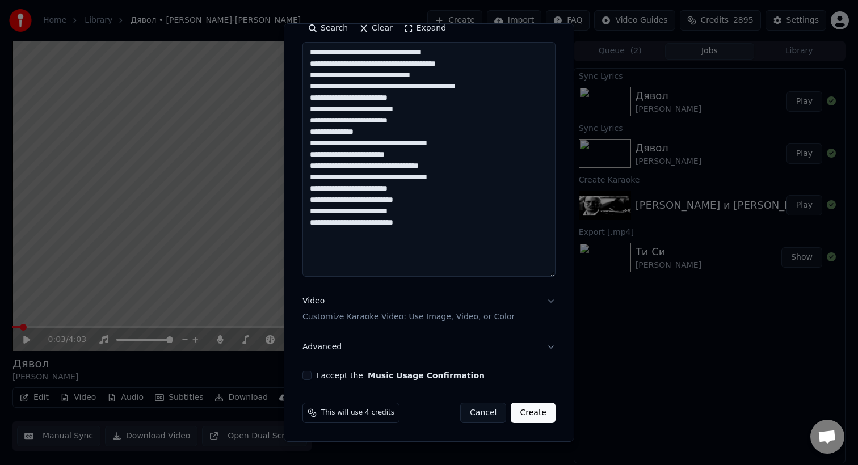
type textarea "**********"
click at [544, 412] on button "Create" at bounding box center [532, 413] width 45 height 20
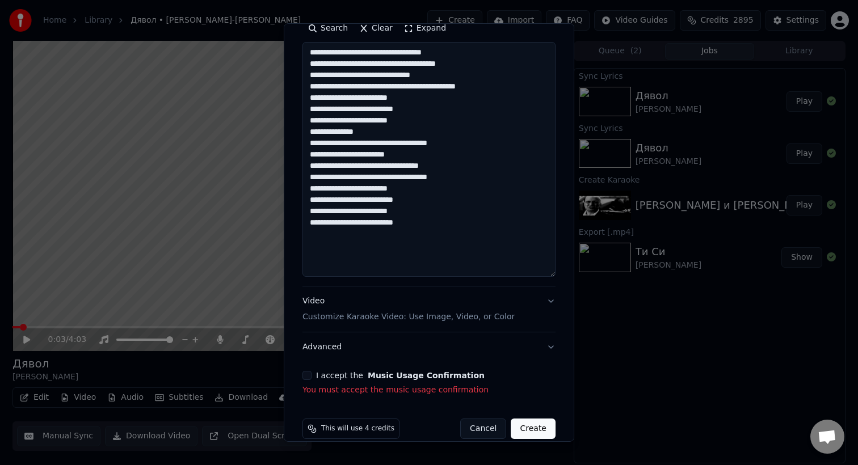
click at [305, 379] on button "I accept the Music Usage Confirmation" at bounding box center [306, 375] width 9 height 9
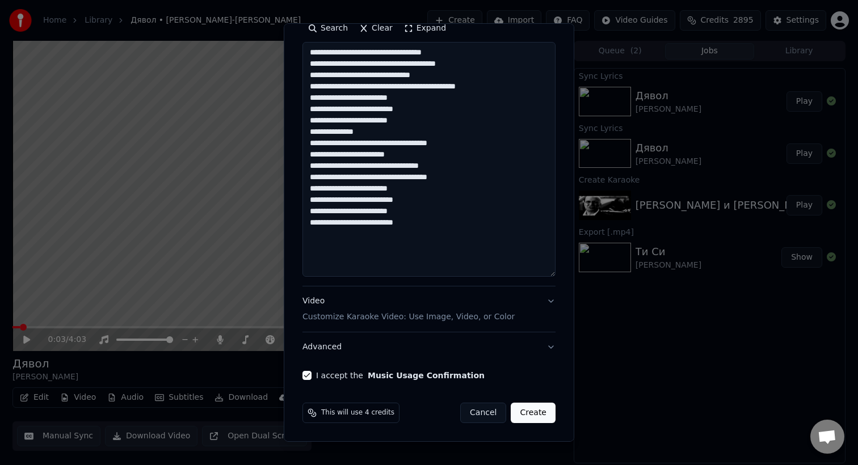
click at [546, 412] on button "Create" at bounding box center [532, 413] width 45 height 20
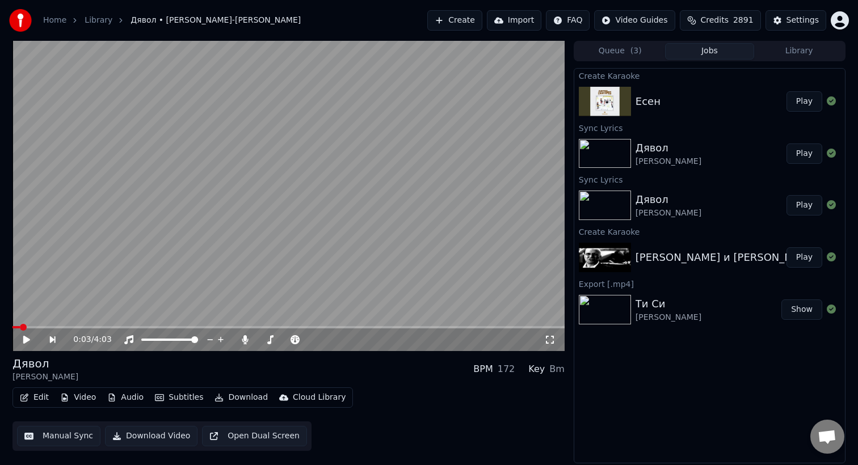
click at [664, 94] on div "Есен" at bounding box center [710, 102] width 151 height 16
click at [805, 102] on button "Play" at bounding box center [804, 101] width 36 height 20
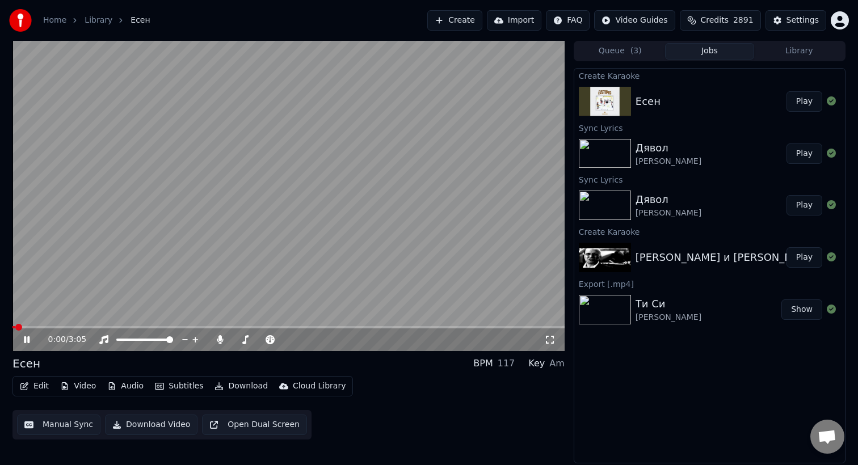
click at [260, 437] on div "Manual Sync Download Video Open Dual Screen" at bounding box center [161, 424] width 299 height 29
click at [260, 431] on button "Open Dual Screen" at bounding box center [254, 425] width 105 height 20
click at [375, 428] on div "Edit Video Audio Subtitles Download Cloud Library Manual Sync Download Video Cl…" at bounding box center [288, 408] width 552 height 64
click at [458, 17] on button "Create" at bounding box center [454, 20] width 55 height 20
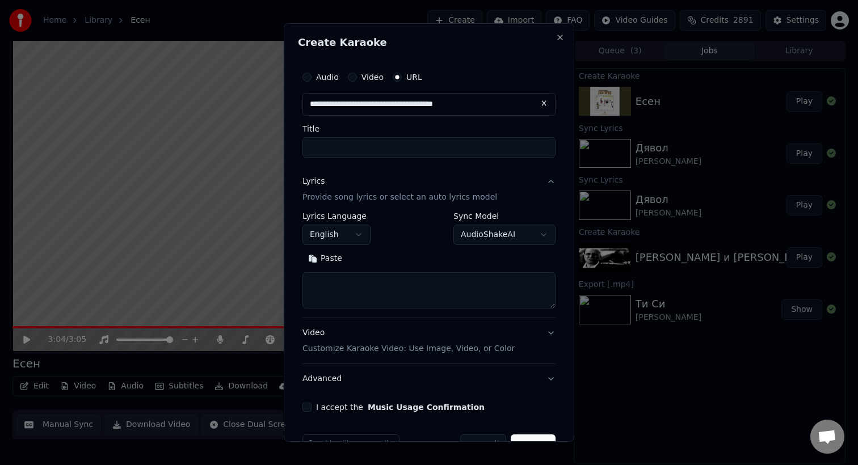
type input "**********"
click at [487, 145] on input "Title" at bounding box center [428, 147] width 253 height 20
type input "**********"
click at [445, 303] on textarea at bounding box center [428, 290] width 253 height 36
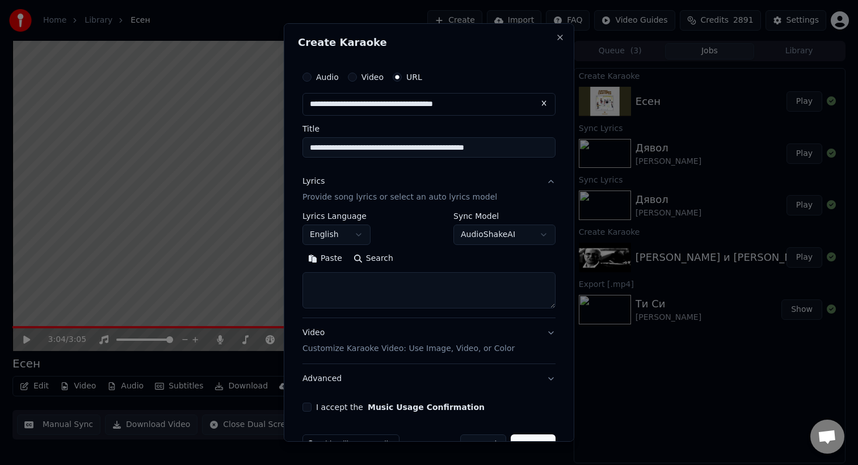
paste textarea "**********"
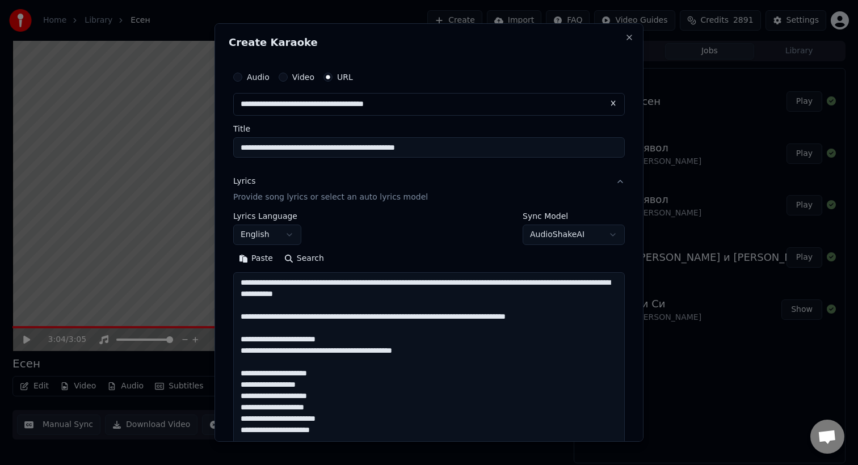
scroll to position [535, 0]
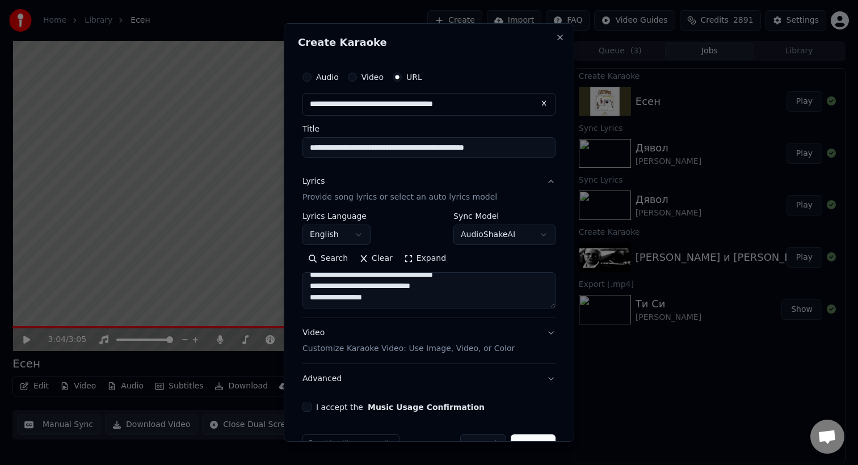
drag, startPoint x: 555, startPoint y: 306, endPoint x: 572, endPoint y: 398, distance: 93.4
click at [572, 398] on div "**********" at bounding box center [429, 232] width 290 height 419
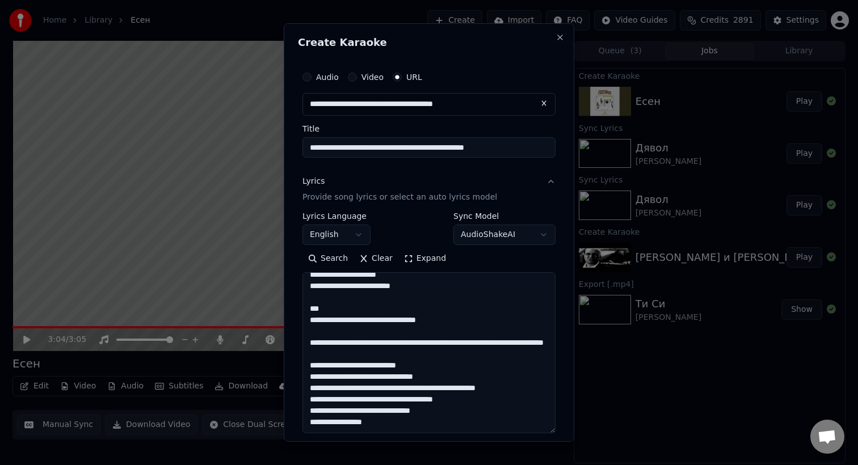
scroll to position [327, 0]
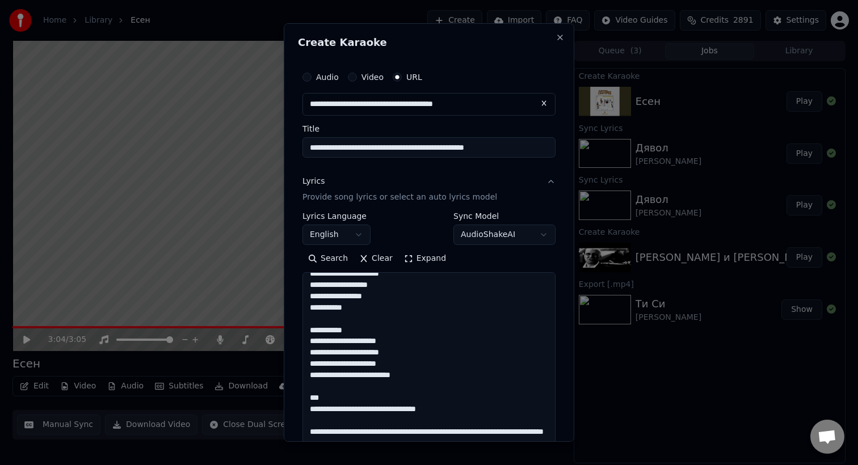
drag, startPoint x: 552, startPoint y: 306, endPoint x: 569, endPoint y: 519, distance: 213.9
click at [569, 465] on html "**********" at bounding box center [429, 232] width 858 height 465
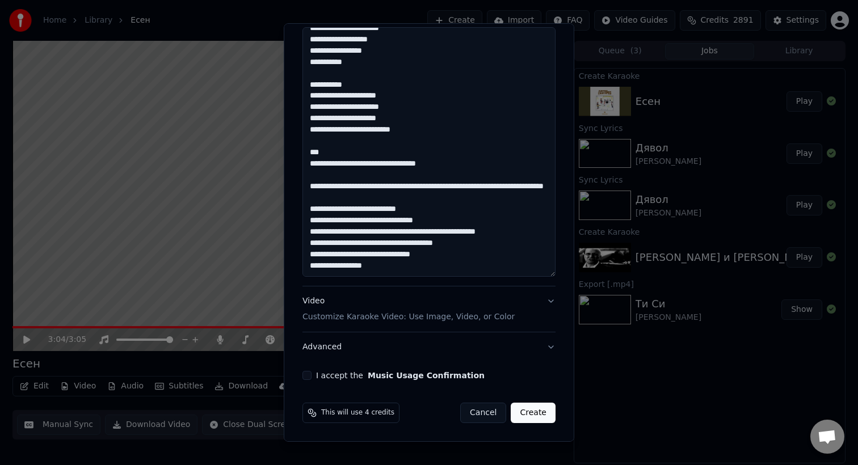
drag, startPoint x: 310, startPoint y: 375, endPoint x: 468, endPoint y: 513, distance: 209.4
click at [468, 465] on html "**********" at bounding box center [429, 232] width 858 height 465
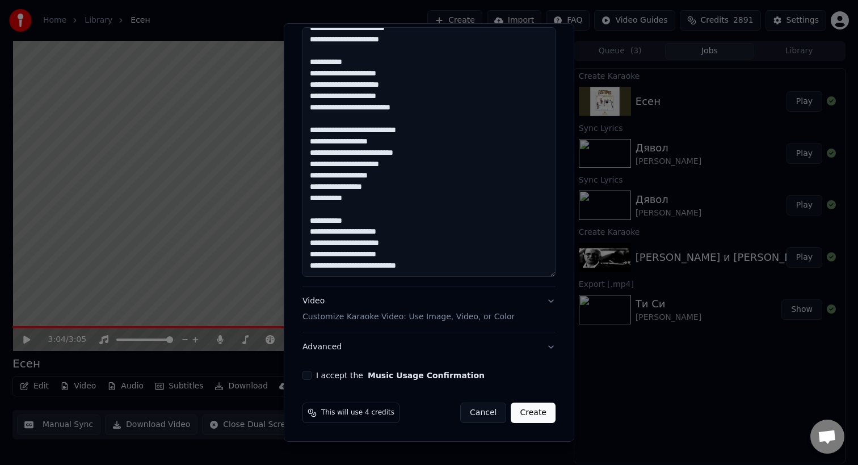
type textarea "**********"
click at [309, 374] on button "I accept the Music Usage Confirmation" at bounding box center [306, 375] width 9 height 9
click at [522, 404] on button "Create" at bounding box center [532, 413] width 45 height 20
select select "**"
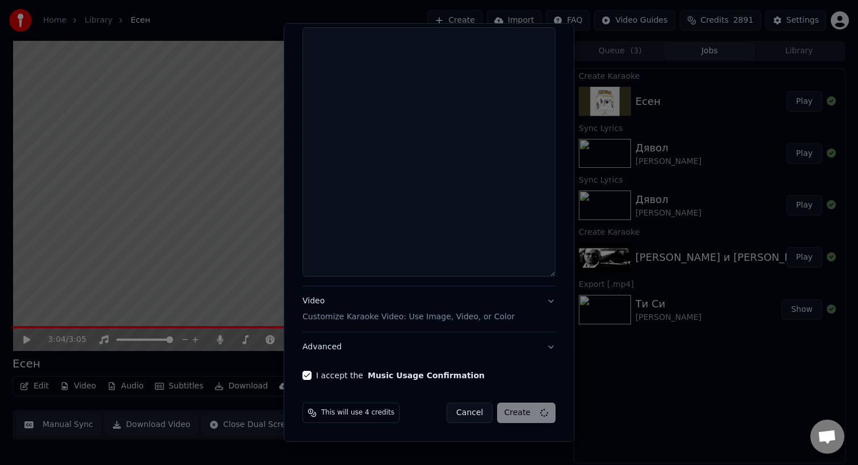
scroll to position [0, 0]
select select
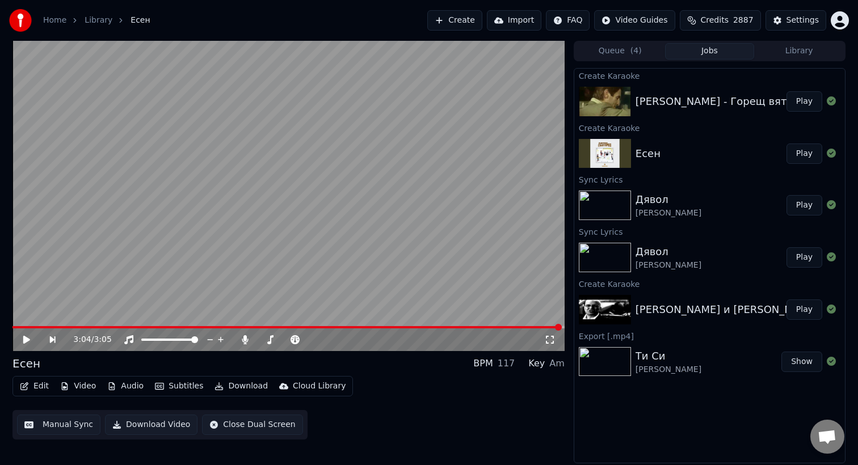
click at [674, 92] on div "[PERSON_NAME] - Горещ вятър - Врућ ветар А сад адио Play" at bounding box center [709, 101] width 271 height 39
click at [706, 104] on div "[PERSON_NAME] - Горещ вятър - Врућ ветар А сад адио" at bounding box center [783, 102] width 297 height 16
click at [811, 100] on button "Play" at bounding box center [804, 101] width 36 height 20
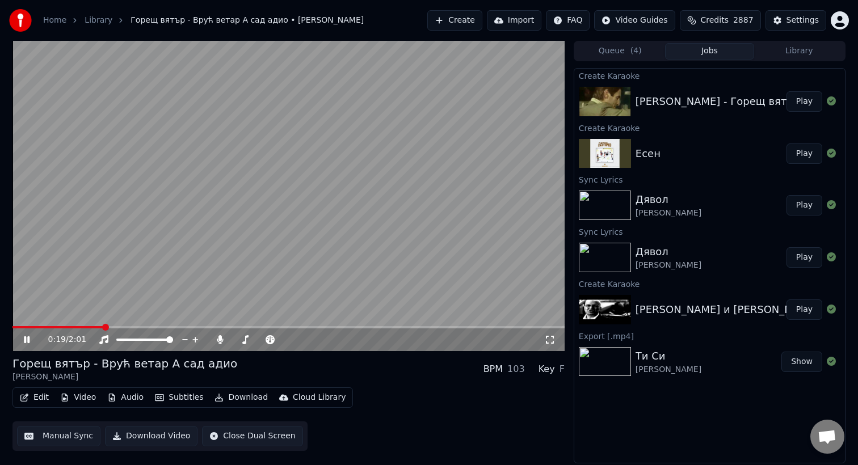
click at [130, 326] on span at bounding box center [288, 327] width 552 height 2
click at [159, 326] on span at bounding box center [288, 327] width 552 height 2
click at [205, 328] on span at bounding box center [288, 327] width 552 height 2
click at [180, 191] on video at bounding box center [288, 196] width 552 height 310
click at [31, 397] on button "Edit" at bounding box center [34, 398] width 38 height 16
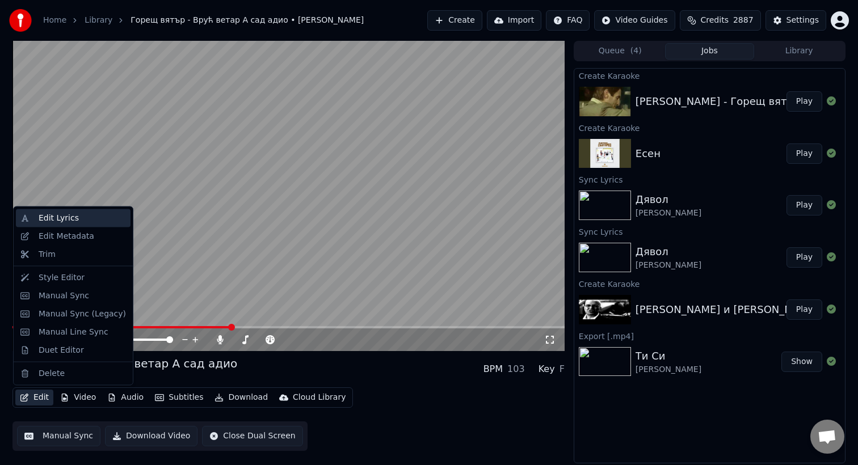
click at [67, 218] on div "Edit Lyrics" at bounding box center [59, 218] width 40 height 11
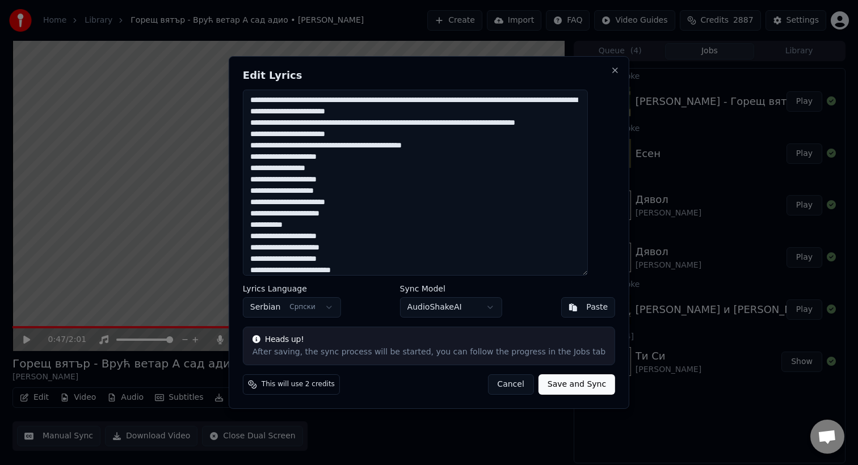
click at [370, 258] on textarea "**********" at bounding box center [415, 183] width 345 height 186
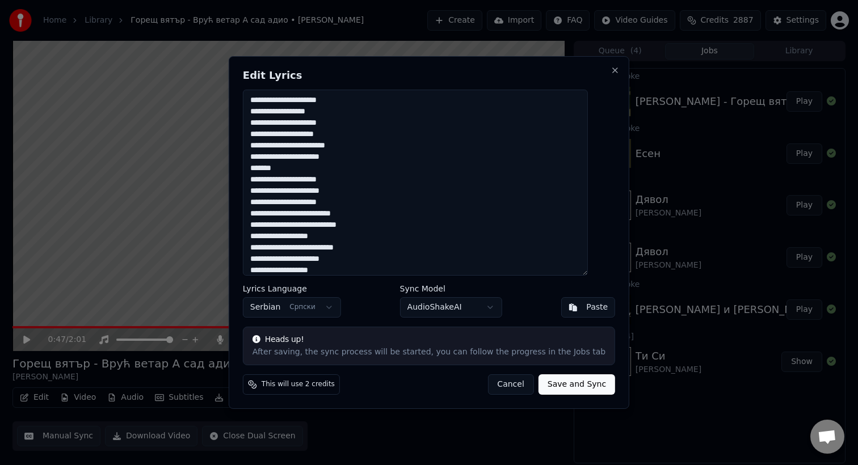
scroll to position [91, 0]
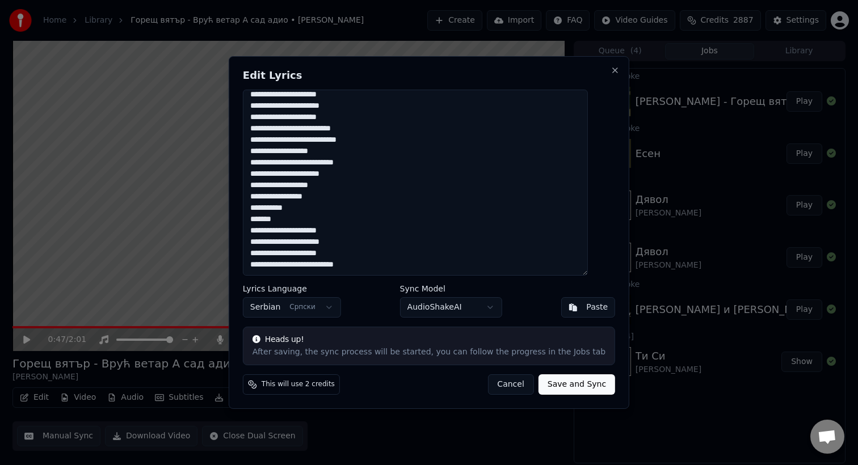
click at [568, 386] on button "Save and Sync" at bounding box center [576, 384] width 77 height 20
type textarea "**********"
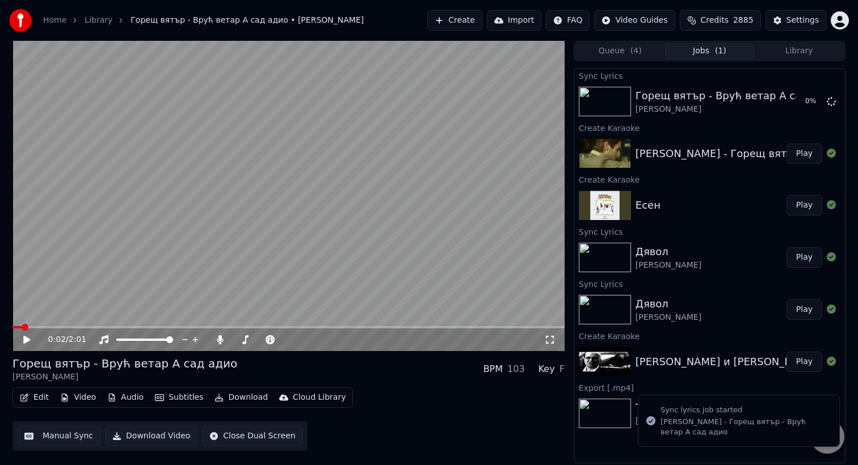
click at [20, 327] on span at bounding box center [16, 327] width 9 height 2
click at [25, 339] on icon at bounding box center [26, 340] width 7 height 8
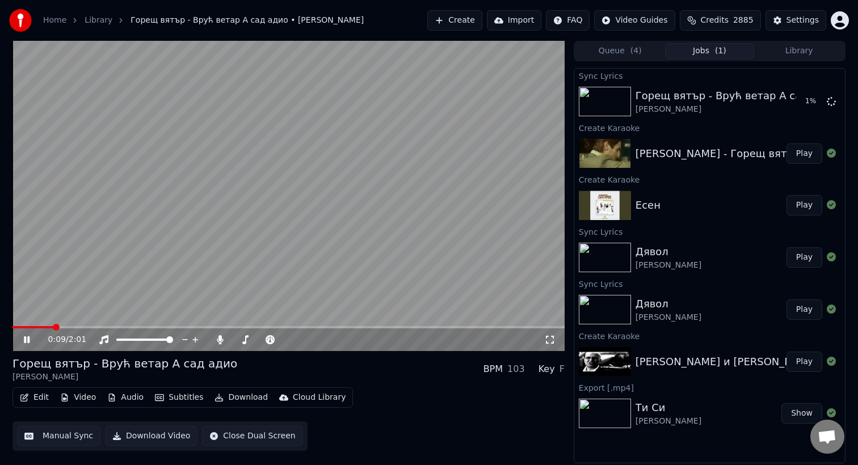
click at [52, 327] on span at bounding box center [288, 327] width 552 height 2
click at [174, 229] on video at bounding box center [288, 196] width 552 height 310
click at [133, 327] on span at bounding box center [288, 327] width 552 height 2
click at [154, 326] on span at bounding box center [288, 327] width 552 height 2
click at [189, 326] on span at bounding box center [288, 327] width 552 height 2
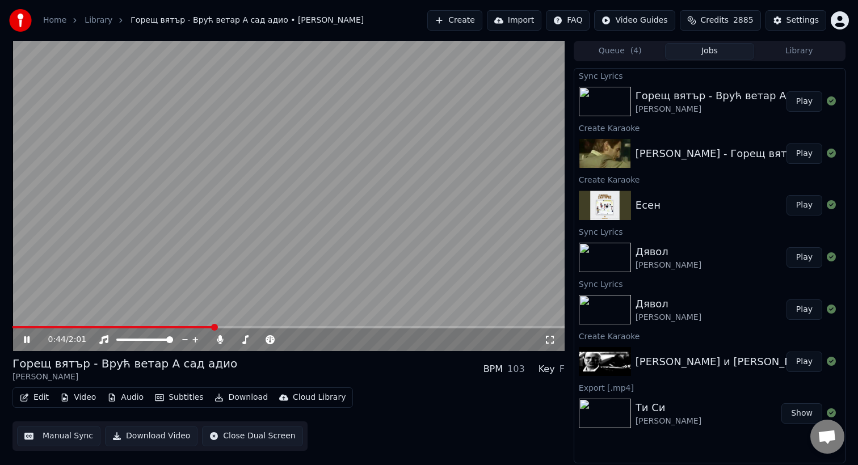
click at [180, 243] on video at bounding box center [288, 196] width 552 height 310
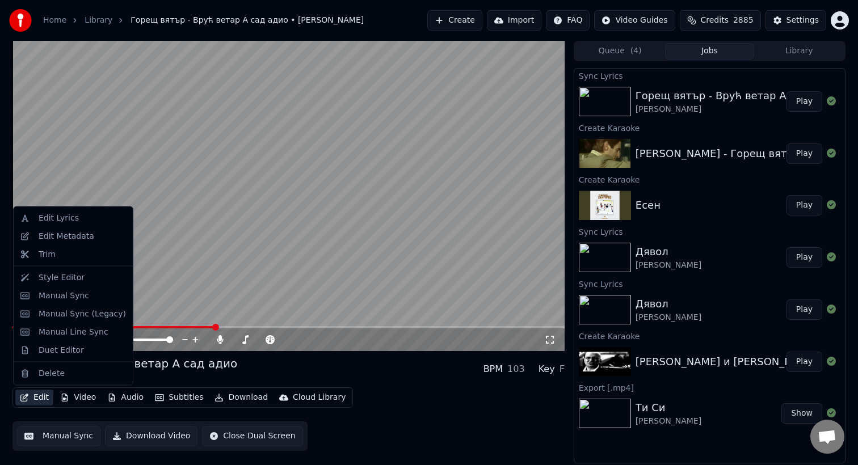
click at [36, 396] on button "Edit" at bounding box center [34, 398] width 38 height 16
click at [48, 224] on div "Edit Lyrics" at bounding box center [73, 218] width 115 height 18
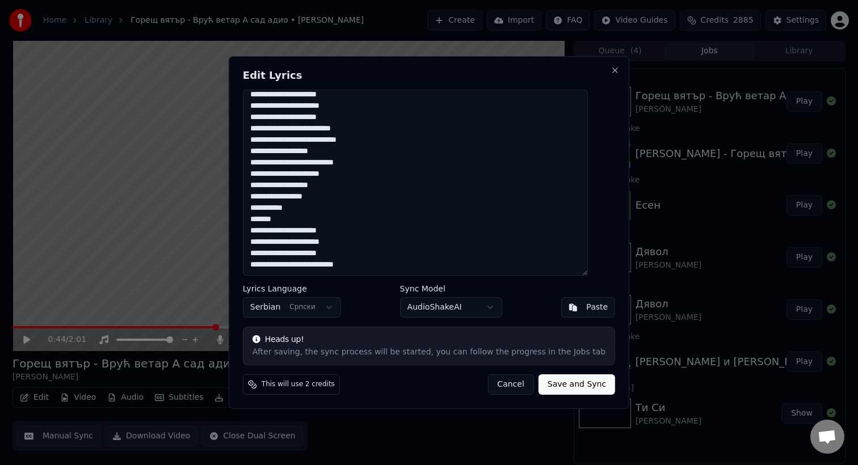
scroll to position [0, 0]
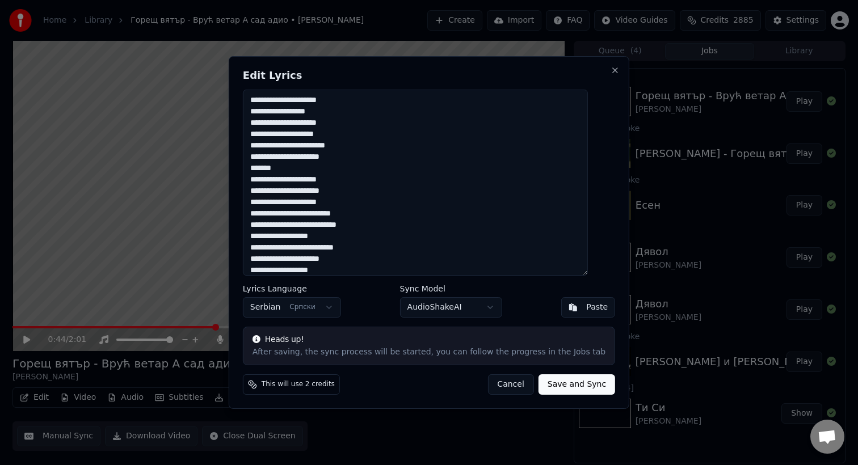
click at [496, 386] on button "Cancel" at bounding box center [510, 384] width 46 height 20
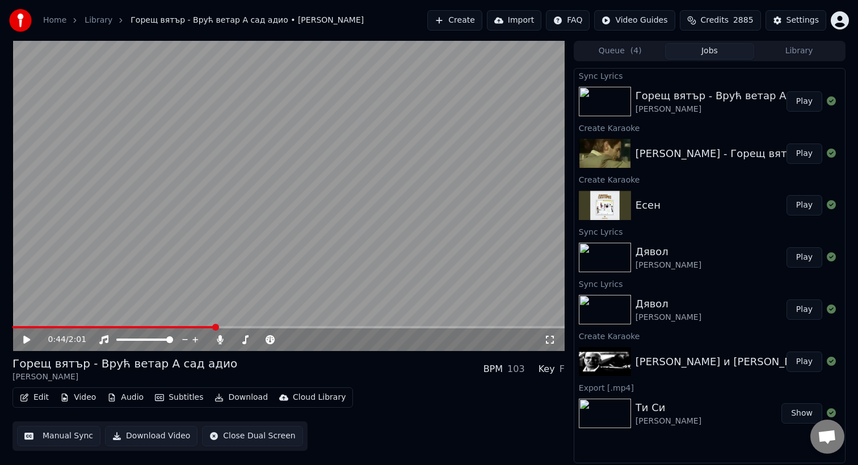
click at [35, 398] on button "Edit" at bounding box center [34, 398] width 38 height 16
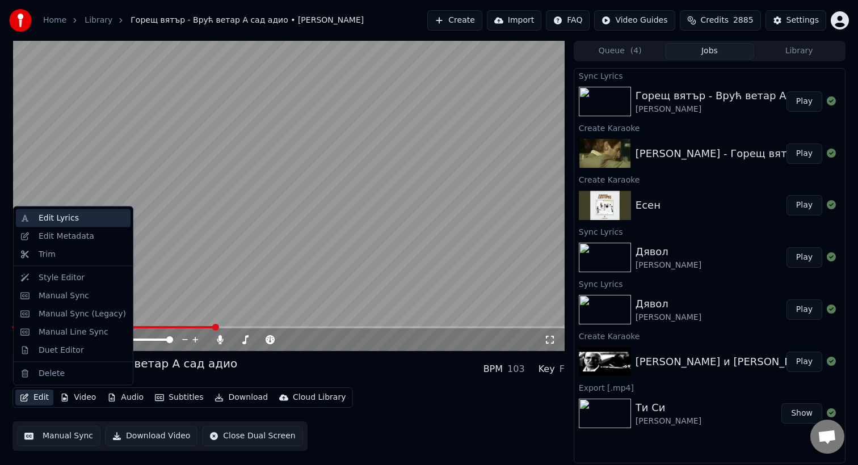
click at [74, 221] on div "Edit Lyrics" at bounding box center [59, 218] width 40 height 11
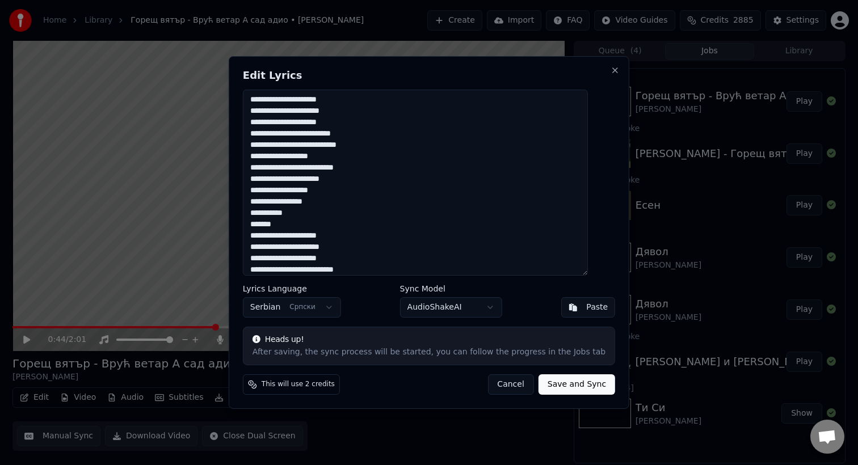
scroll to position [87, 0]
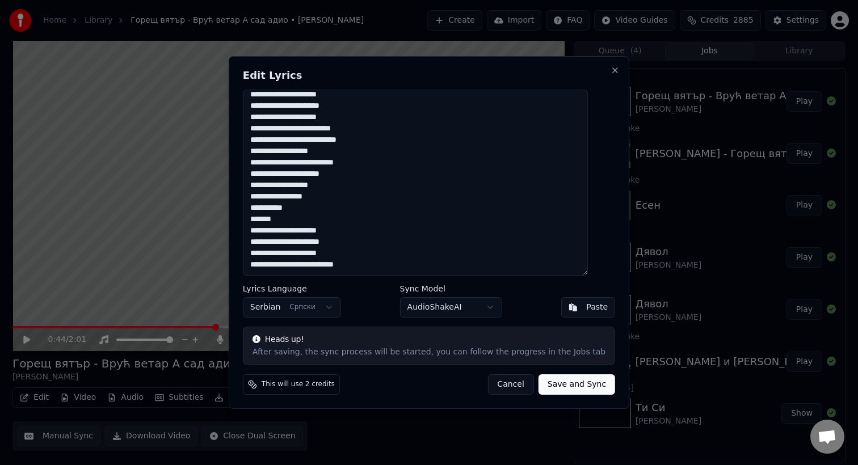
click at [322, 307] on body "Home Library Горещ вятър - Врућ ветар А сад адио • [PERSON_NAME] Create Import …" at bounding box center [429, 232] width 858 height 465
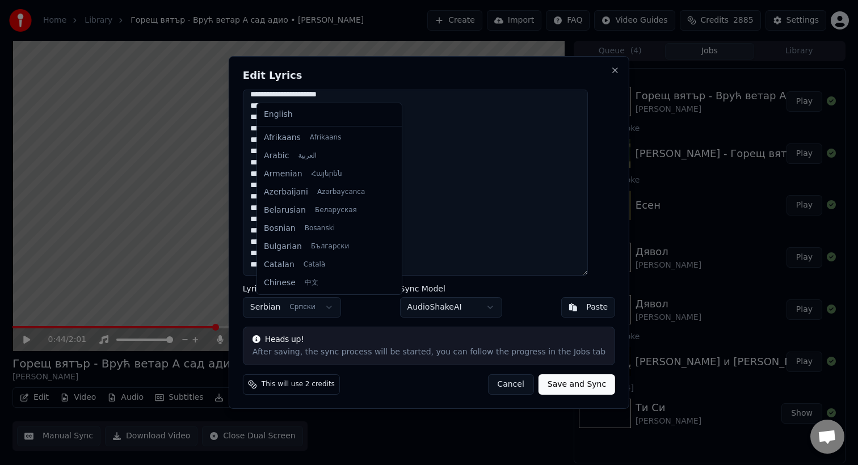
scroll to position [653, 0]
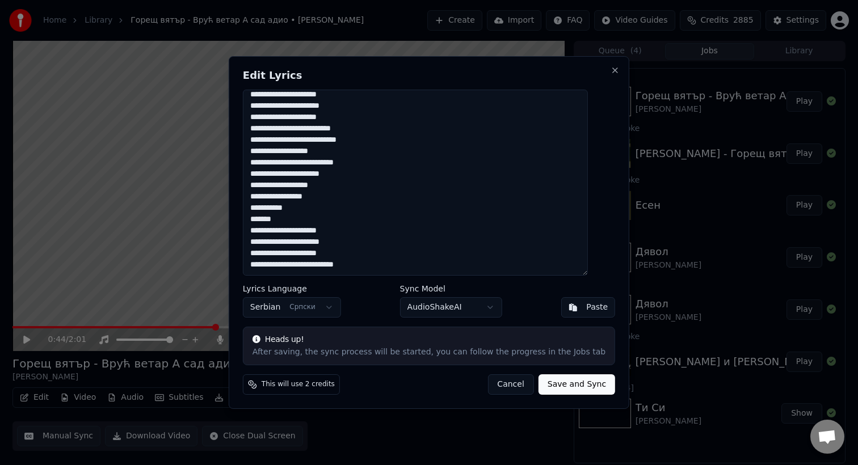
click at [443, 347] on div "After saving, the sync process will be started, you can follow the progress in …" at bounding box center [428, 352] width 353 height 11
click at [490, 382] on button "Cancel" at bounding box center [510, 384] width 46 height 20
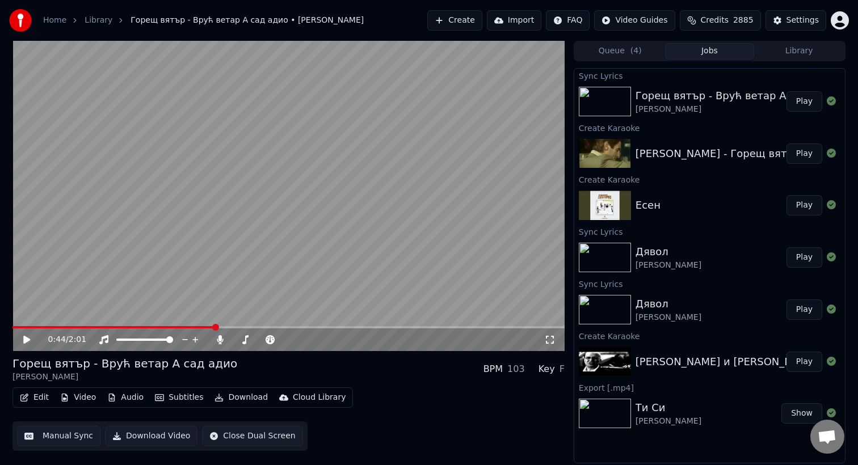
click at [628, 87] on img at bounding box center [605, 101] width 52 height 29
click at [608, 101] on img at bounding box center [605, 101] width 52 height 29
click at [24, 394] on icon "button" at bounding box center [24, 398] width 9 height 8
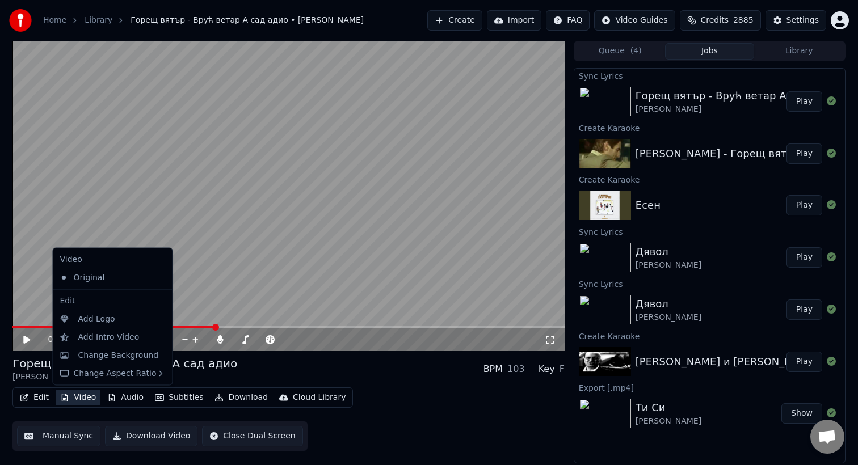
click at [380, 427] on div "Edit Video Audio Subtitles Download Cloud Library Manual Sync Download Video Cl…" at bounding box center [288, 419] width 552 height 64
